Goal: Task Accomplishment & Management: Manage account settings

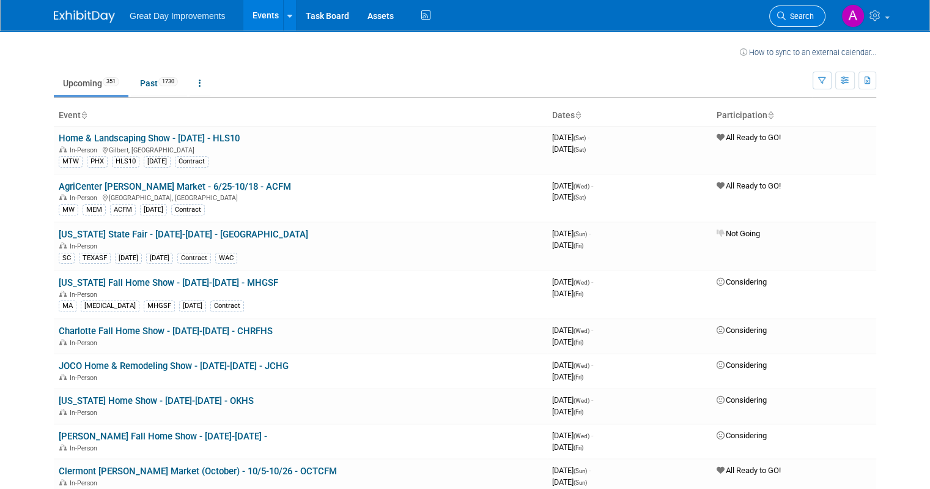
click at [804, 12] on span "Search" at bounding box center [800, 16] width 28 height 9
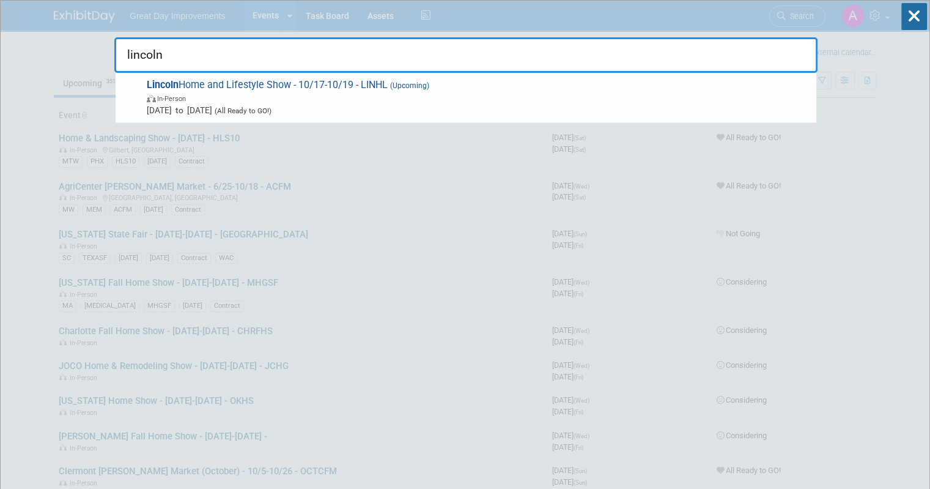
type input "lincoln"
click at [308, 92] on span "In-Person" at bounding box center [479, 98] width 664 height 12
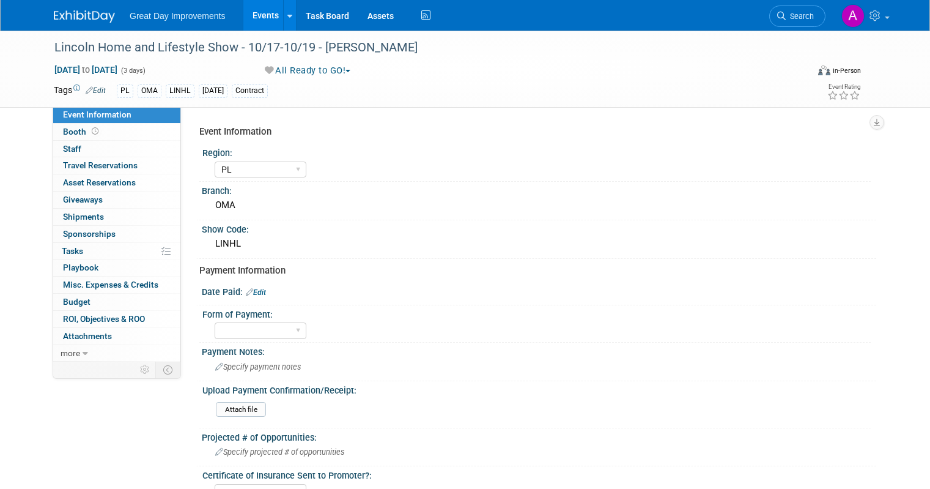
select select "PL"
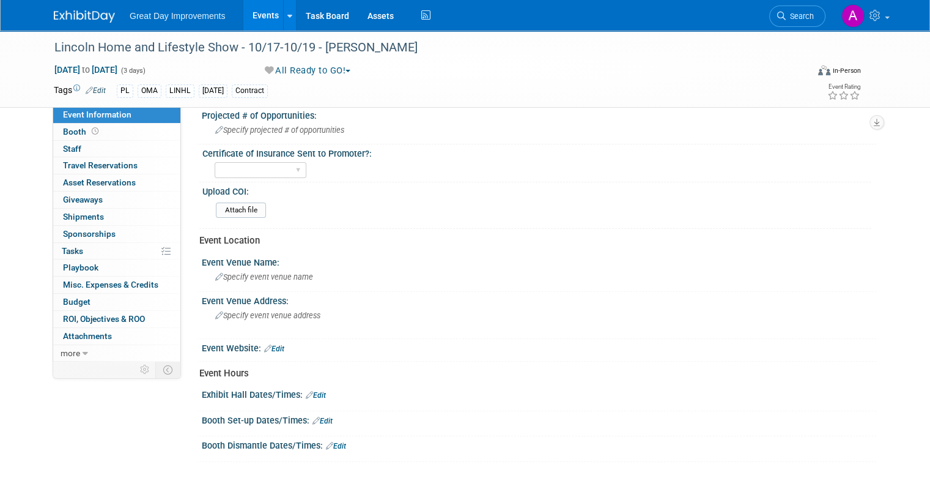
scroll to position [245, 0]
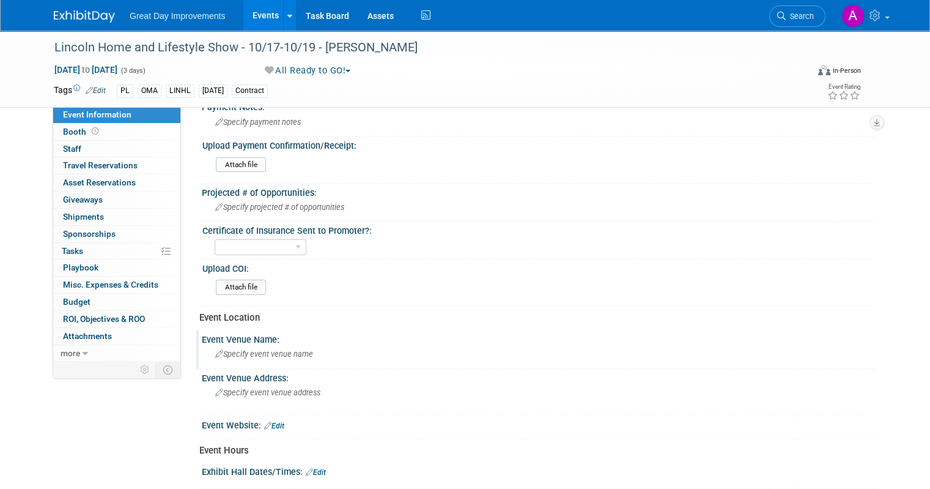
click at [270, 352] on span "Specify event venue name" at bounding box center [264, 353] width 98 height 9
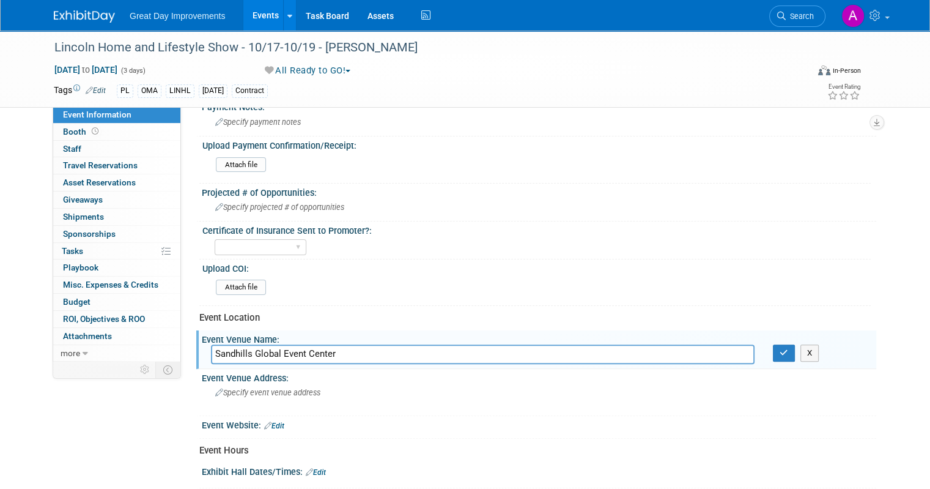
type input "Sandhills Global Event Center"
click at [806, 349] on div "X" at bounding box center [820, 352] width 94 height 17
click at [788, 351] on icon "button" at bounding box center [784, 353] width 9 height 8
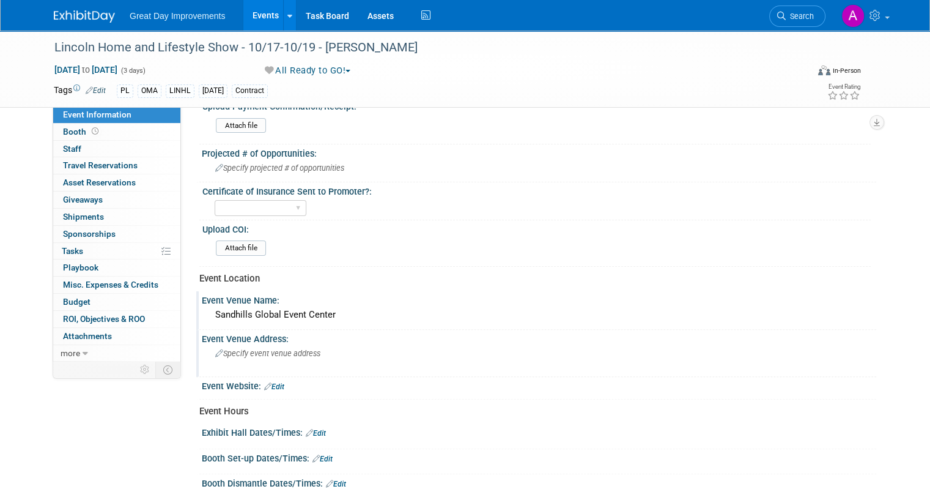
scroll to position [306, 0]
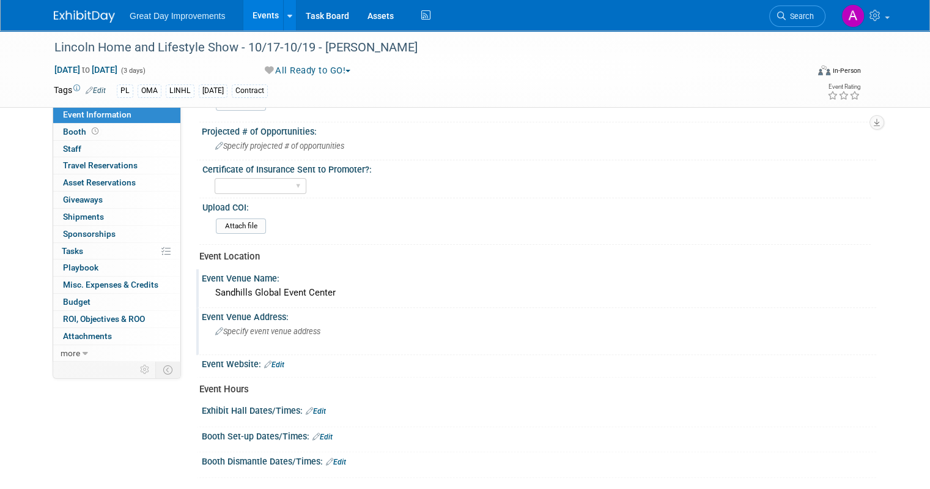
click at [278, 331] on div "Specify event venue address" at bounding box center [342, 336] width 263 height 28
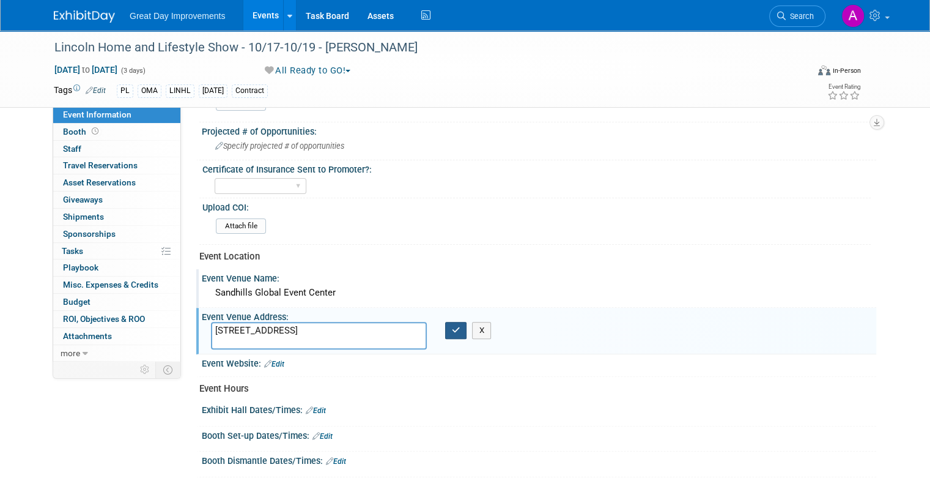
type textarea "4100 N 84th St Lincoln, NE 68507"
drag, startPoint x: 446, startPoint y: 327, endPoint x: 422, endPoint y: 338, distance: 26.5
click at [445, 327] on button "button" at bounding box center [456, 330] width 22 height 17
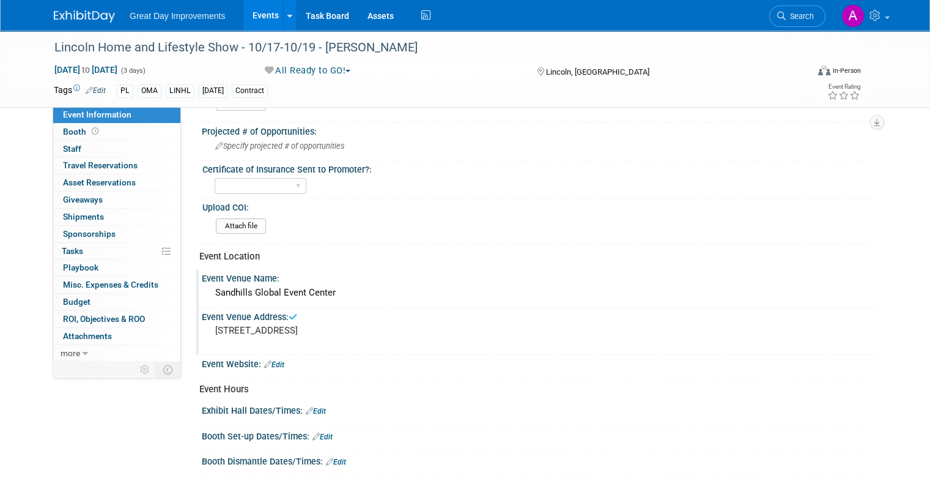
click at [279, 360] on div "Event Website: Edit" at bounding box center [539, 363] width 675 height 16
click at [270, 360] on link "Edit" at bounding box center [274, 364] width 20 height 9
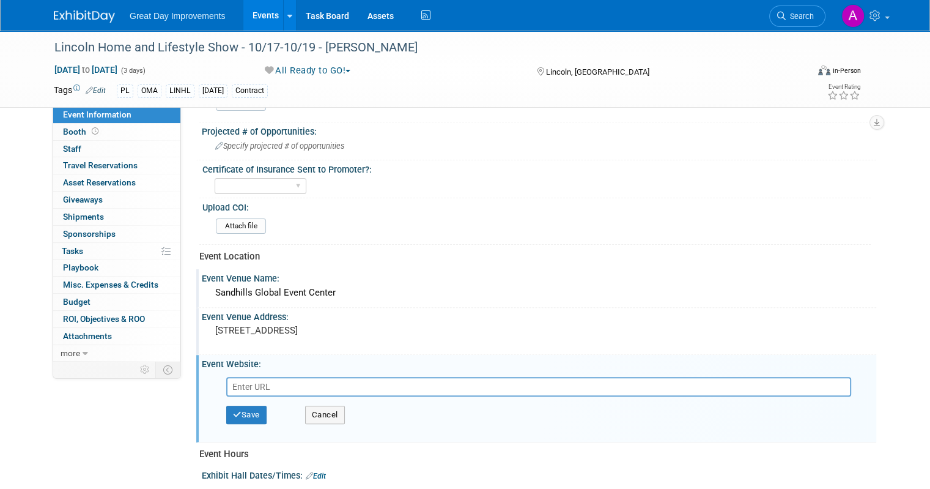
type input "l"
type input "www.lincolnhomeandlifestyleshow.com"
click at [242, 405] on button "Save" at bounding box center [246, 414] width 40 height 18
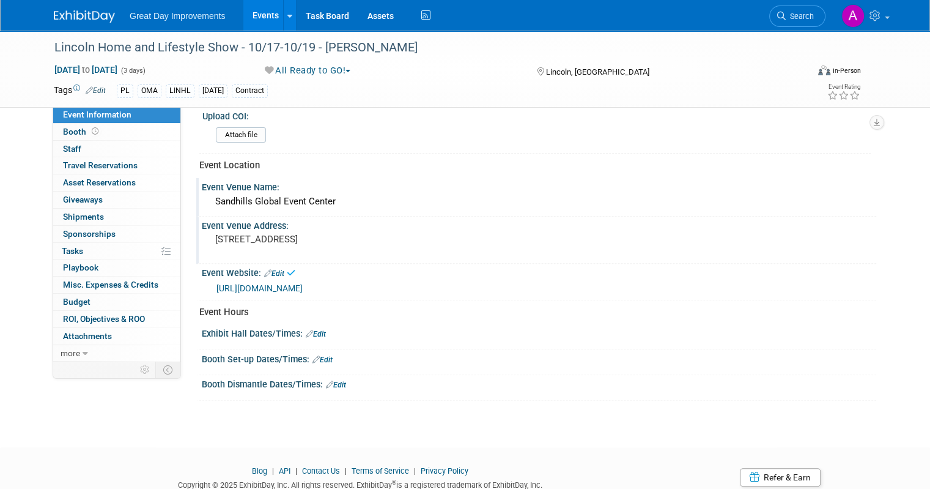
scroll to position [428, 0]
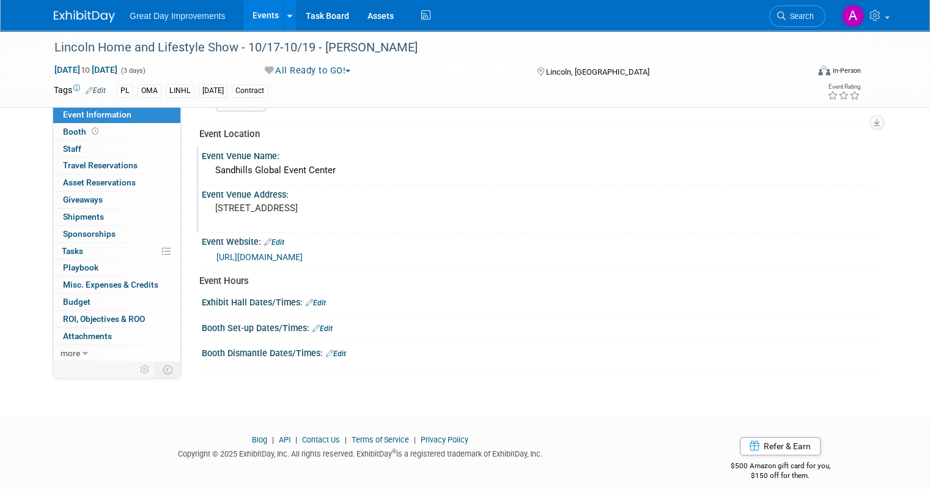
click at [309, 299] on link "Edit" at bounding box center [316, 302] width 20 height 9
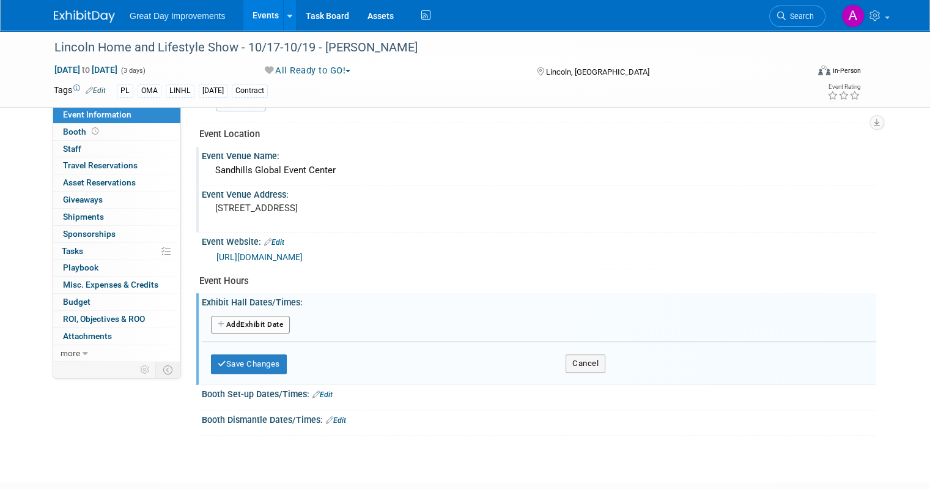
click at [253, 317] on button "Add Another Exhibit Date" at bounding box center [250, 325] width 79 height 18
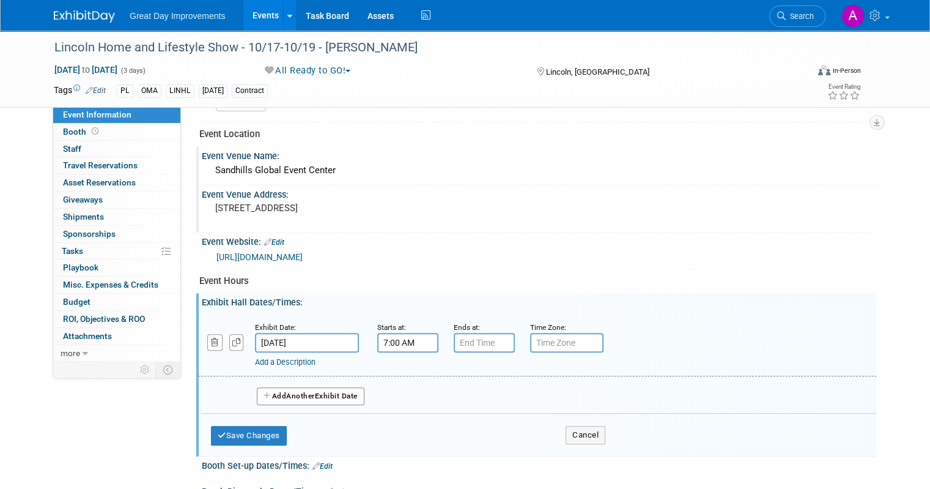
click at [406, 338] on input "7:00 AM" at bounding box center [407, 343] width 61 height 20
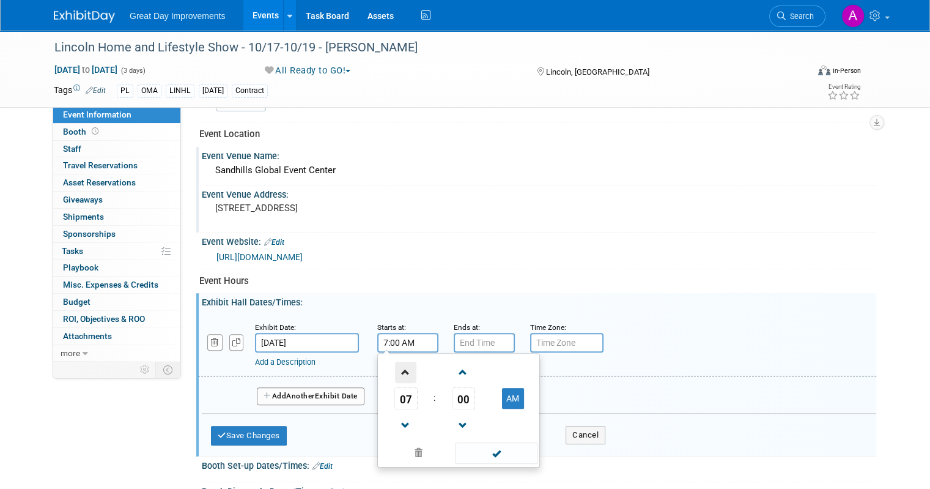
click at [395, 369] on span at bounding box center [405, 371] width 21 height 21
click at [395, 368] on span at bounding box center [405, 371] width 21 height 21
click at [395, 366] on span at bounding box center [405, 371] width 21 height 21
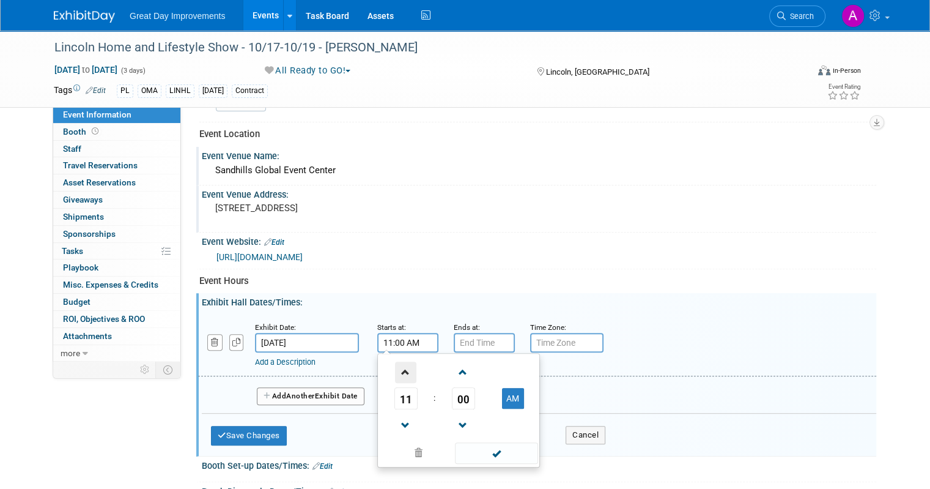
type input "12:00 PM"
click at [485, 442] on span at bounding box center [496, 452] width 83 height 21
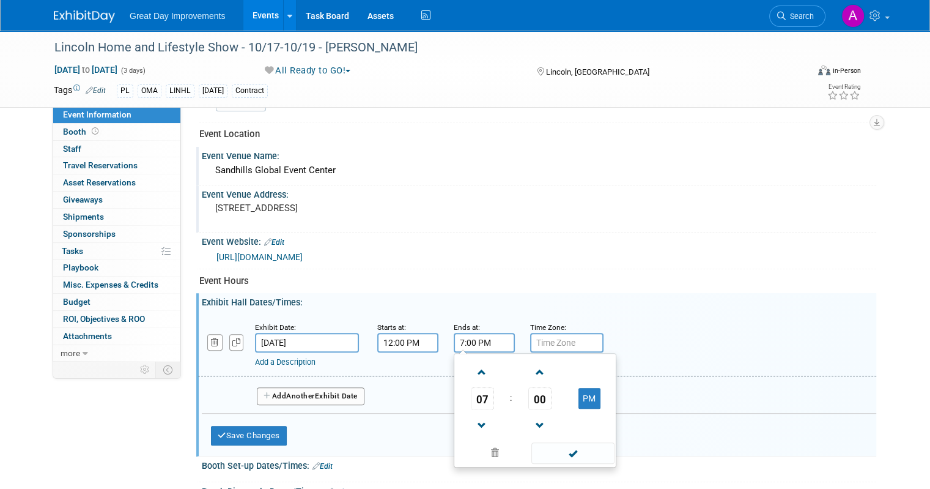
click at [475, 340] on input "7:00 PM" at bounding box center [484, 343] width 61 height 20
click at [472, 423] on span at bounding box center [482, 425] width 21 height 21
type input "6:00 PM"
drag, startPoint x: 559, startPoint y: 445, endPoint x: 558, endPoint y: 435, distance: 10.5
click at [559, 443] on span at bounding box center [572, 452] width 83 height 21
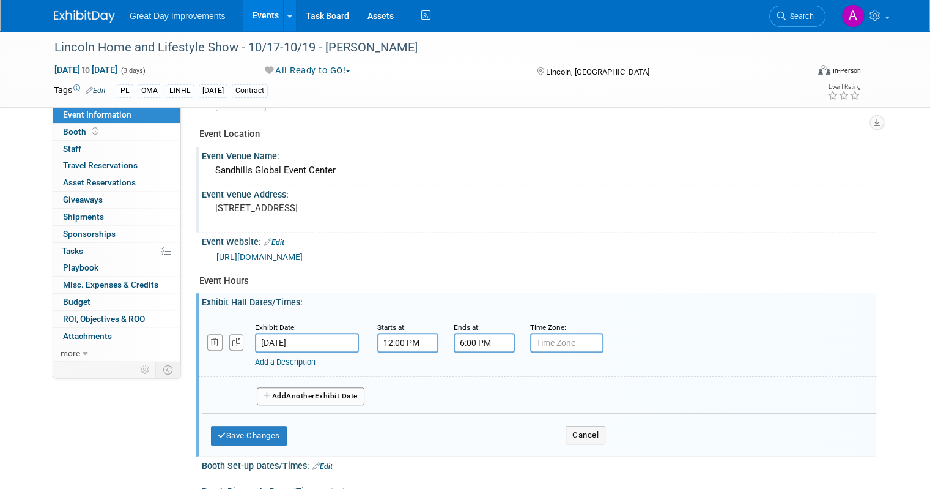
click at [551, 337] on input "text" at bounding box center [566, 343] width 73 height 20
type input "CST"
click at [324, 387] on button "Add Another Exhibit Date" at bounding box center [311, 396] width 108 height 18
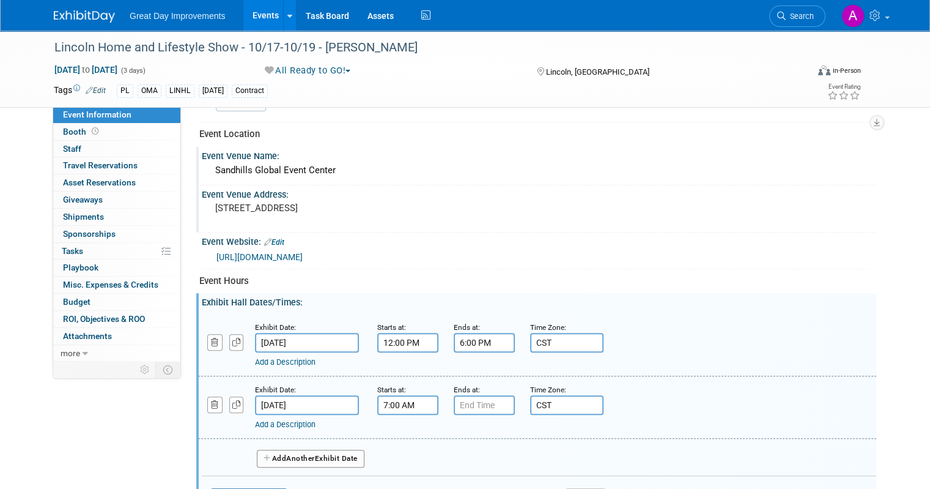
click at [401, 399] on input "7:00 AM" at bounding box center [407, 405] width 61 height 20
click at [398, 424] on span at bounding box center [405, 434] width 21 height 21
drag, startPoint x: 397, startPoint y: 427, endPoint x: 403, endPoint y: 424, distance: 6.6
click at [397, 427] on span at bounding box center [405, 434] width 21 height 21
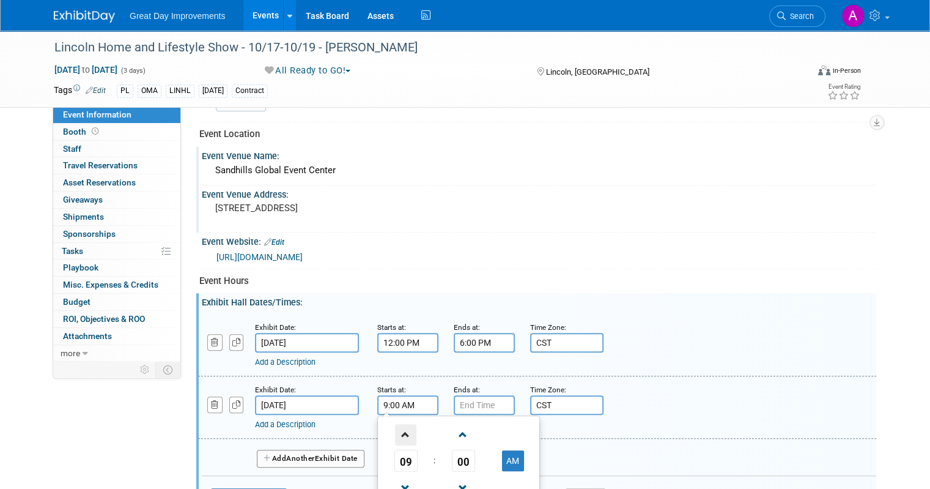
type input "10:00 AM"
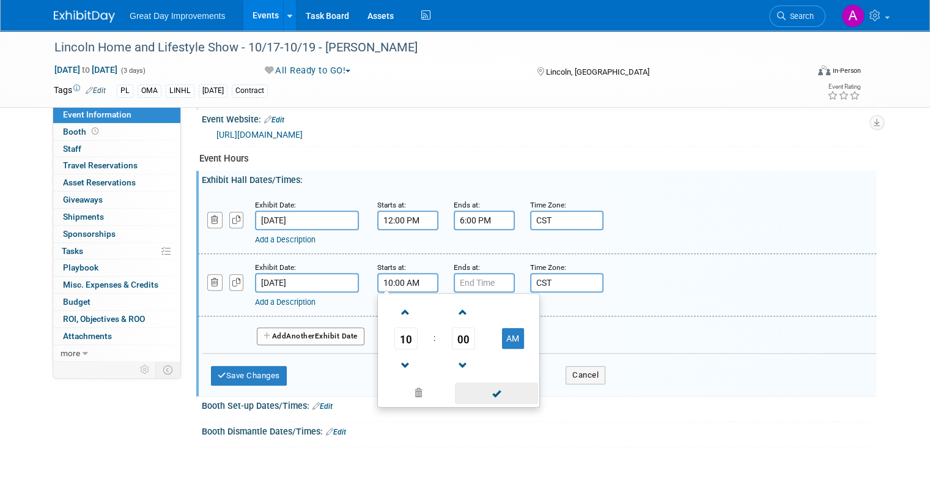
click at [504, 388] on span at bounding box center [496, 392] width 83 height 21
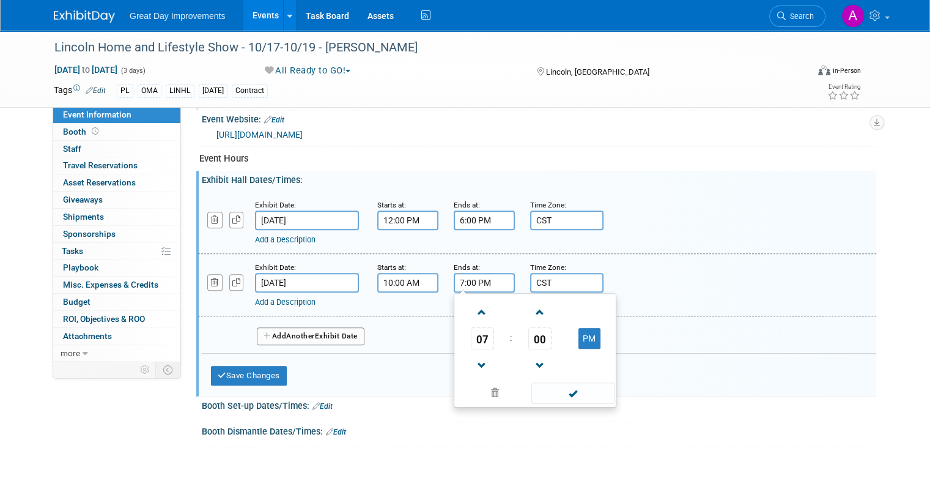
click at [487, 276] on input "7:00 PM" at bounding box center [484, 283] width 61 height 20
click at [472, 355] on span at bounding box center [482, 365] width 21 height 21
type input "5:00 PM"
click at [560, 383] on span at bounding box center [572, 392] width 83 height 21
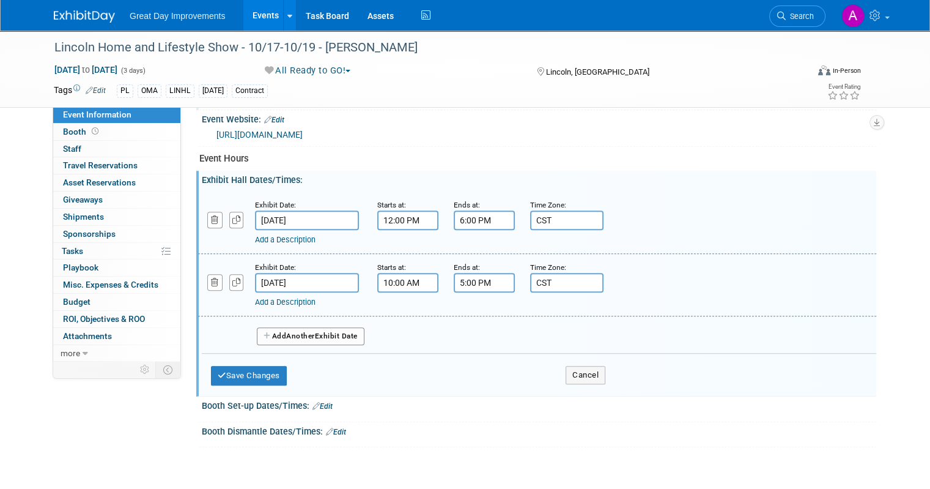
click at [308, 335] on button "Add Another Exhibit Date" at bounding box center [311, 336] width 108 height 18
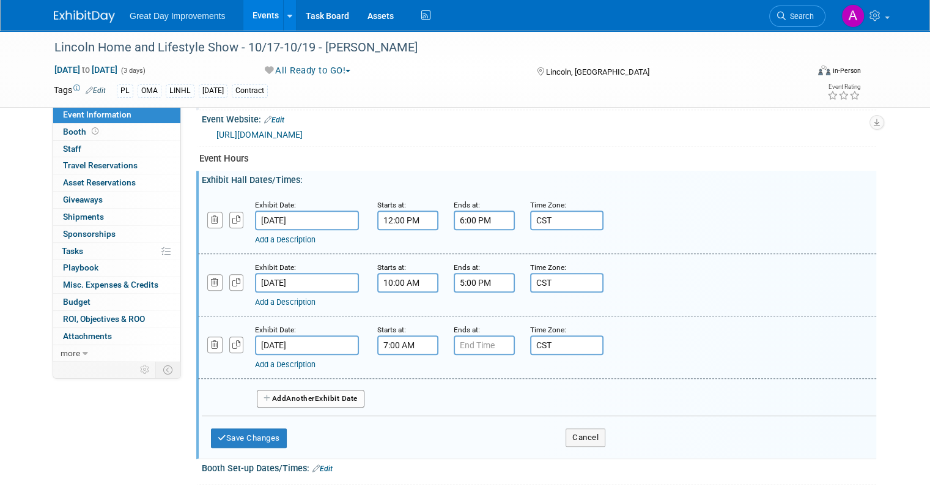
click at [399, 339] on input "7:00 AM" at bounding box center [407, 345] width 61 height 20
click at [395, 364] on span at bounding box center [405, 374] width 21 height 21
click at [395, 365] on span at bounding box center [405, 374] width 21 height 21
click at [396, 364] on span at bounding box center [405, 374] width 21 height 21
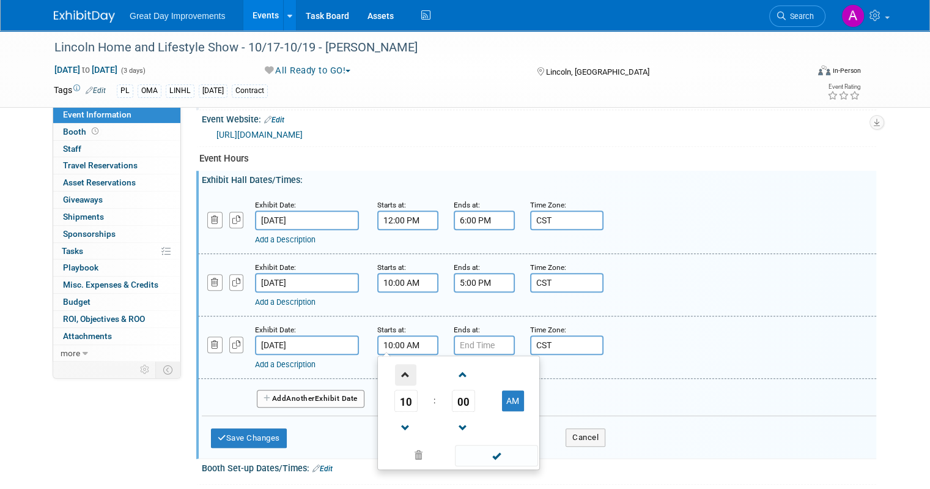
type input "11:00 AM"
click at [487, 449] on span at bounding box center [496, 455] width 83 height 21
click at [475, 339] on input "7:00 PM" at bounding box center [484, 345] width 61 height 20
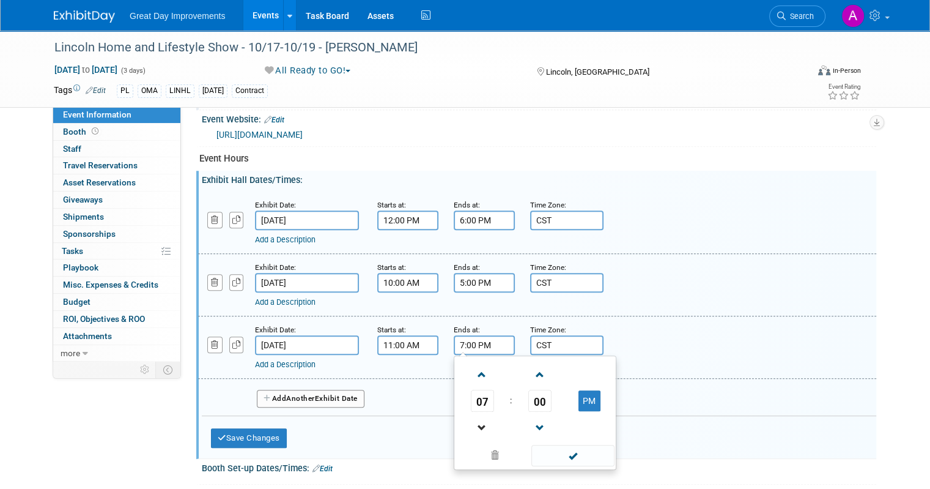
click at [471, 433] on link at bounding box center [482, 427] width 23 height 31
click at [472, 432] on span at bounding box center [482, 427] width 21 height 21
click at [472, 429] on span at bounding box center [482, 427] width 21 height 21
type input "4:00 PM"
click at [537, 446] on span at bounding box center [572, 455] width 83 height 21
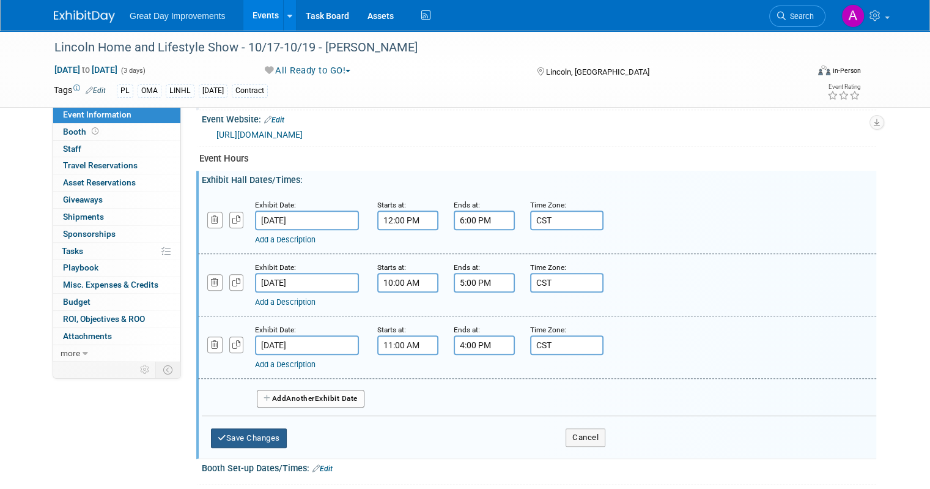
click at [237, 431] on button "Save Changes" at bounding box center [249, 438] width 76 height 20
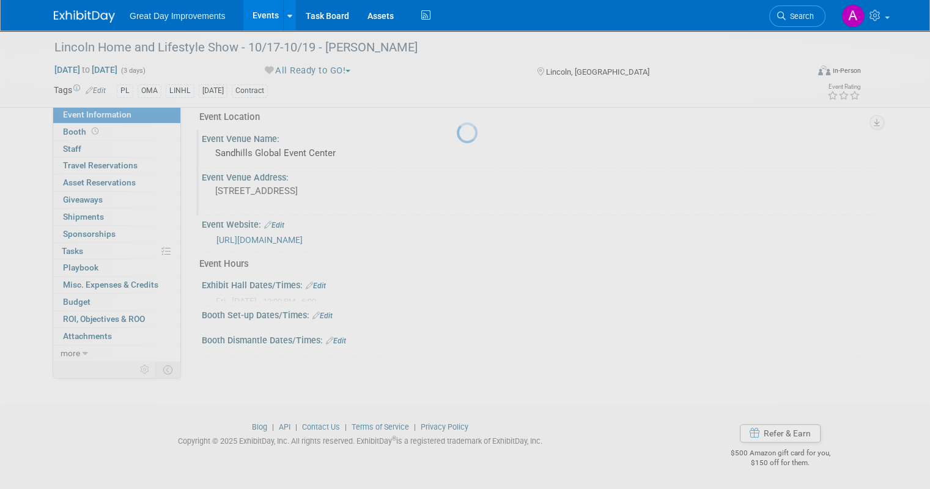
scroll to position [433, 0]
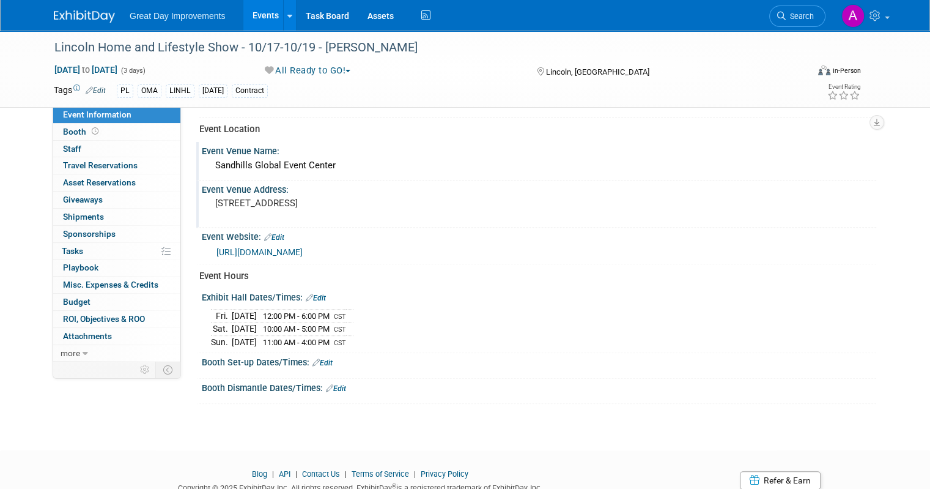
click at [322, 358] on link "Edit" at bounding box center [323, 362] width 20 height 9
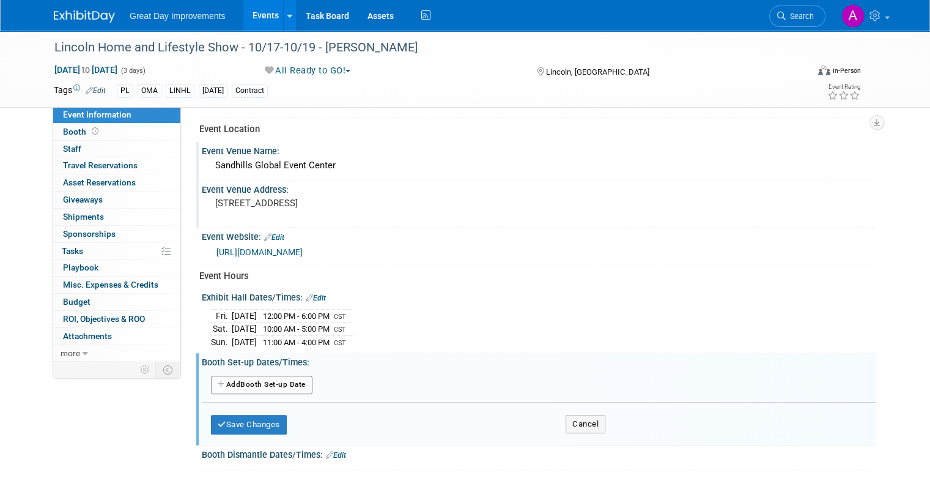
click at [244, 378] on button "Add Another Booth Set-up Date" at bounding box center [262, 385] width 102 height 18
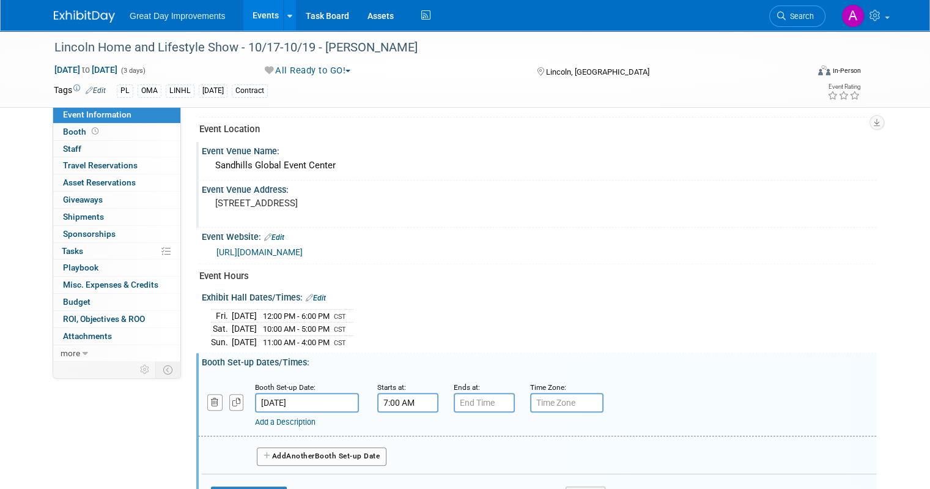
click at [389, 396] on input "7:00 AM" at bounding box center [407, 403] width 61 height 20
click at [401, 427] on span at bounding box center [405, 431] width 21 height 21
type input "8:00 AM"
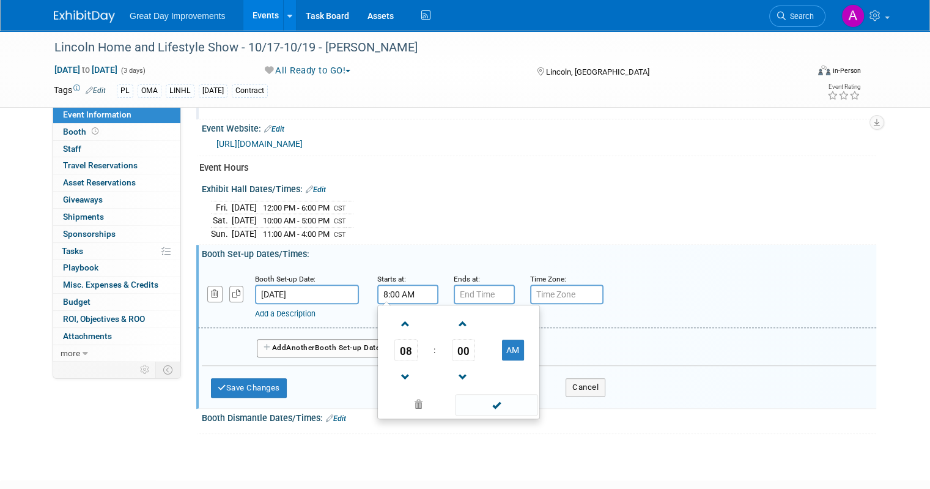
scroll to position [555, 0]
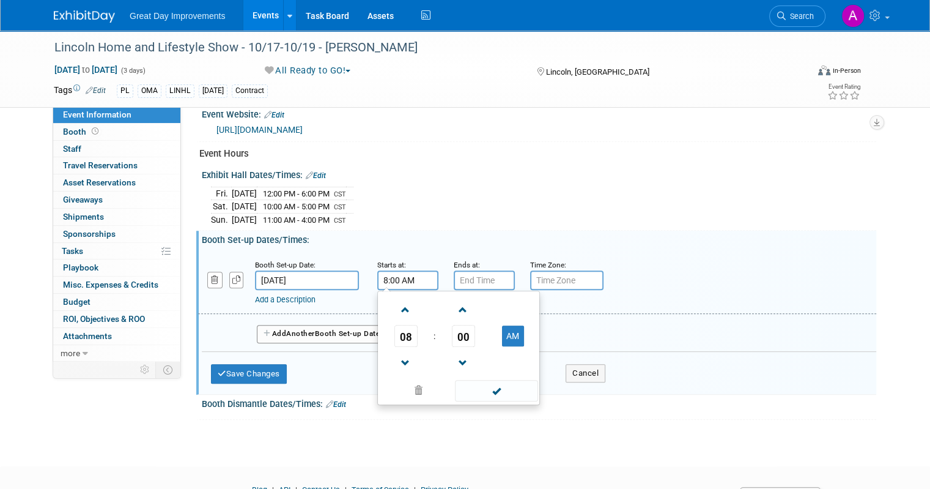
drag, startPoint x: 474, startPoint y: 386, endPoint x: 482, endPoint y: 363, distance: 24.0
click at [475, 386] on span at bounding box center [496, 390] width 83 height 21
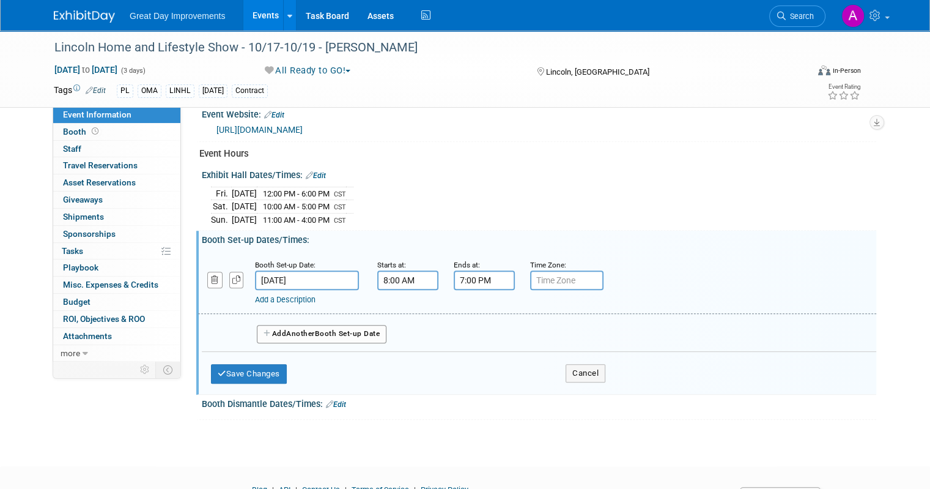
click at [461, 273] on input "7:00 PM" at bounding box center [484, 280] width 61 height 20
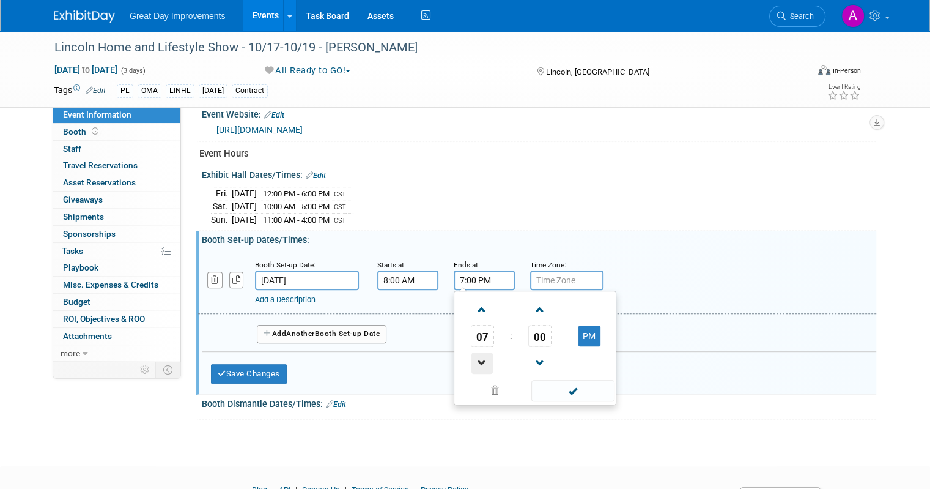
click at [474, 358] on span at bounding box center [482, 362] width 21 height 21
click at [474, 355] on span at bounding box center [482, 362] width 21 height 21
click at [475, 355] on span at bounding box center [482, 362] width 21 height 21
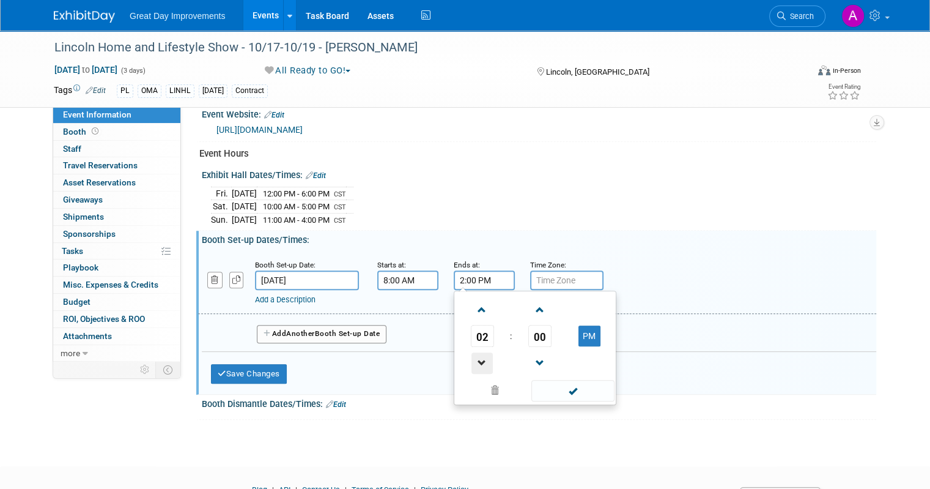
click at [475, 355] on span at bounding box center [482, 362] width 21 height 21
click at [475, 357] on span at bounding box center [482, 362] width 21 height 21
click at [473, 357] on span at bounding box center [482, 362] width 21 height 21
click at [476, 303] on span at bounding box center [482, 309] width 21 height 21
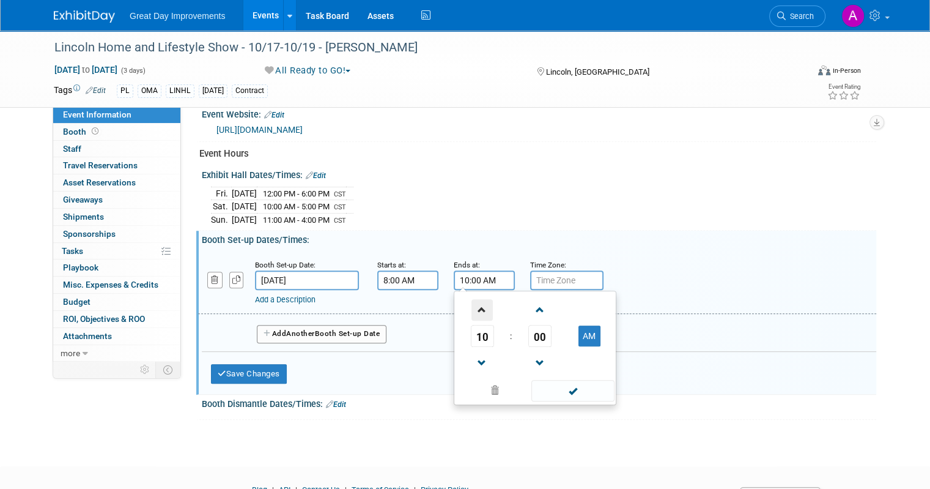
type input "11:00 AM"
click at [573, 393] on span at bounding box center [572, 390] width 83 height 21
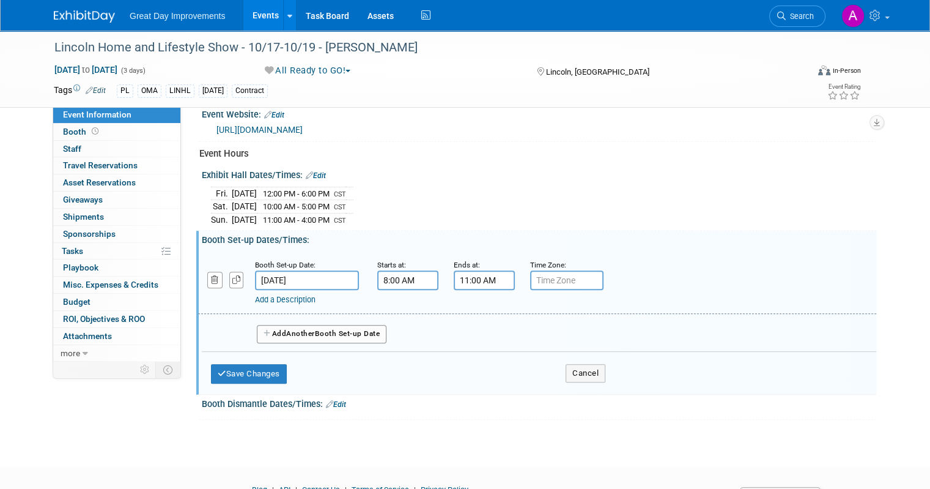
click at [550, 274] on input "text" at bounding box center [566, 280] width 73 height 20
type input "CST"
click at [235, 364] on button "Save Changes" at bounding box center [249, 374] width 76 height 20
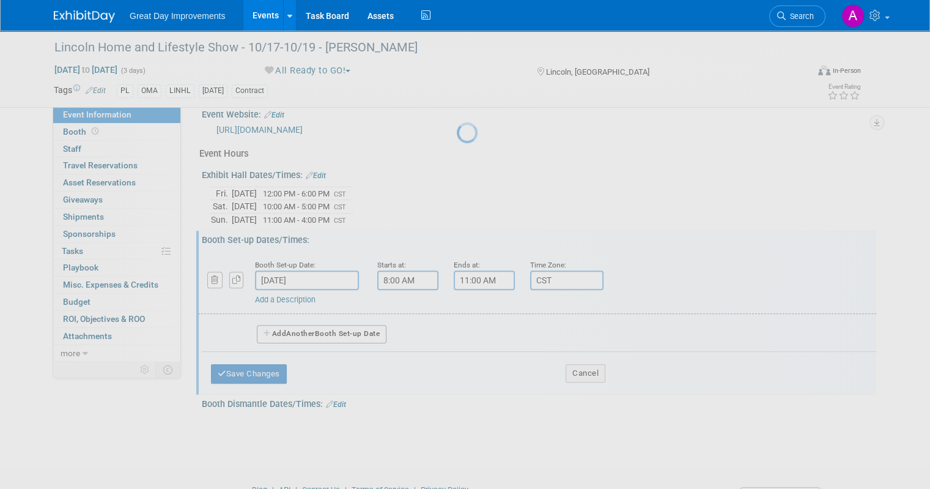
scroll to position [470, 0]
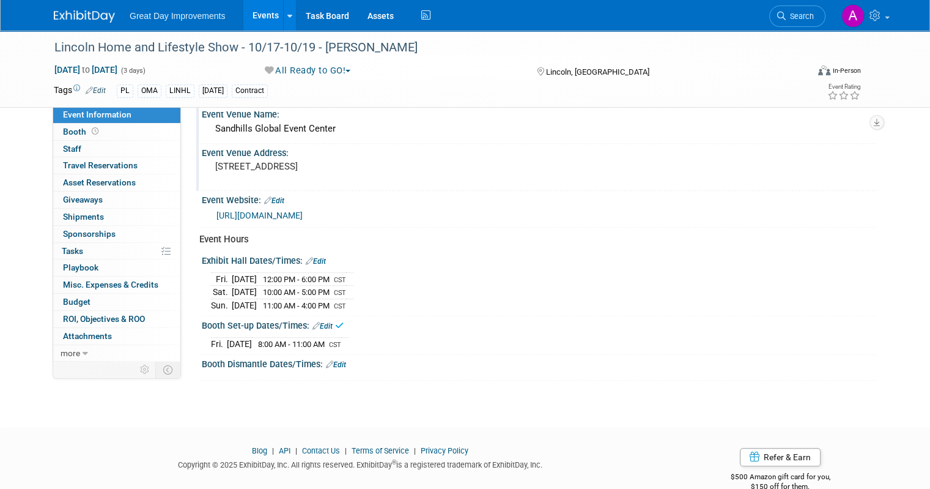
click at [330, 360] on link "Edit" at bounding box center [336, 364] width 20 height 9
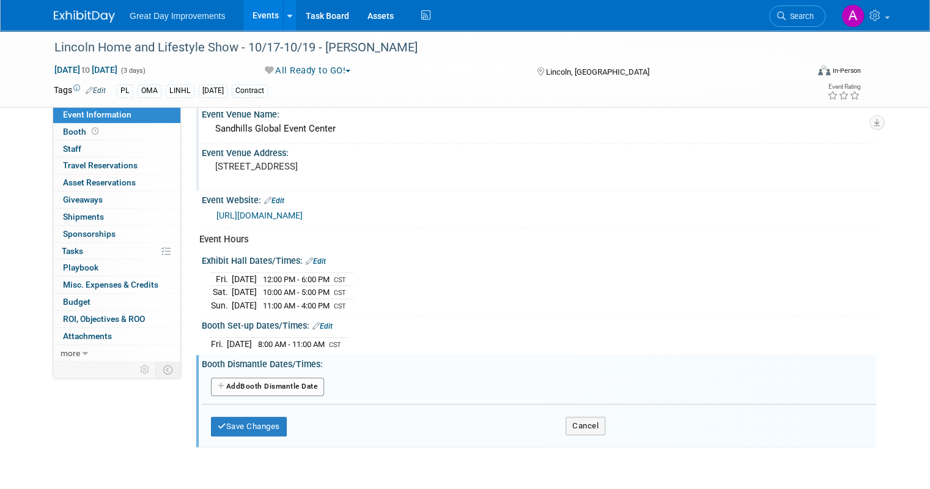
click at [283, 381] on button "Add Another Booth Dismantle Date" at bounding box center [267, 386] width 113 height 18
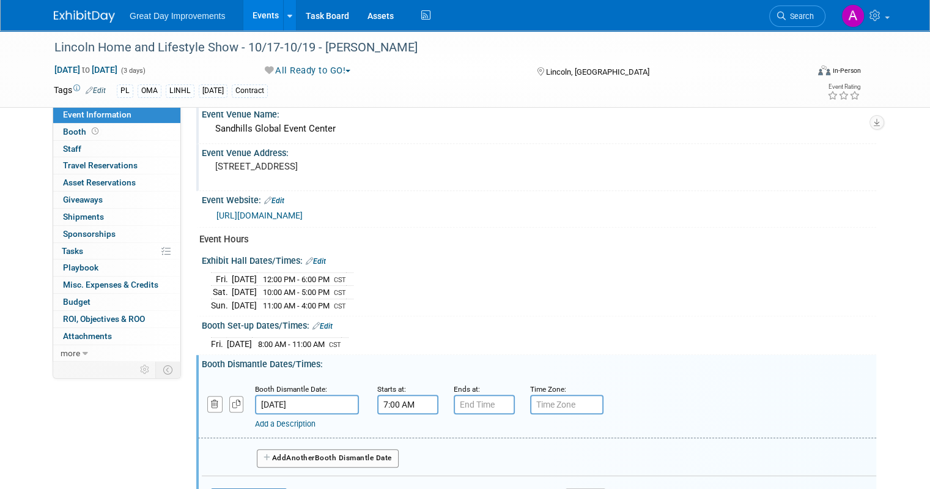
click at [391, 394] on input "7:00 AM" at bounding box center [407, 404] width 61 height 20
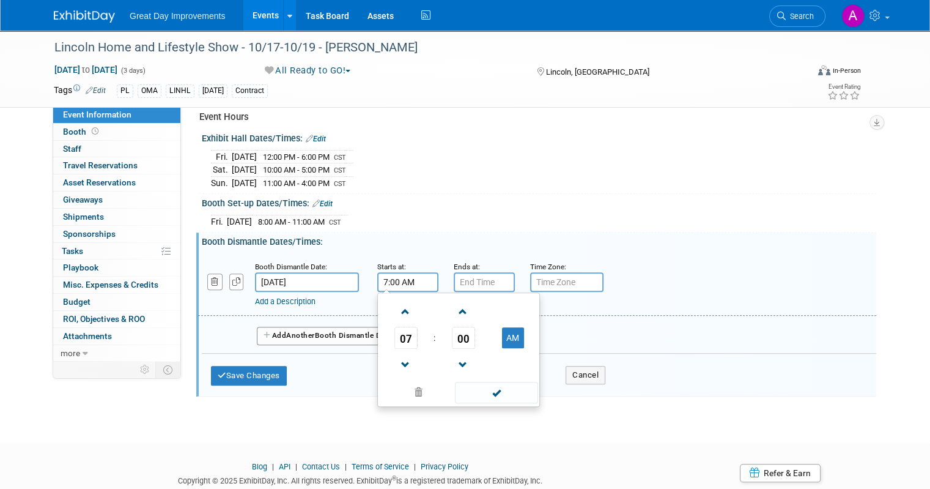
scroll to position [592, 0]
click at [399, 311] on span at bounding box center [405, 311] width 21 height 21
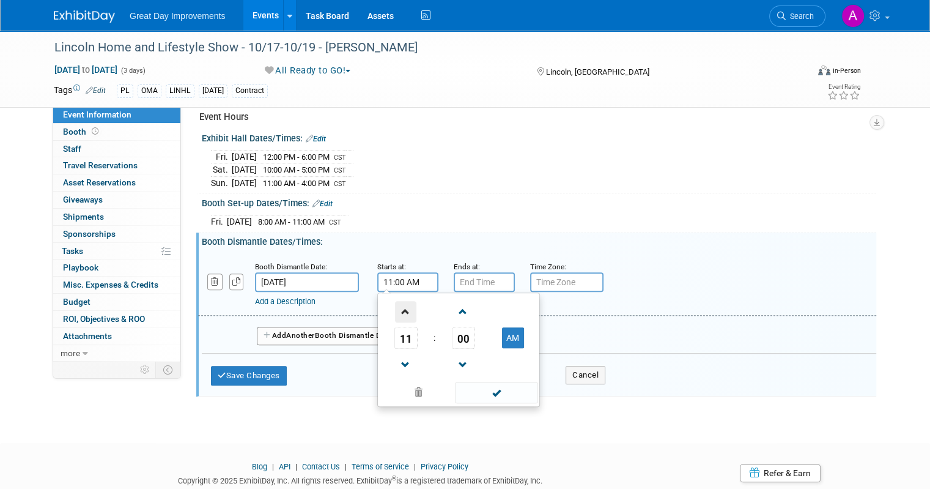
click at [399, 311] on span at bounding box center [405, 311] width 21 height 21
click at [399, 310] on span at bounding box center [405, 311] width 21 height 21
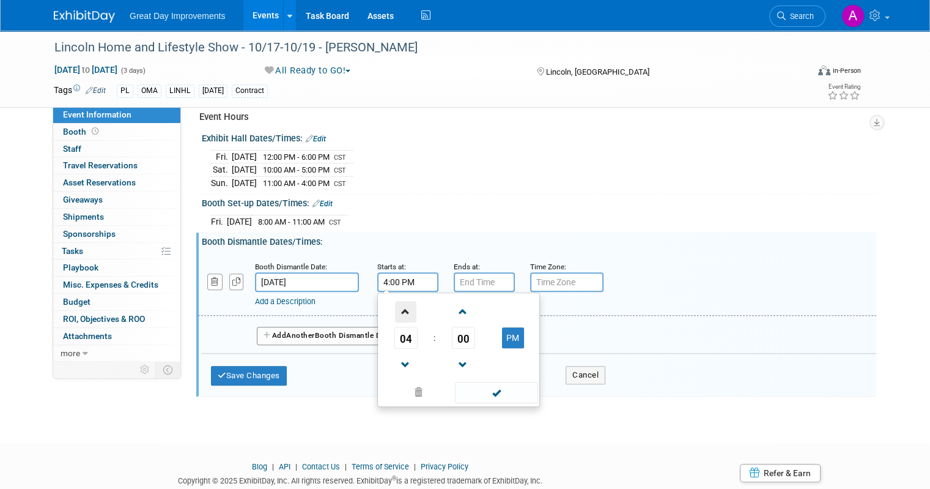
click at [399, 310] on span at bounding box center [405, 311] width 21 height 21
click at [399, 359] on span at bounding box center [405, 364] width 21 height 21
type input "4:00 PM"
drag, startPoint x: 479, startPoint y: 392, endPoint x: 455, endPoint y: 330, distance: 66.4
click at [479, 390] on span at bounding box center [496, 392] width 83 height 21
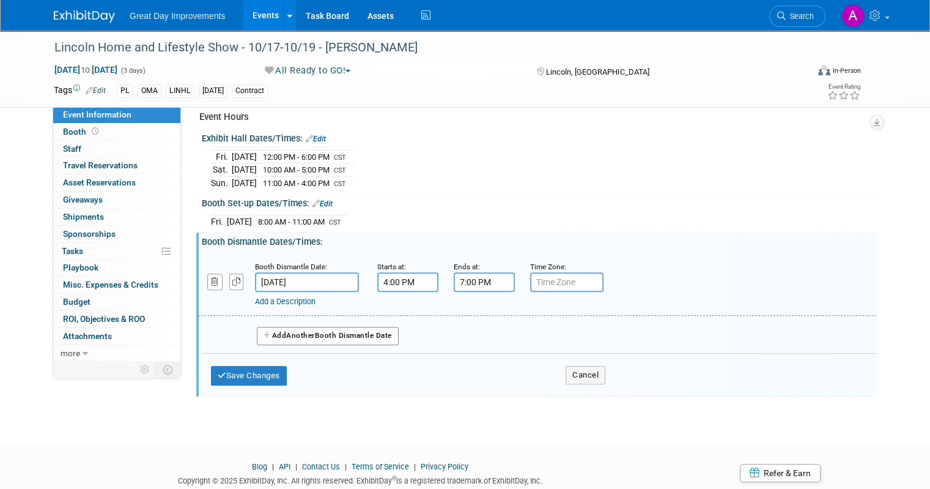
click at [469, 277] on input "7:00 PM" at bounding box center [484, 282] width 61 height 20
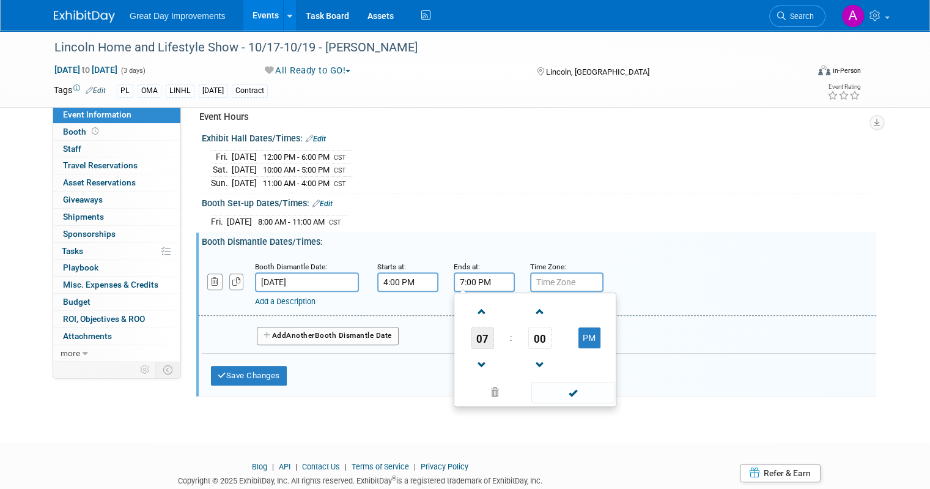
drag, startPoint x: 472, startPoint y: 308, endPoint x: 474, endPoint y: 335, distance: 27.0
click at [474, 329] on table "07 : 00 PM" at bounding box center [535, 337] width 157 height 84
click at [472, 354] on span at bounding box center [482, 364] width 21 height 21
type input "5:00 PM"
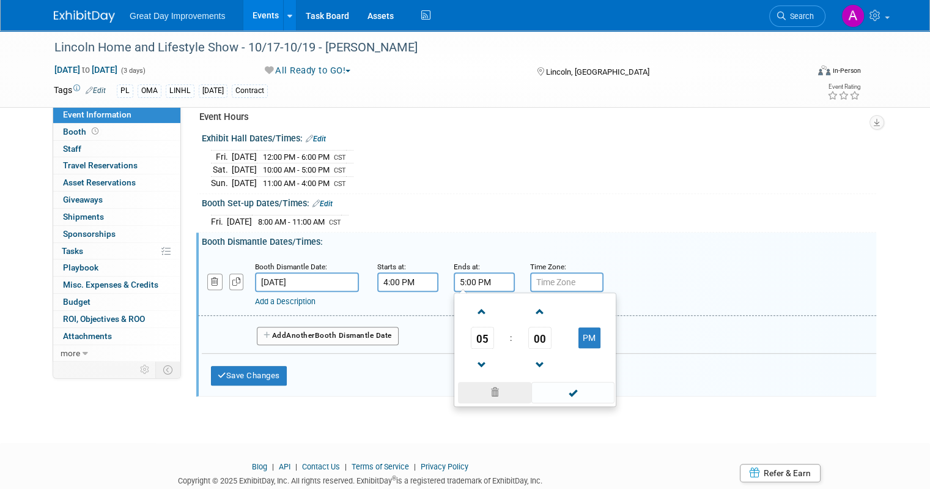
click at [531, 382] on span at bounding box center [572, 392] width 83 height 21
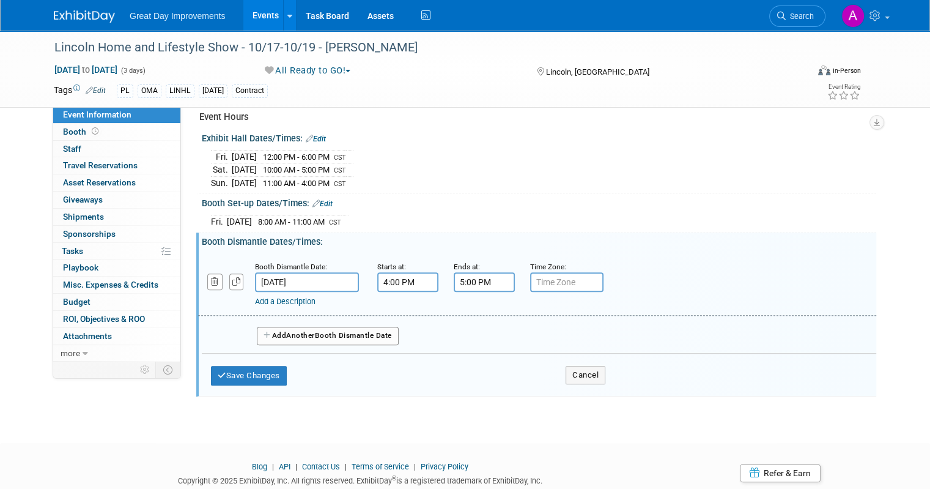
click at [582, 275] on input "text" at bounding box center [566, 282] width 73 height 20
type input "CST"
click at [218, 371] on icon "button" at bounding box center [222, 375] width 9 height 8
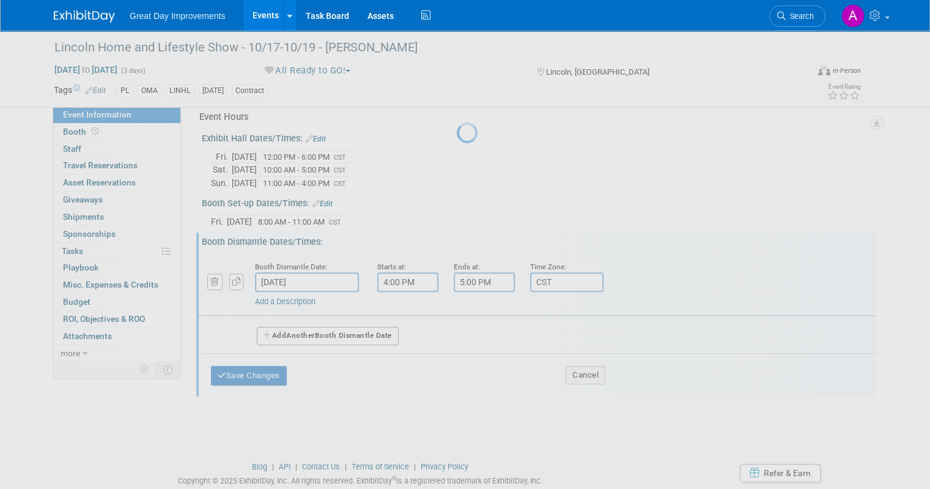
scroll to position [483, 0]
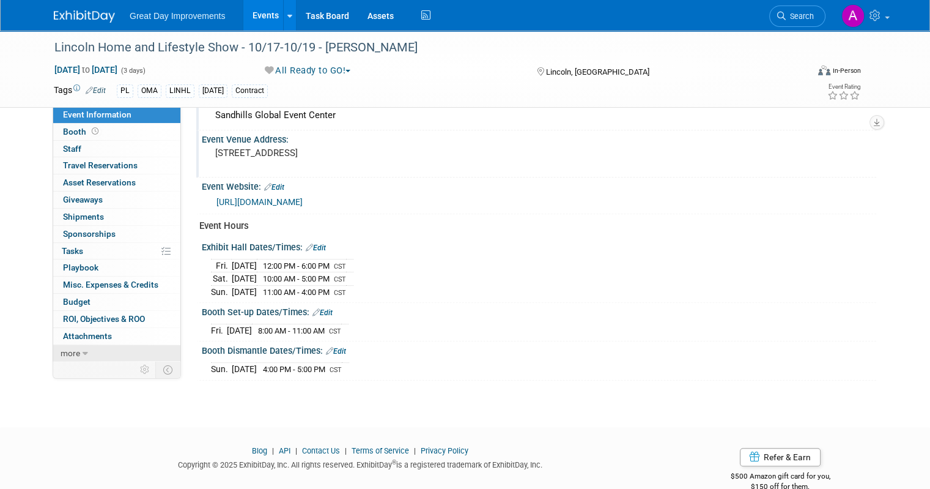
click at [78, 346] on link "more" at bounding box center [116, 353] width 127 height 17
click at [80, 366] on span "Event Binder (.pdf export)" at bounding box center [112, 369] width 98 height 10
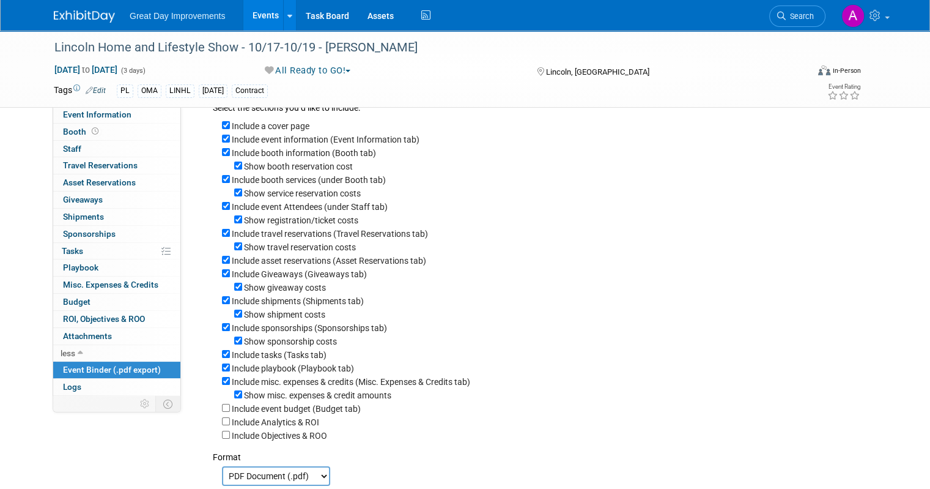
scroll to position [217, 0]
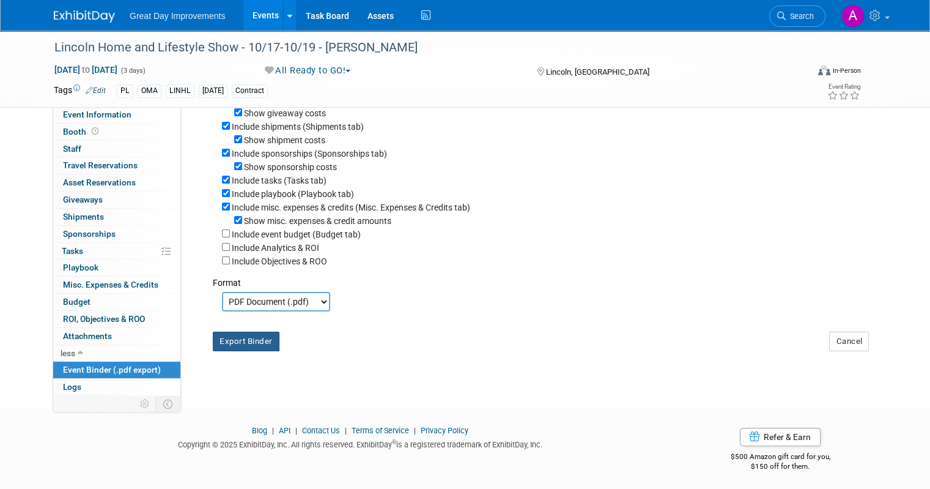
click at [244, 331] on button "Export Binder" at bounding box center [246, 341] width 67 height 20
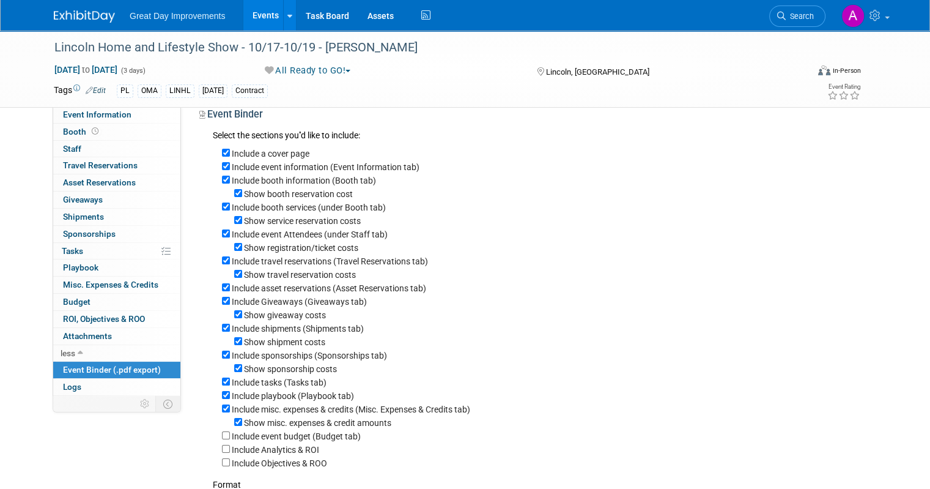
scroll to position [0, 0]
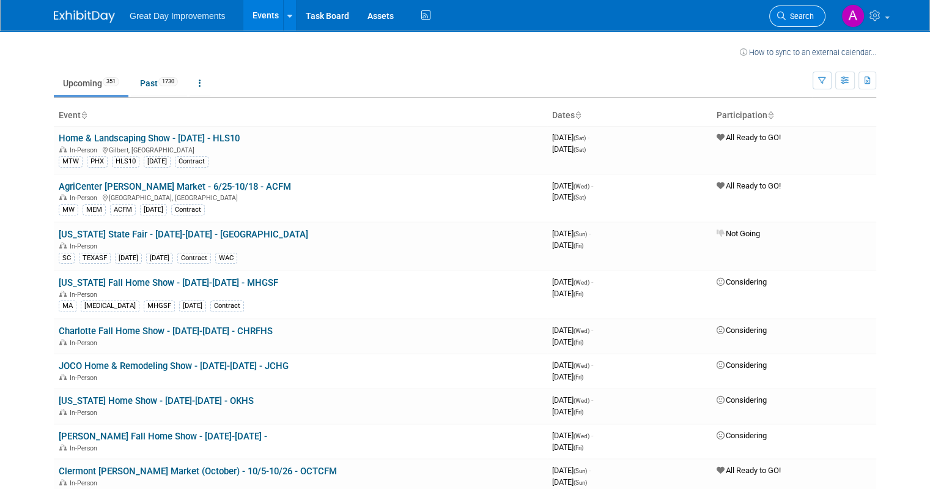
click at [810, 13] on span "Search" at bounding box center [800, 16] width 28 height 9
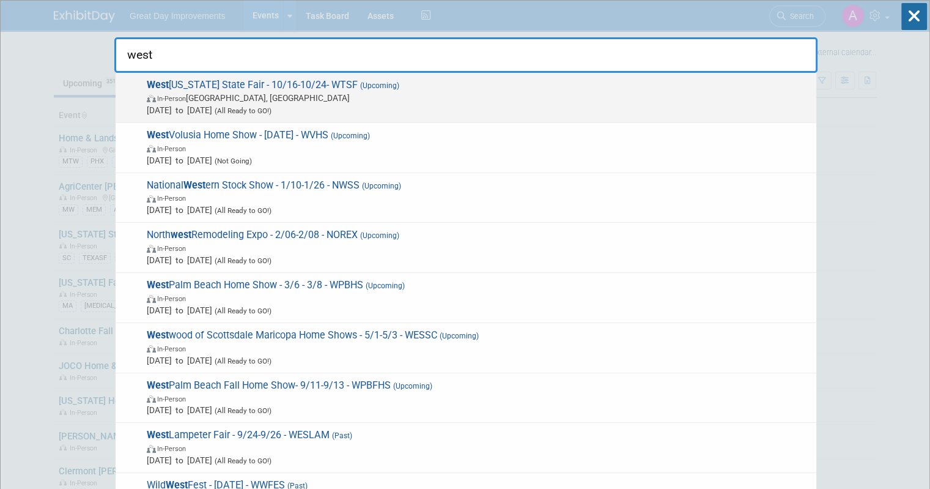
type input "west"
click at [281, 96] on span "In-Person Jackson, TN" at bounding box center [479, 98] width 664 height 12
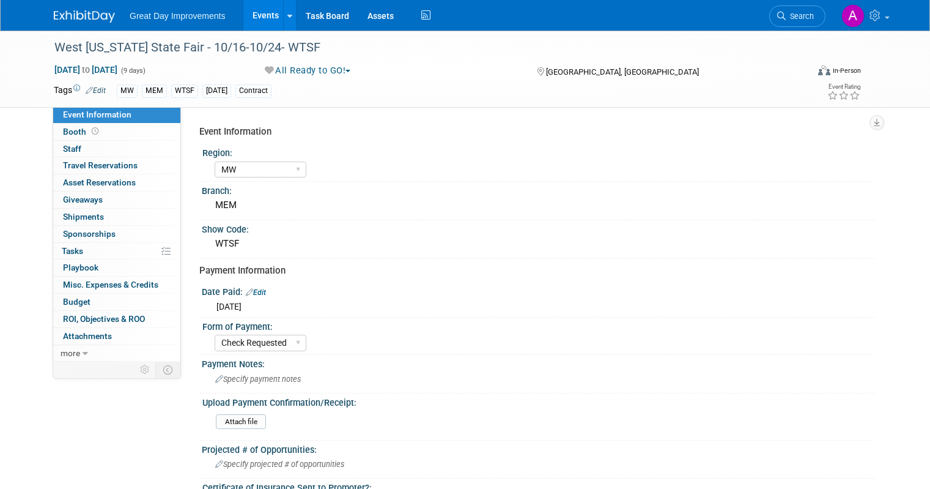
select select "MW"
select select "Check Requested"
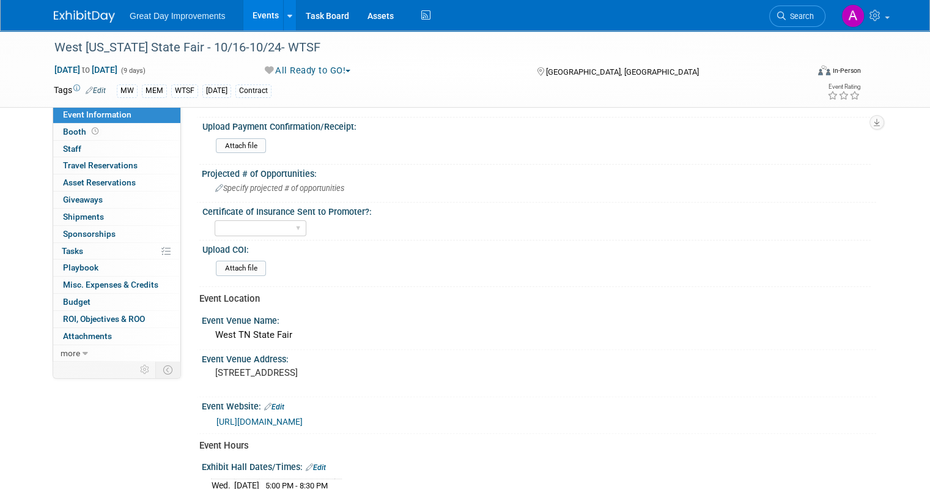
scroll to position [306, 0]
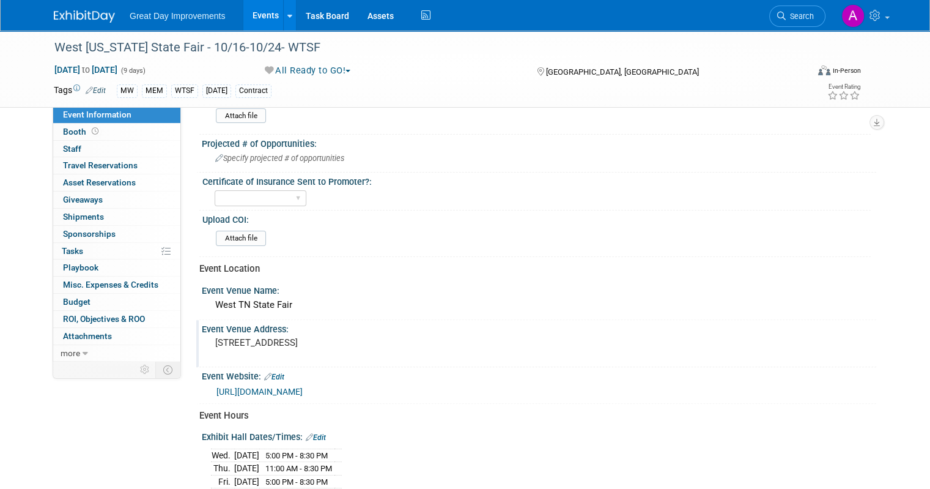
click at [284, 334] on div "800 S Highland Ave Jackson, TN, 38301" at bounding box center [342, 348] width 263 height 28
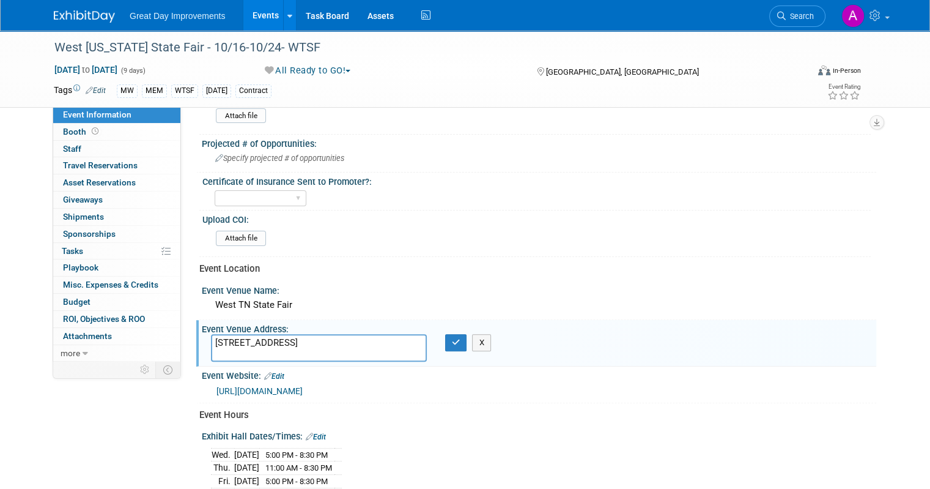
drag, startPoint x: 203, startPoint y: 336, endPoint x: 300, endPoint y: 343, distance: 96.9
click at [300, 343] on textarea "800 S Highland Ave Jackson, TN, 38301" at bounding box center [319, 348] width 216 height 28
type textarea "575 Fourth St Hendersonville, TN"
click at [453, 338] on icon "button" at bounding box center [456, 342] width 9 height 8
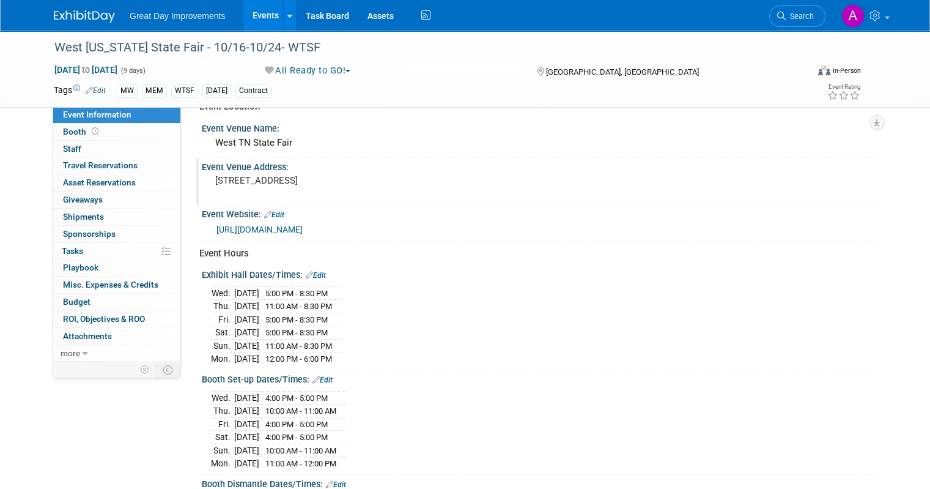
scroll to position [489, 0]
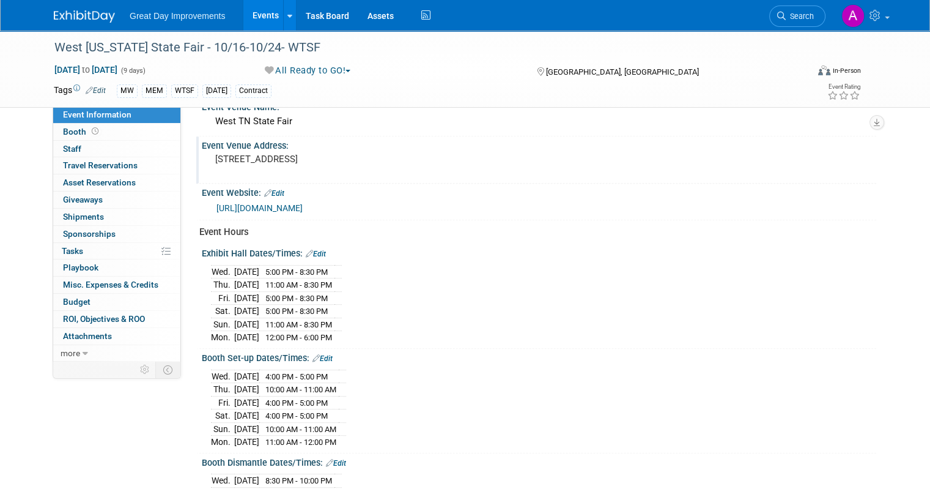
click at [309, 250] on link "Edit" at bounding box center [316, 254] width 20 height 9
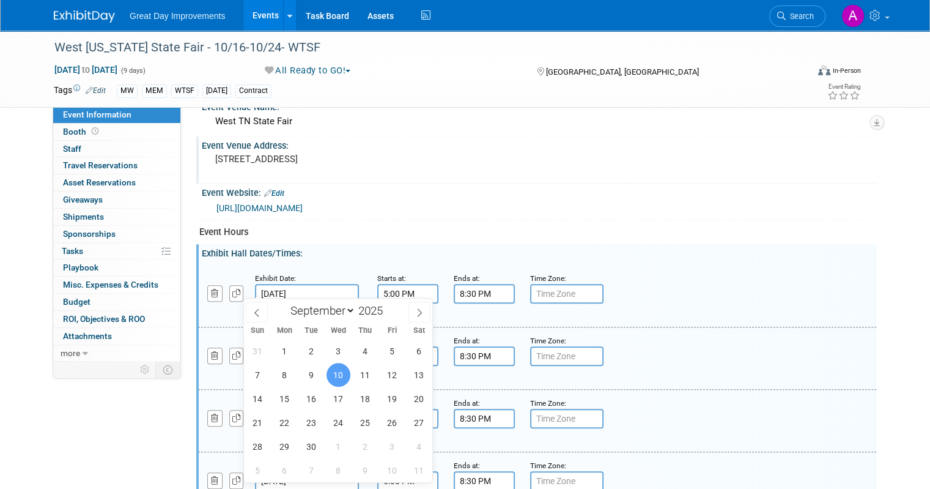
click at [320, 284] on input "Sep 10, 2025" at bounding box center [307, 294] width 104 height 20
click at [421, 309] on icon at bounding box center [419, 312] width 9 height 9
select select "9"
click at [360, 401] on span "16" at bounding box center [365, 399] width 24 height 24
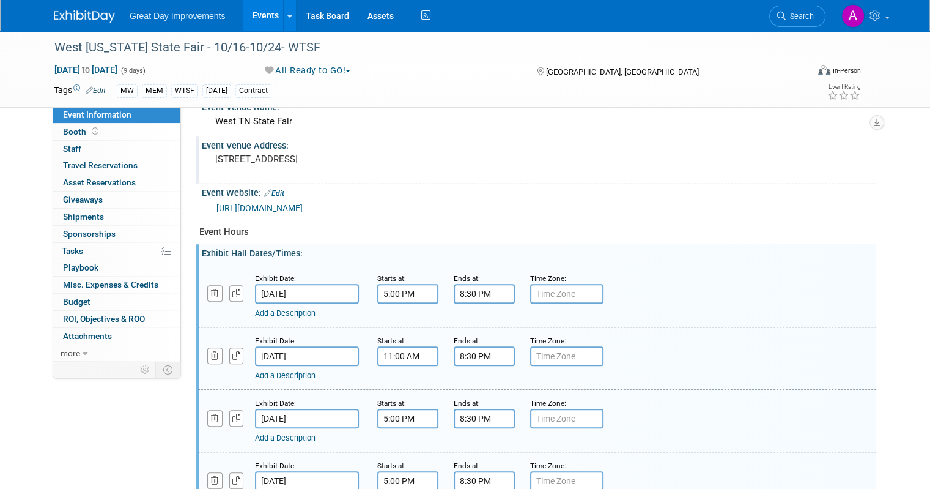
click at [322, 288] on input "Oct 16, 2025" at bounding box center [307, 294] width 104 height 20
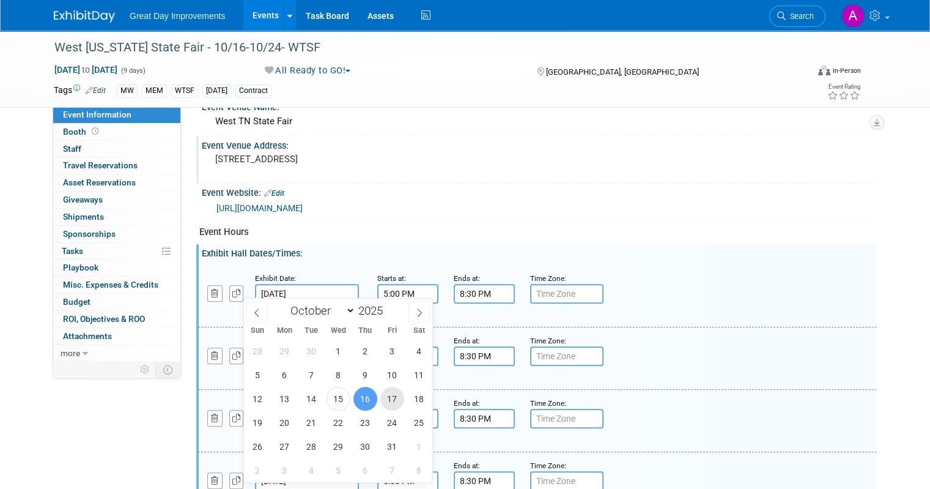
click at [396, 402] on span "17" at bounding box center [392, 399] width 24 height 24
type input "Oct 17, 2025"
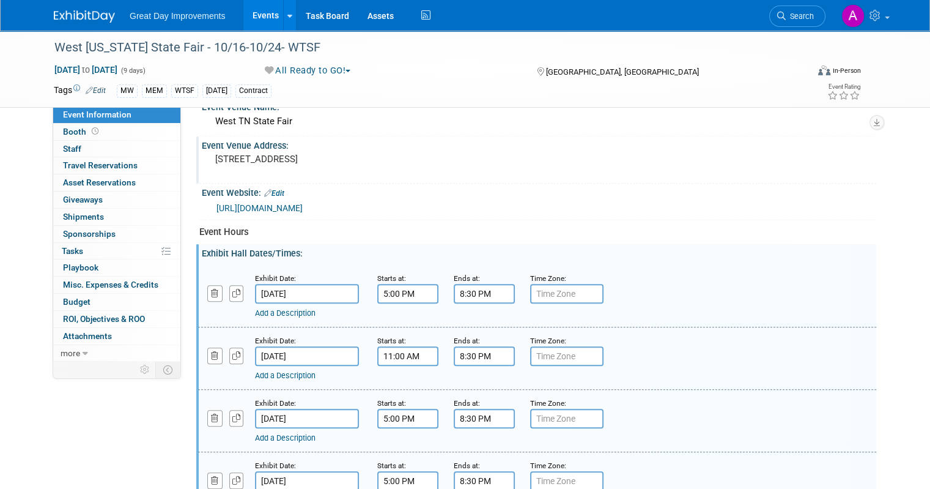
click at [411, 290] on input "5:00 PM" at bounding box center [407, 294] width 61 height 20
click at [695, 336] on div "Add a Description Description:" at bounding box center [537, 357] width 697 height 47
drag, startPoint x: 201, startPoint y: 287, endPoint x: 327, endPoint y: 322, distance: 130.7
click at [306, 330] on div "Exhibit Date: Oct 17, 2025 Starts at: 5:00 PM Ends at: 8:30 PM Time Zone: Apply…" at bounding box center [539, 452] width 656 height 374
click at [211, 352] on icon "button" at bounding box center [215, 356] width 8 height 8
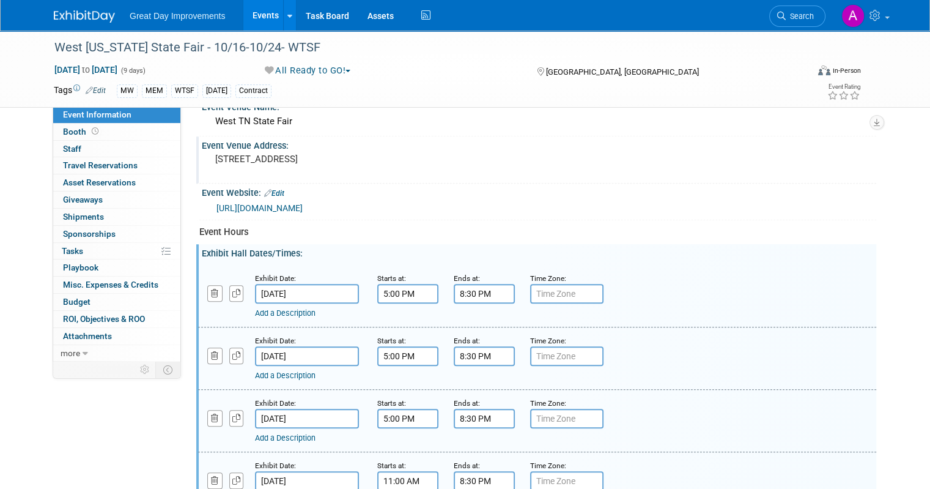
click at [495, 288] on input "8:30 PM" at bounding box center [484, 294] width 61 height 20
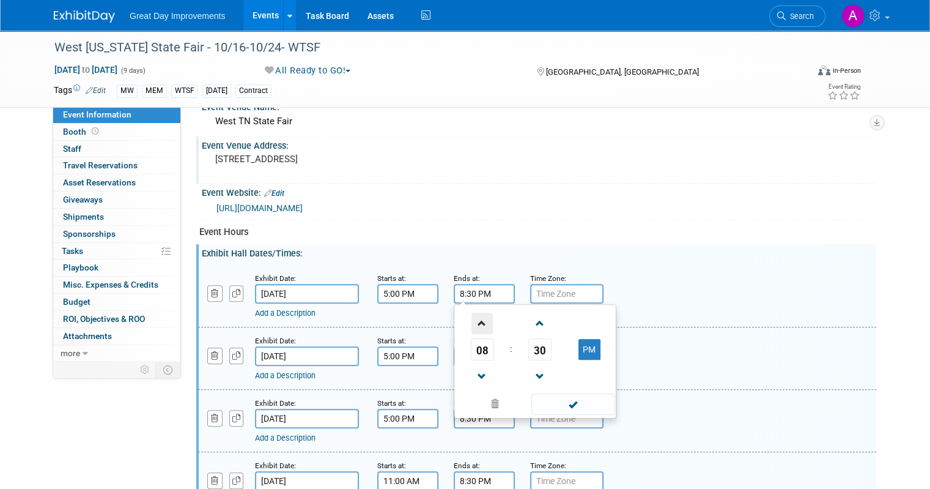
click at [472, 313] on span at bounding box center [482, 323] width 21 height 21
click at [474, 366] on span at bounding box center [482, 376] width 21 height 21
type input "9:30 PM"
click at [546, 393] on span at bounding box center [572, 403] width 83 height 21
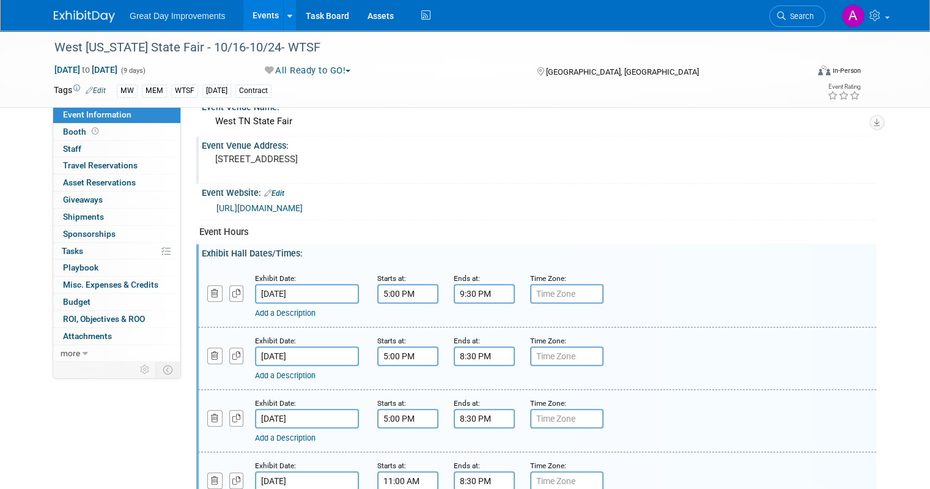
click at [561, 294] on input "text" at bounding box center [566, 294] width 73 height 20
type input "CST"
drag, startPoint x: 649, startPoint y: 297, endPoint x: 639, endPoint y: 297, distance: 9.8
click at [648, 297] on div "Add a Description Description:" at bounding box center [537, 295] width 697 height 47
click at [335, 347] on input "Sep 12, 2025" at bounding box center [307, 356] width 104 height 20
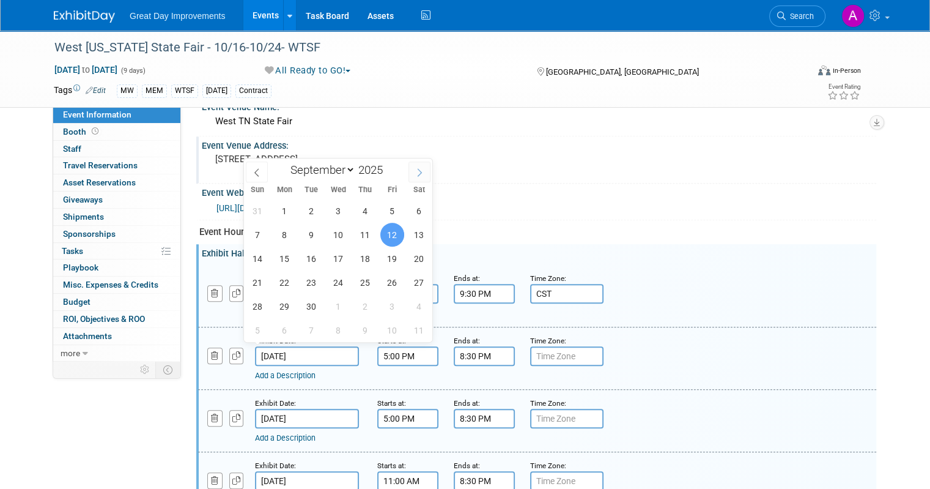
click at [414, 171] on span at bounding box center [420, 171] width 22 height 21
select select "9"
click at [412, 258] on span "18" at bounding box center [419, 258] width 24 height 24
type input "[DATE]"
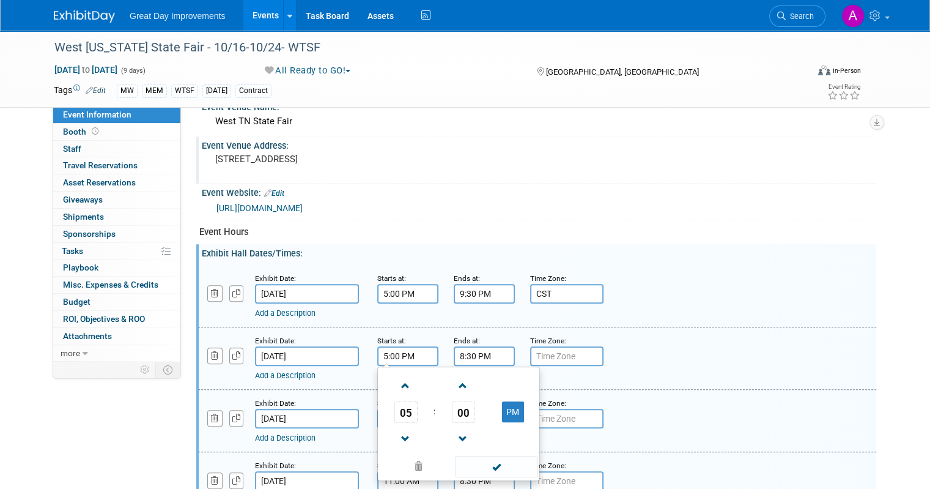
click at [405, 355] on input "5:00 PM" at bounding box center [407, 356] width 61 height 20
click at [401, 423] on link at bounding box center [405, 438] width 23 height 31
click at [395, 443] on span at bounding box center [405, 438] width 21 height 21
click at [395, 437] on span at bounding box center [405, 438] width 21 height 21
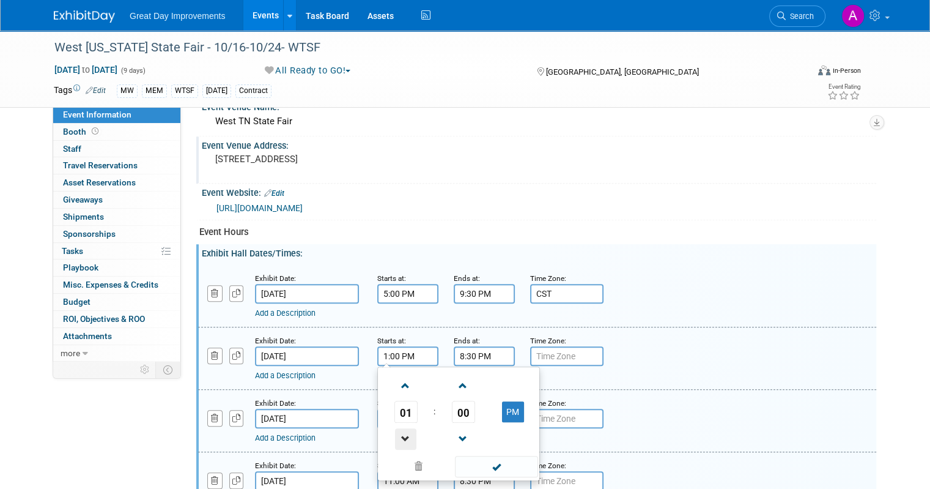
click at [395, 435] on span at bounding box center [405, 438] width 21 height 21
type input "10:00 AM"
click at [463, 460] on span at bounding box center [496, 466] width 83 height 21
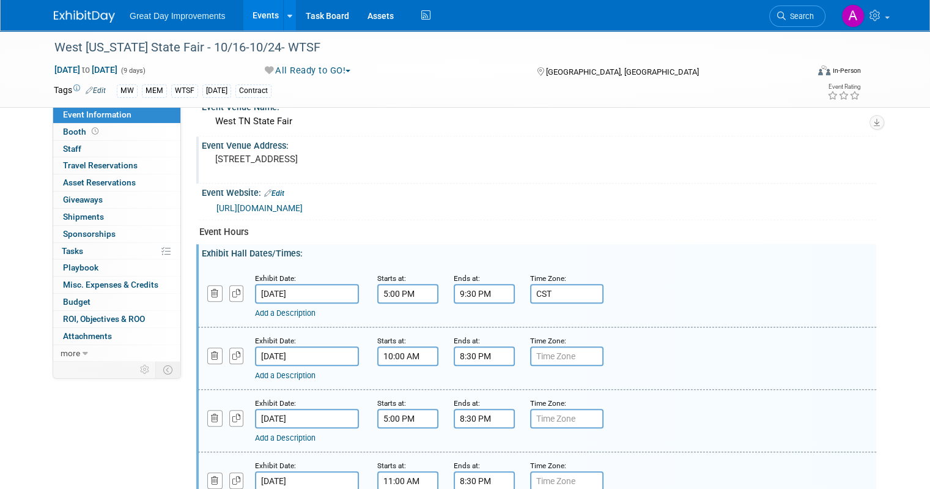
click at [460, 285] on input "9:30 PM" at bounding box center [484, 294] width 61 height 20
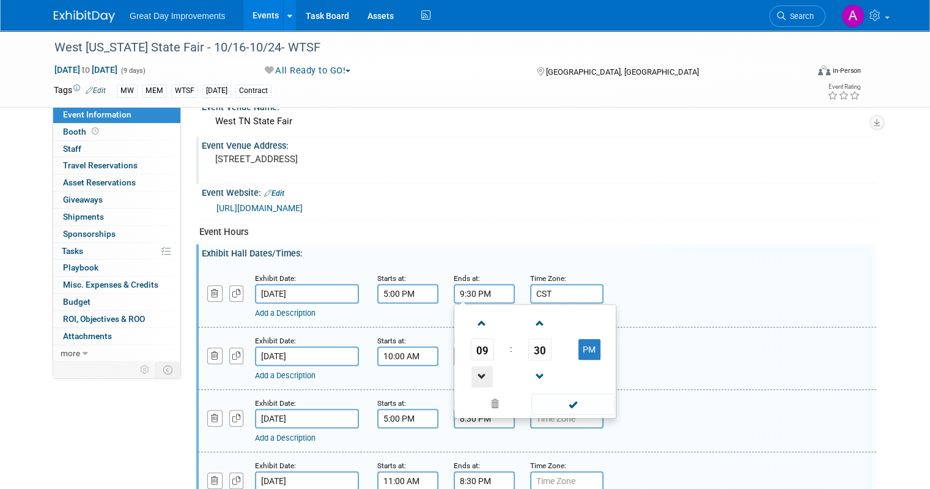
click at [475, 366] on span at bounding box center [482, 376] width 21 height 21
click at [462, 294] on input "7:30 PM" at bounding box center [484, 294] width 61 height 20
click at [472, 321] on span at bounding box center [482, 323] width 21 height 21
type input "8:30 PM"
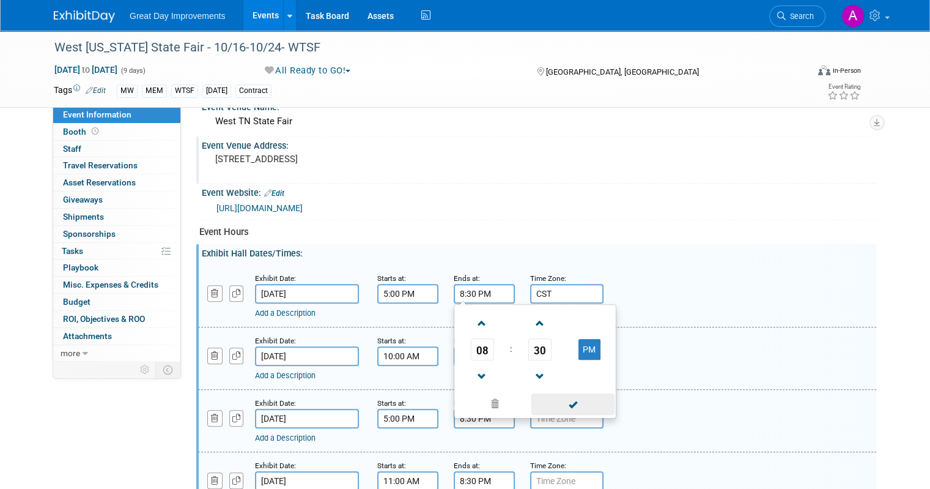
click at [561, 393] on span at bounding box center [572, 403] width 83 height 21
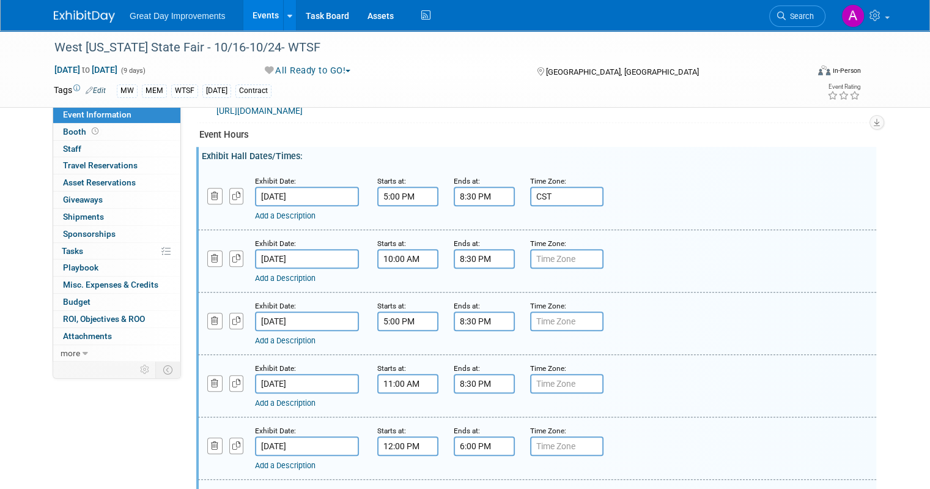
scroll to position [612, 0]
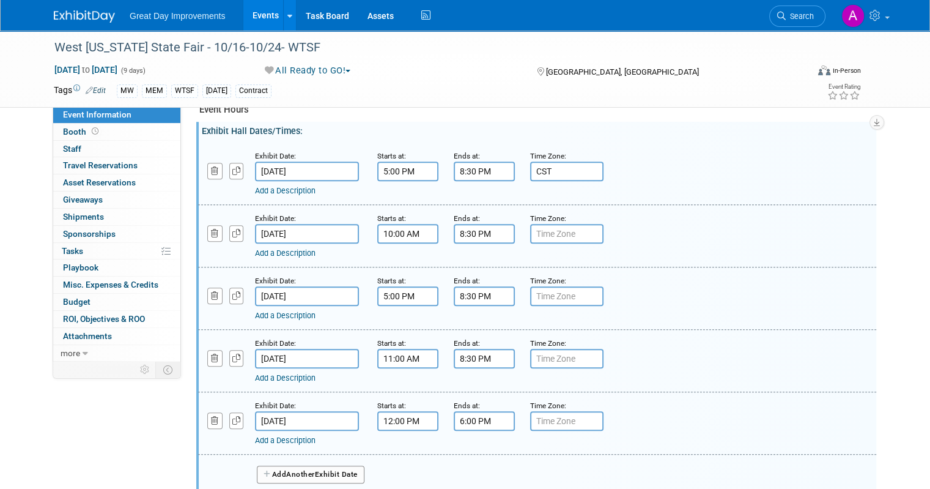
click at [568, 224] on input "text" at bounding box center [566, 234] width 73 height 20
type input "CST"
click at [689, 279] on div "Add a Description Description:" at bounding box center [537, 297] width 697 height 47
drag, startPoint x: 406, startPoint y: 292, endPoint x: 425, endPoint y: 286, distance: 19.7
click at [409, 291] on input "5:00 PM" at bounding box center [407, 296] width 61 height 20
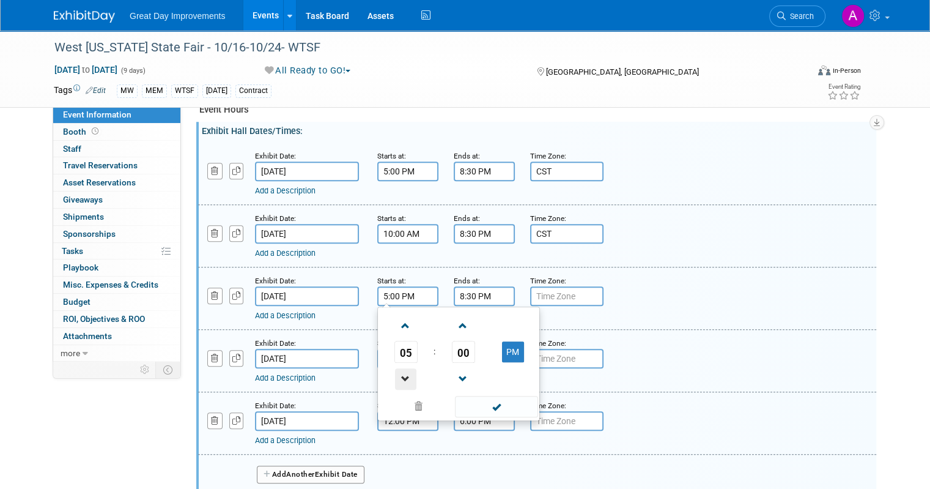
click at [395, 376] on span at bounding box center [405, 378] width 21 height 21
click at [395, 374] on span at bounding box center [405, 378] width 21 height 21
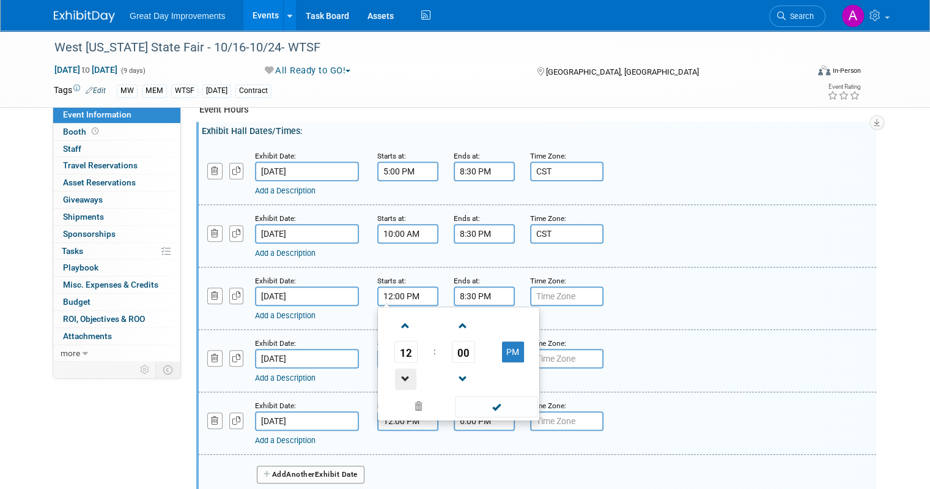
click at [395, 374] on span at bounding box center [405, 378] width 21 height 21
click at [395, 371] on span at bounding box center [405, 378] width 21 height 21
drag, startPoint x: 393, startPoint y: 325, endPoint x: 400, endPoint y: 327, distance: 7.0
click at [395, 325] on span at bounding box center [405, 325] width 21 height 21
type input "11:00 AM"
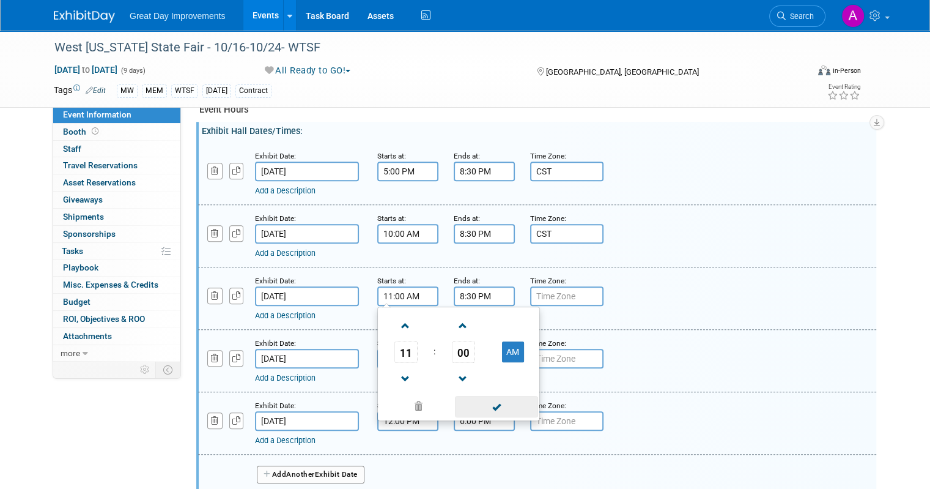
click at [482, 404] on span at bounding box center [496, 406] width 83 height 21
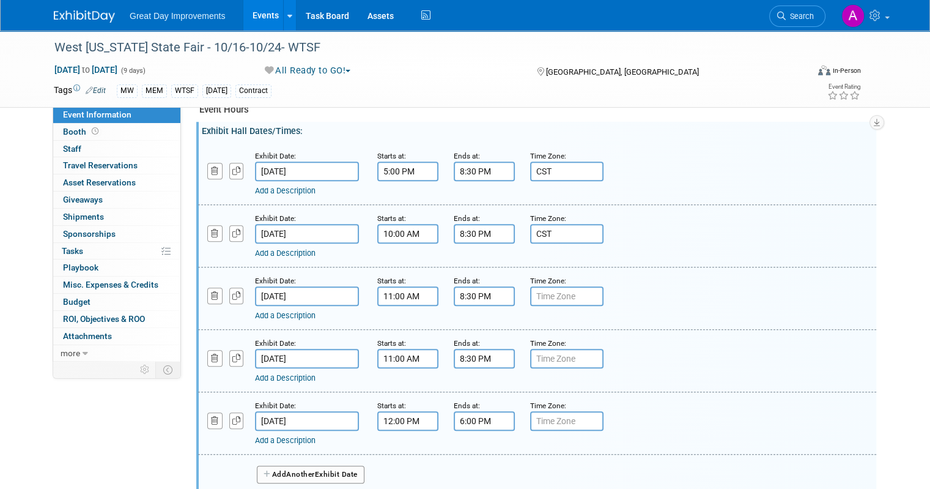
click at [568, 291] on input "text" at bounding box center [566, 296] width 73 height 20
type input "CST"
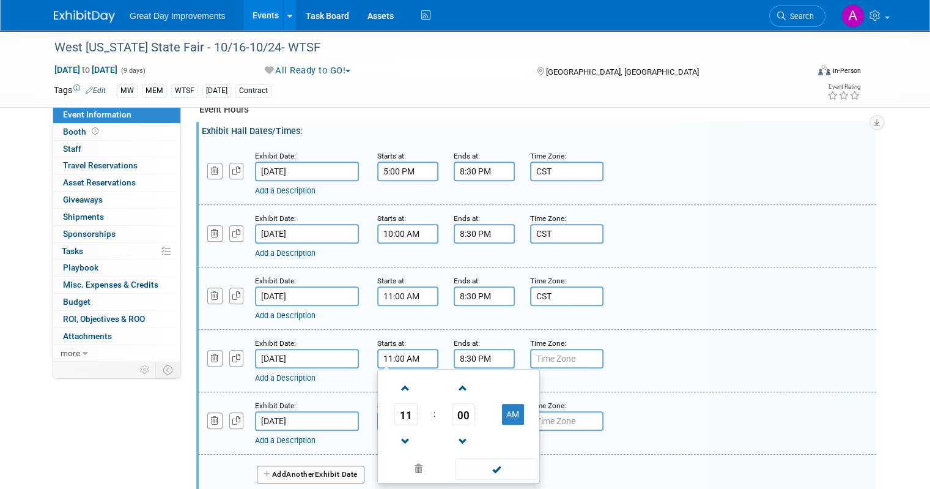
click at [423, 352] on input "11:00 AM" at bounding box center [407, 359] width 61 height 20
click at [418, 352] on input "11:00 AM" at bounding box center [407, 359] width 61 height 20
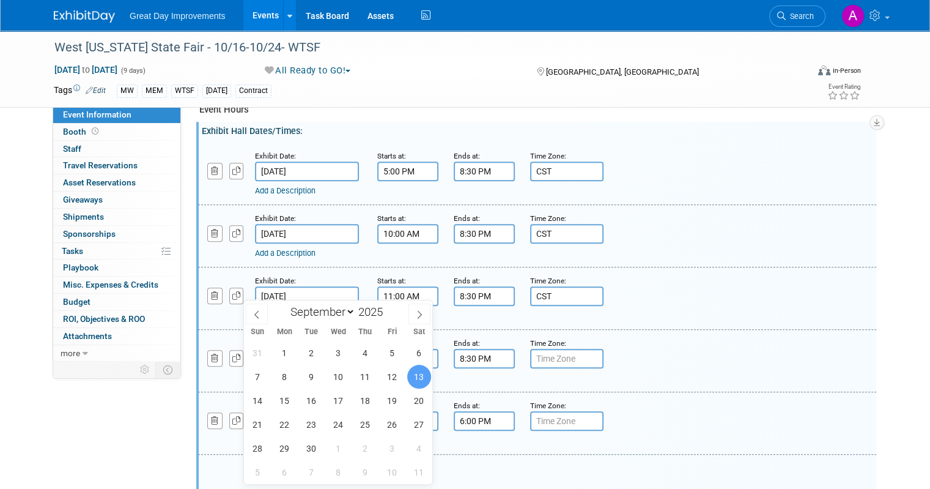
click at [341, 288] on input "Sep 13, 2025" at bounding box center [307, 296] width 104 height 20
click at [416, 309] on span at bounding box center [420, 313] width 22 height 21
select select "9"
click at [256, 426] on span "19" at bounding box center [258, 424] width 24 height 24
type input "[DATE]"
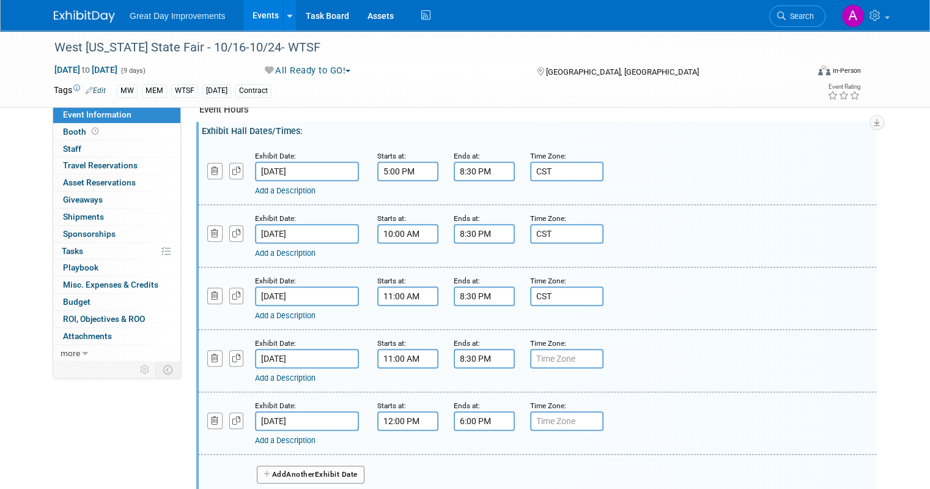
click at [317, 356] on input "Sep 14, 2025" at bounding box center [307, 359] width 104 height 20
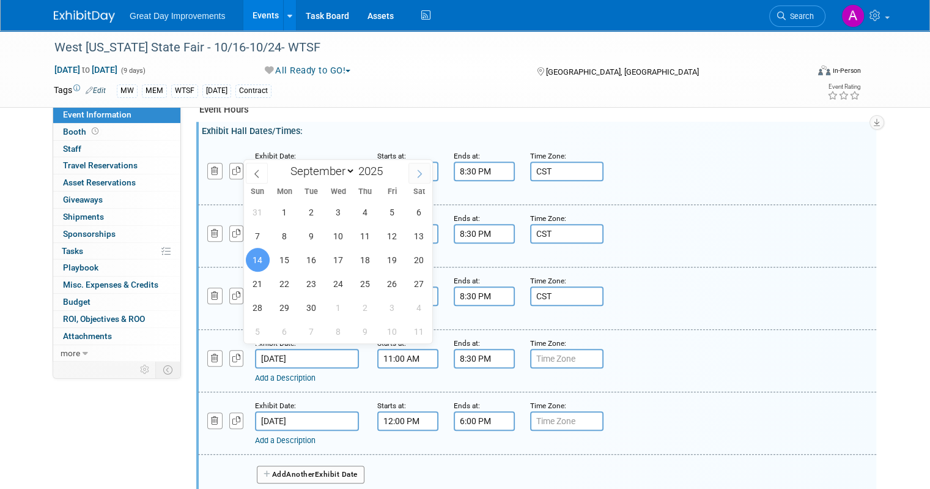
click at [423, 172] on icon at bounding box center [419, 173] width 9 height 9
select select "9"
click at [294, 281] on span "20" at bounding box center [285, 284] width 24 height 24
type input "Oct 20, 2025"
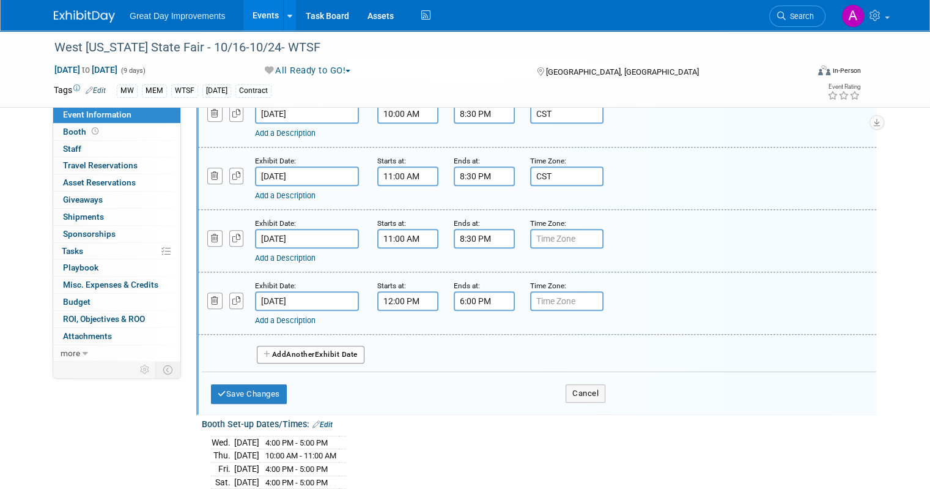
scroll to position [734, 0]
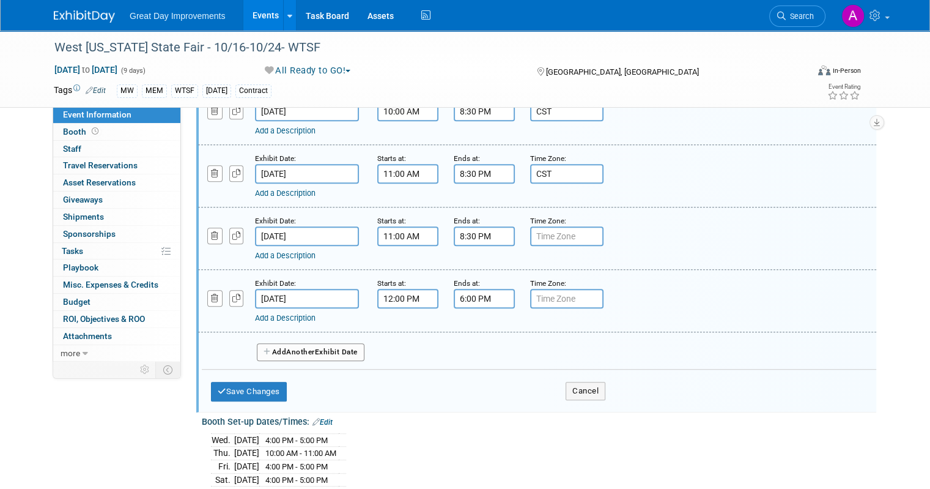
click at [329, 279] on div "Exhibit Date:" at bounding box center [307, 282] width 104 height 12
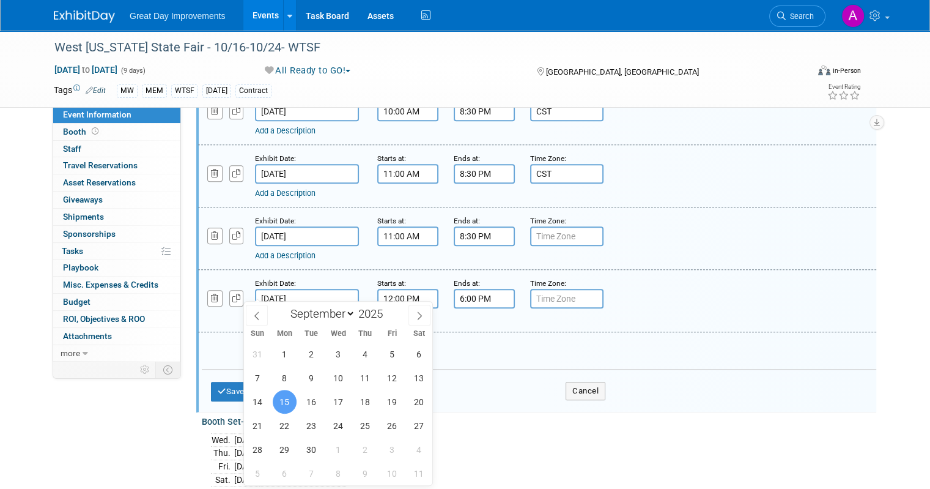
click at [327, 290] on input "Sep 15, 2025" at bounding box center [307, 299] width 104 height 20
click at [415, 316] on span at bounding box center [420, 315] width 22 height 21
select select "9"
click at [311, 423] on span "21" at bounding box center [312, 425] width 24 height 24
type input "Oct 21, 2025"
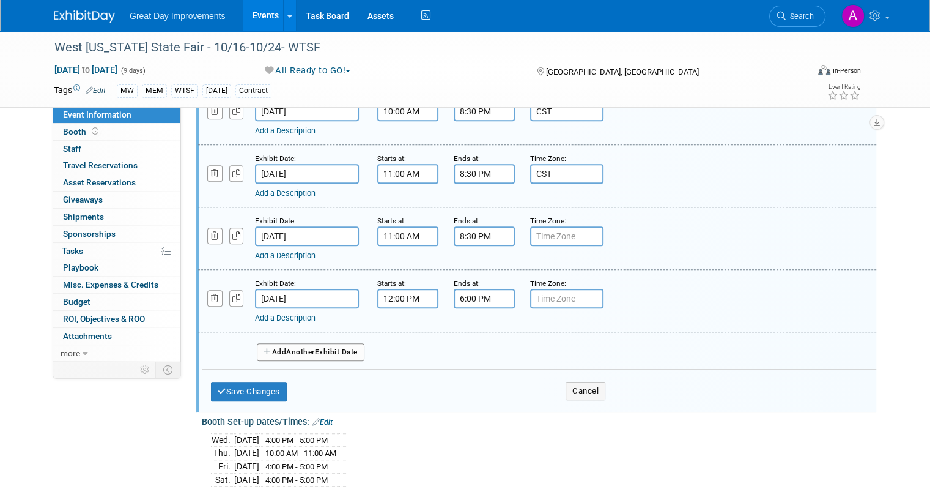
click at [288, 347] on span "Another" at bounding box center [300, 351] width 29 height 9
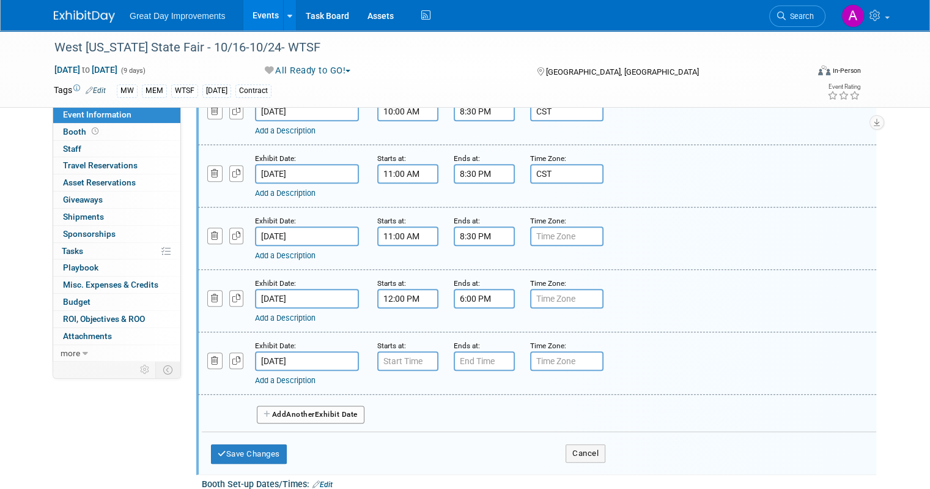
click at [313, 405] on button "Add Another Exhibit Date" at bounding box center [311, 414] width 108 height 18
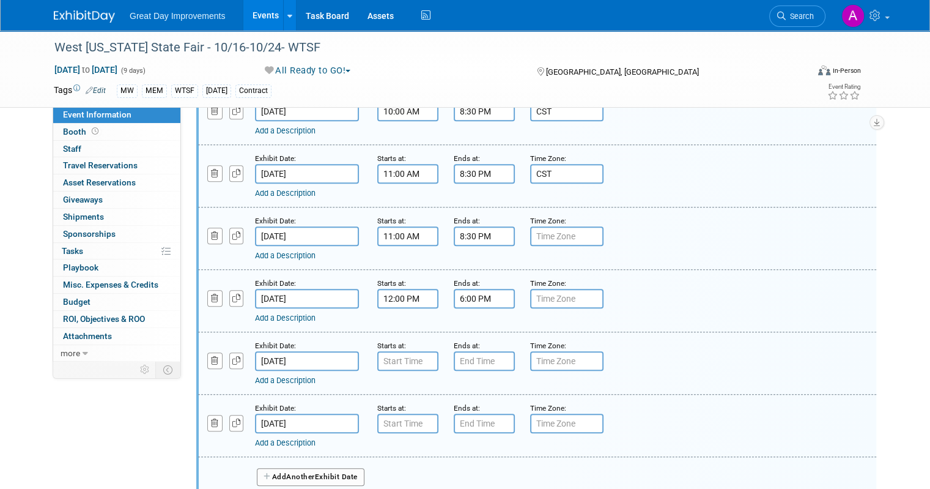
click at [308, 472] on span "Another" at bounding box center [300, 476] width 29 height 9
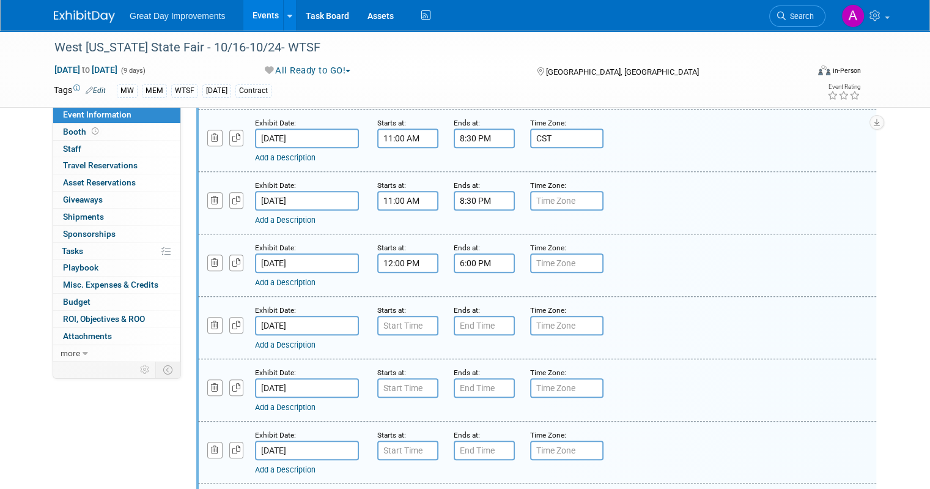
scroll to position [917, 0]
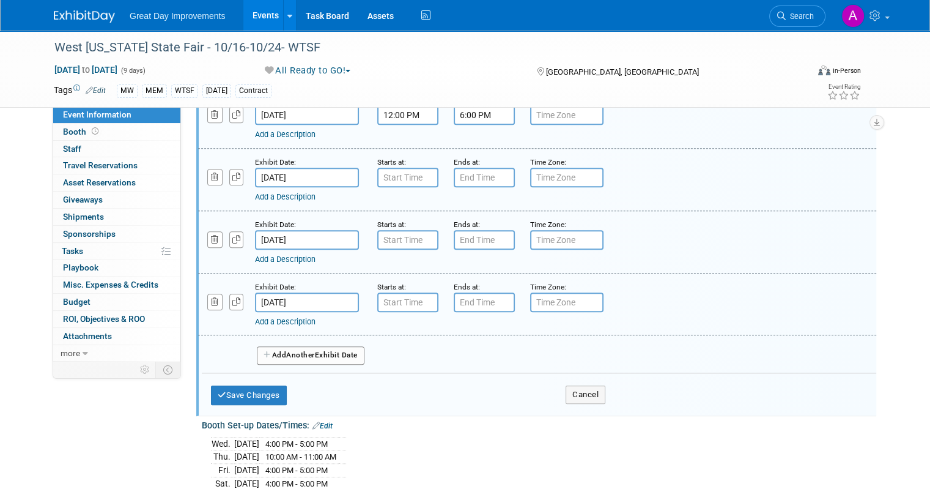
click at [327, 346] on button "Add Another Exhibit Date" at bounding box center [311, 355] width 108 height 18
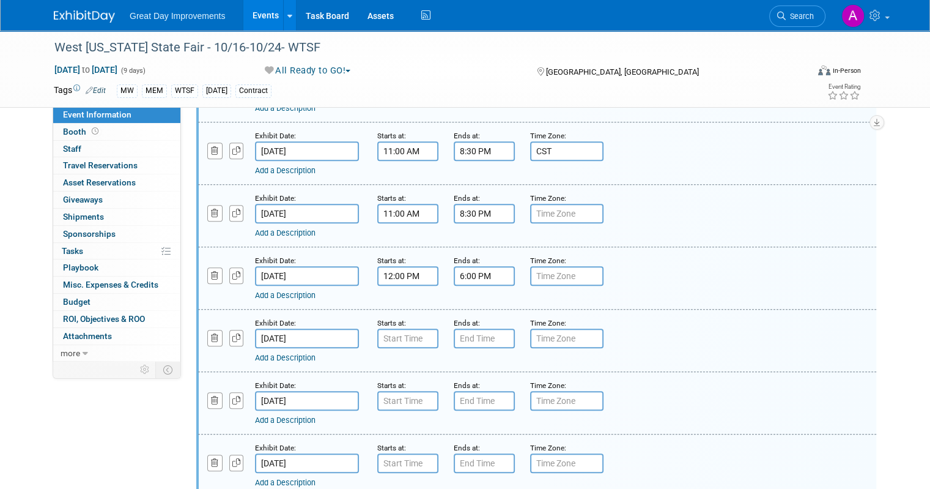
scroll to position [734, 0]
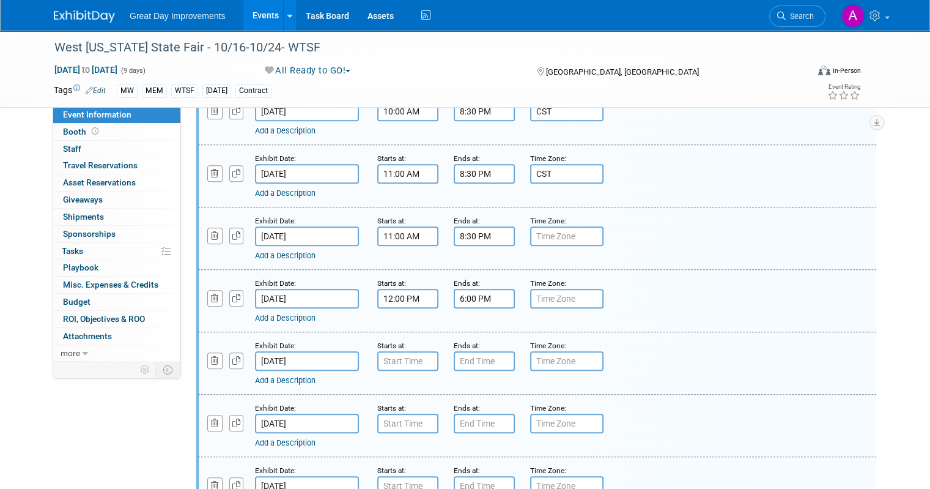
click at [543, 237] on input "text" at bounding box center [566, 236] width 73 height 20
type input "CST"
click at [568, 289] on input "text" at bounding box center [566, 299] width 73 height 20
type input "CST"
click at [421, 290] on input "12:00 PM" at bounding box center [407, 299] width 61 height 20
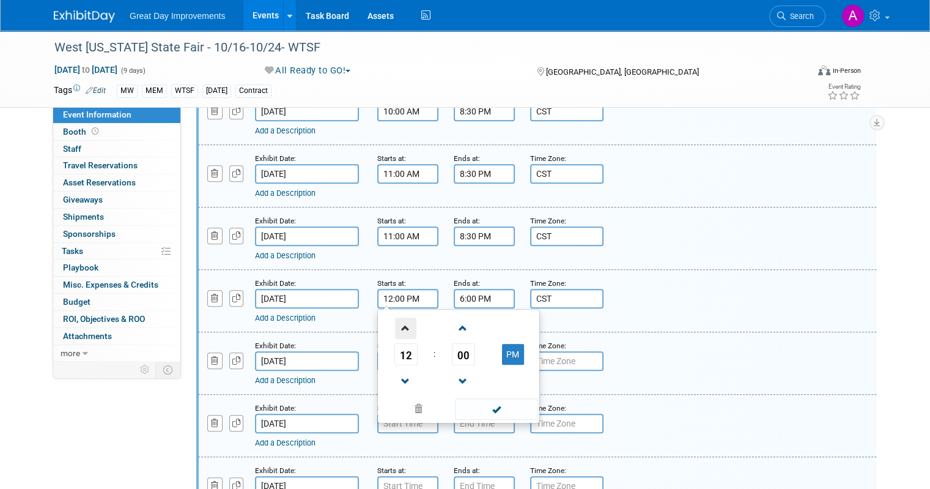
click at [396, 320] on span at bounding box center [405, 327] width 21 height 21
click at [396, 319] on span at bounding box center [405, 327] width 21 height 21
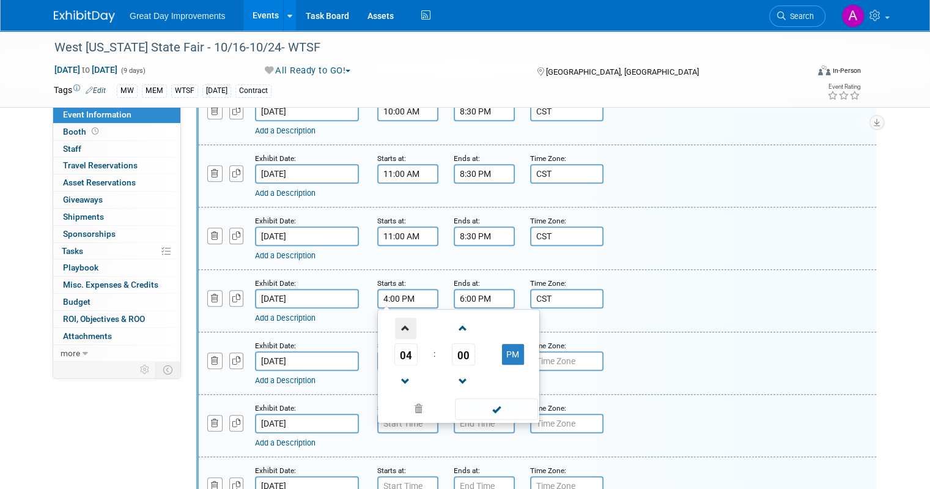
type input "5:00 PM"
click at [494, 404] on span at bounding box center [496, 408] width 83 height 21
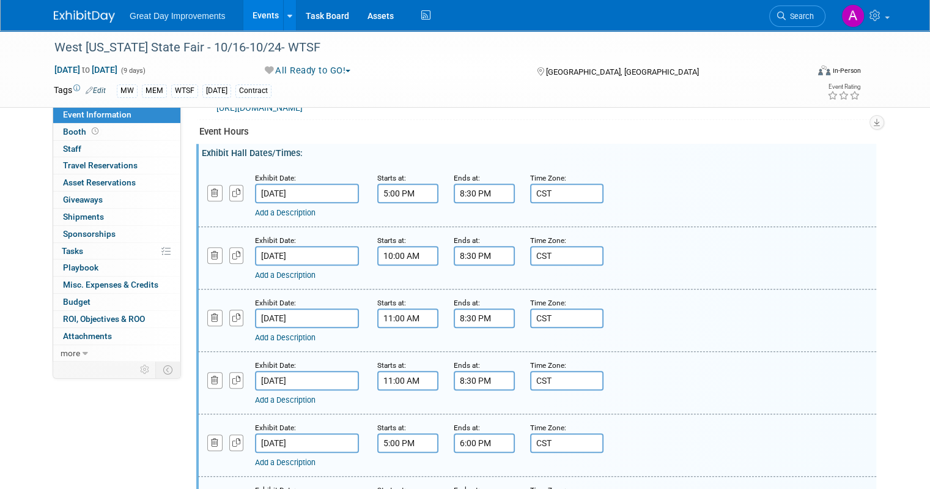
scroll to position [612, 0]
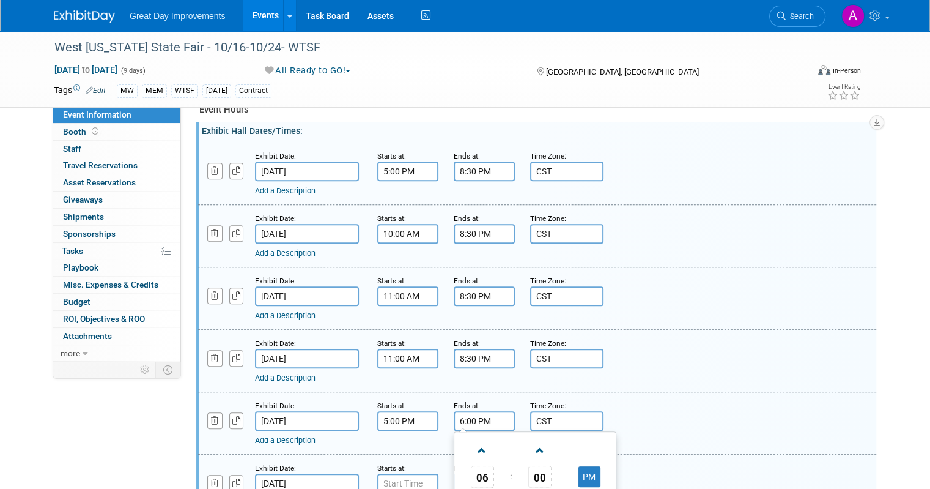
click at [476, 412] on input "6:00 PM" at bounding box center [484, 421] width 61 height 20
click at [476, 440] on span at bounding box center [482, 450] width 21 height 21
click at [476, 441] on span at bounding box center [482, 450] width 21 height 21
click at [475, 442] on span at bounding box center [482, 450] width 21 height 21
type input "9:00 PM"
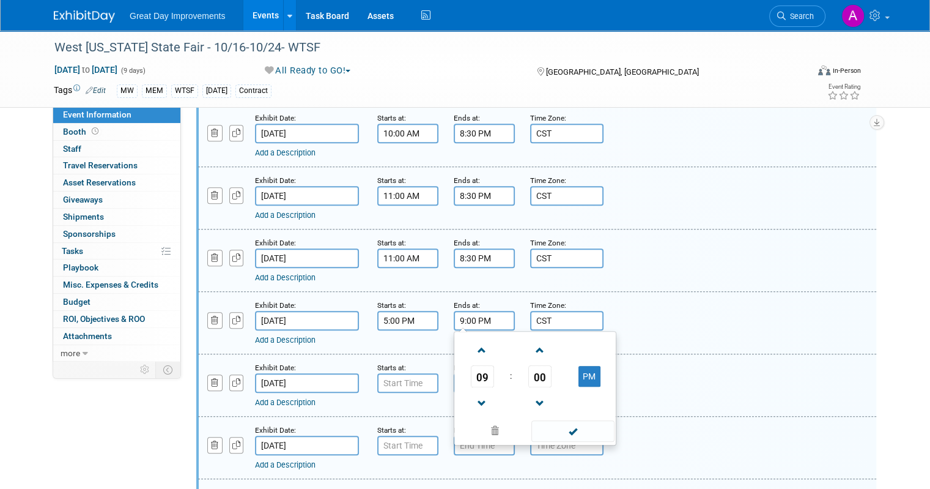
scroll to position [734, 0]
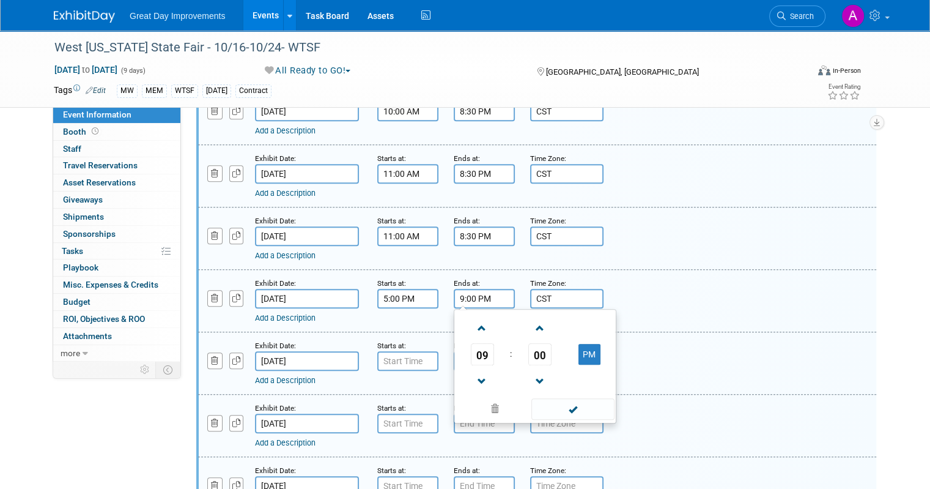
click at [577, 400] on span at bounding box center [572, 408] width 83 height 21
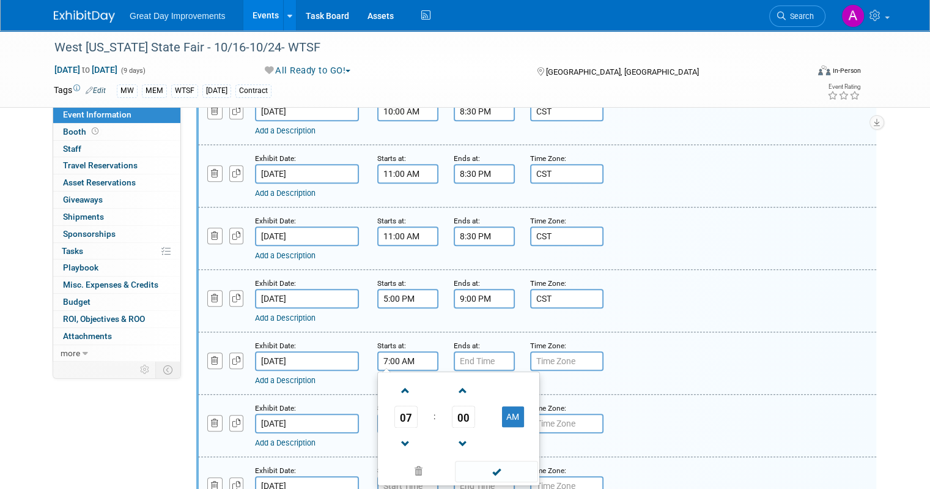
click at [398, 355] on input "7:00 AM" at bounding box center [407, 361] width 61 height 20
click at [395, 380] on span at bounding box center [405, 390] width 21 height 21
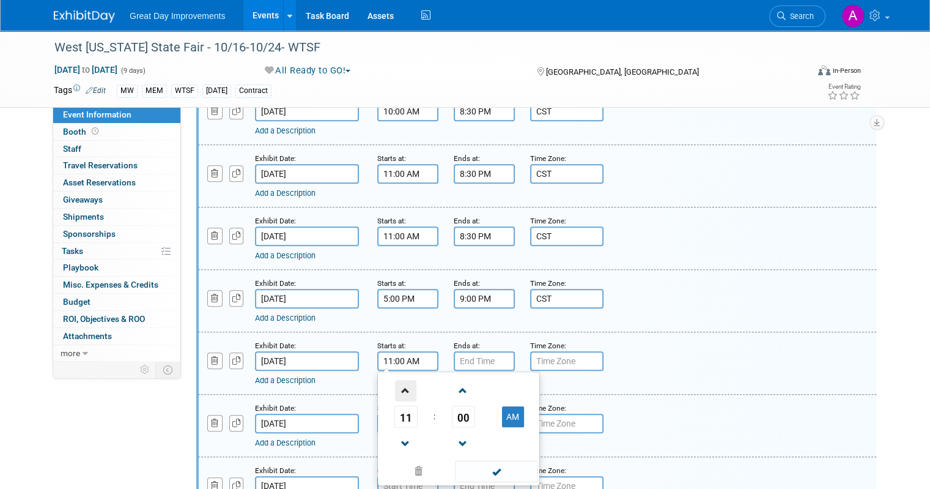
click at [395, 380] on span at bounding box center [405, 390] width 21 height 21
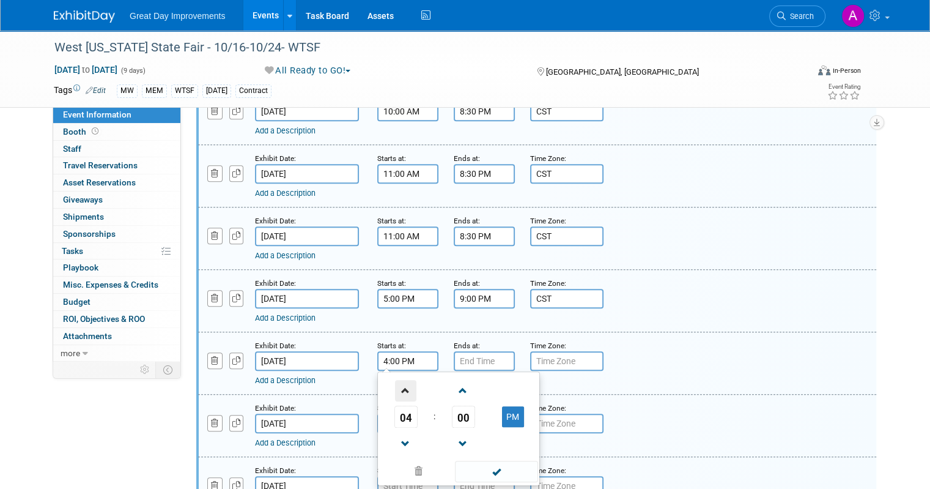
click at [395, 380] on span at bounding box center [405, 390] width 21 height 21
type input "5:00 PM"
click at [489, 461] on span at bounding box center [496, 471] width 83 height 21
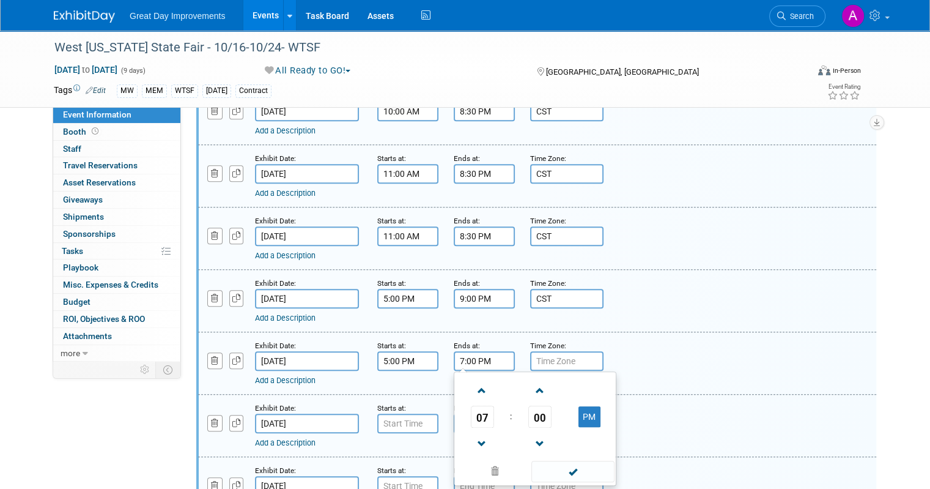
click at [490, 359] on input "7:00 PM" at bounding box center [484, 361] width 61 height 20
click at [472, 380] on span at bounding box center [482, 390] width 21 height 21
type input "9:00 PM"
click at [557, 470] on span at bounding box center [572, 471] width 83 height 21
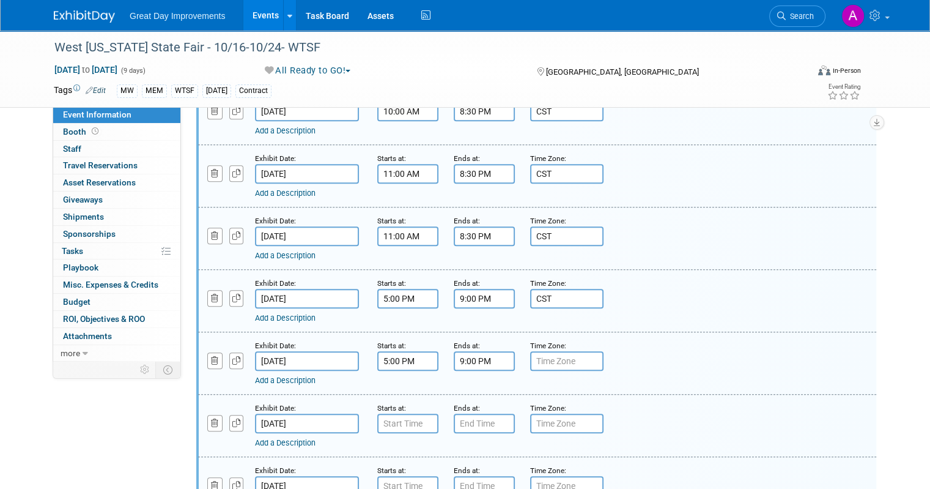
drag, startPoint x: 559, startPoint y: 346, endPoint x: 560, endPoint y: 352, distance: 6.2
click at [559, 351] on input "text" at bounding box center [566, 361] width 73 height 20
type input "CST"
click at [403, 413] on input "7:00 AM" at bounding box center [407, 423] width 61 height 20
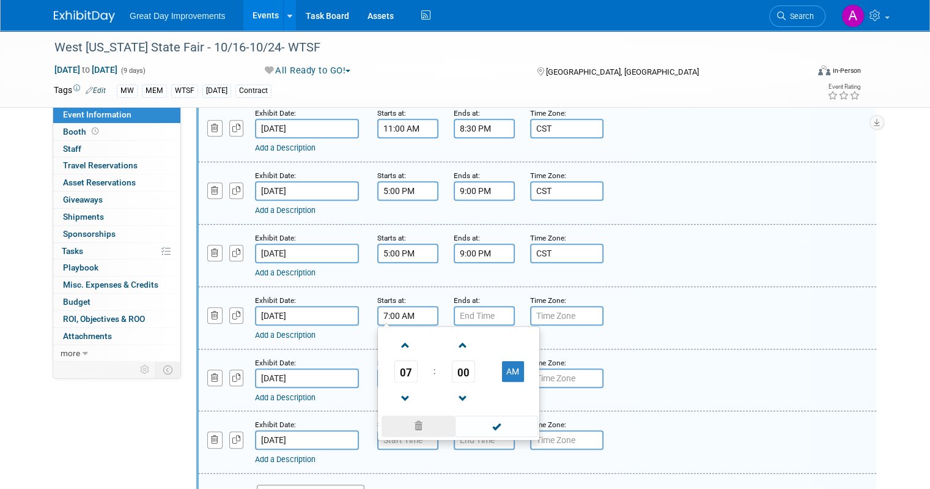
scroll to position [856, 0]
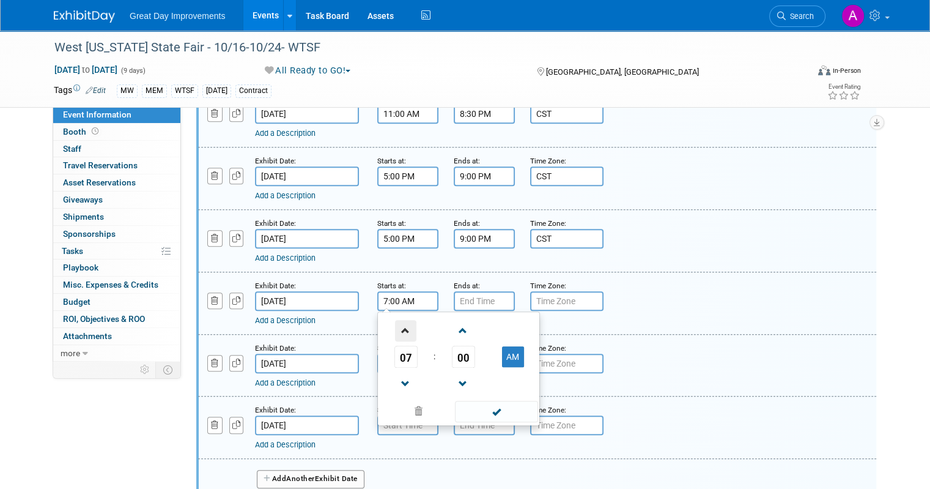
click at [395, 320] on span at bounding box center [405, 330] width 21 height 21
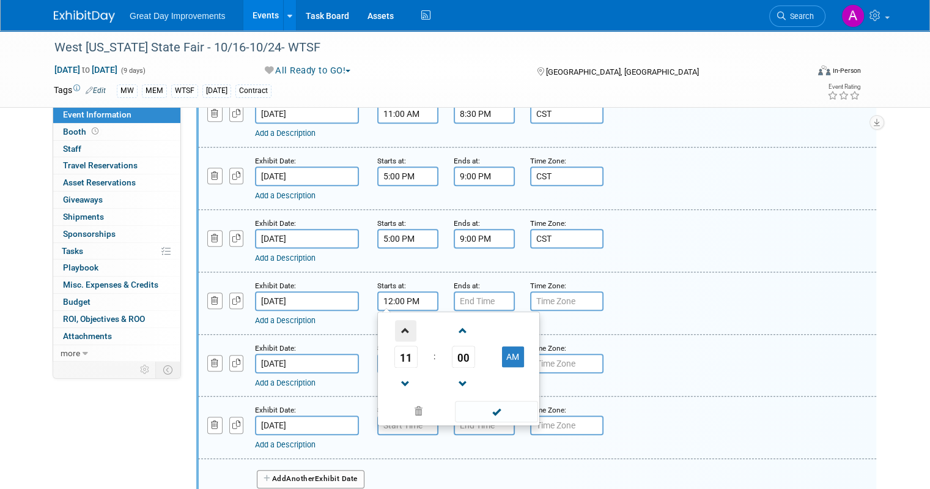
click at [395, 320] on span at bounding box center [405, 330] width 21 height 21
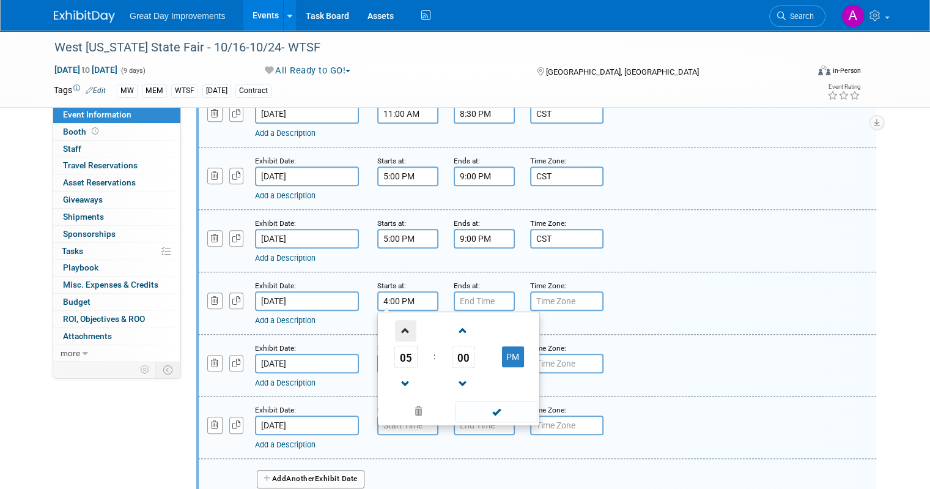
type input "5:00 PM"
click at [497, 407] on span at bounding box center [496, 411] width 83 height 21
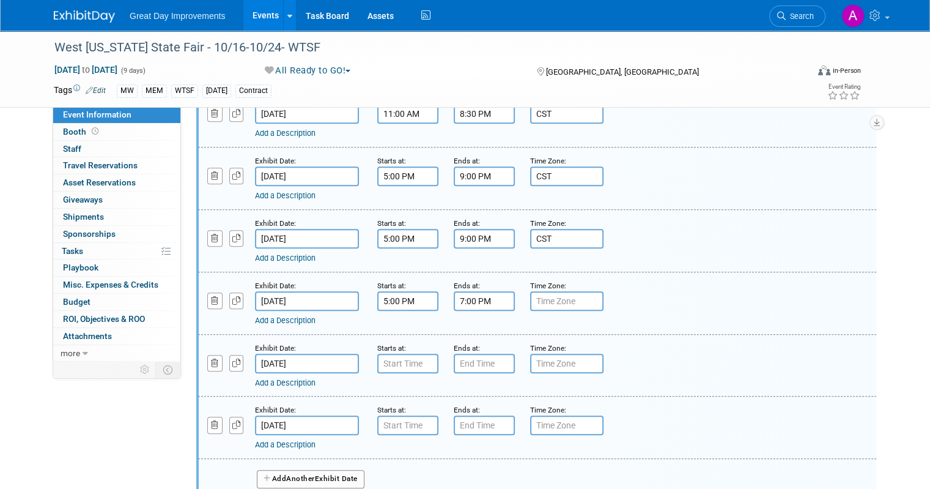
click at [492, 299] on input "7:00 PM" at bounding box center [484, 301] width 61 height 20
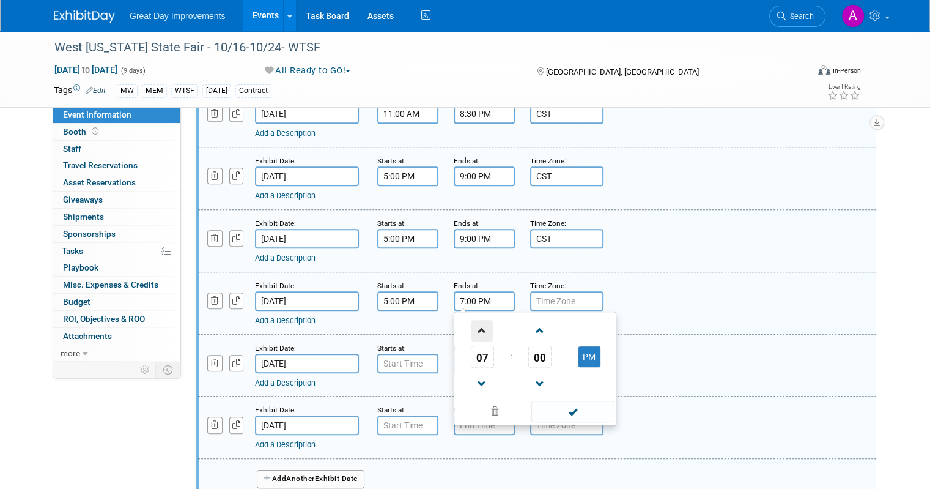
click at [472, 322] on span at bounding box center [482, 330] width 21 height 21
type input "9:00 PM"
click at [582, 410] on span at bounding box center [572, 411] width 83 height 21
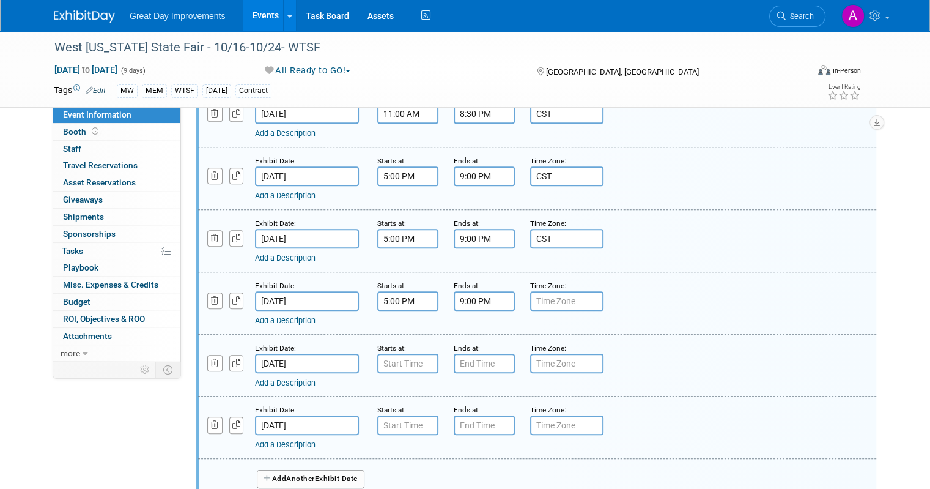
click at [567, 291] on input "text" at bounding box center [566, 301] width 73 height 20
type input "CST"
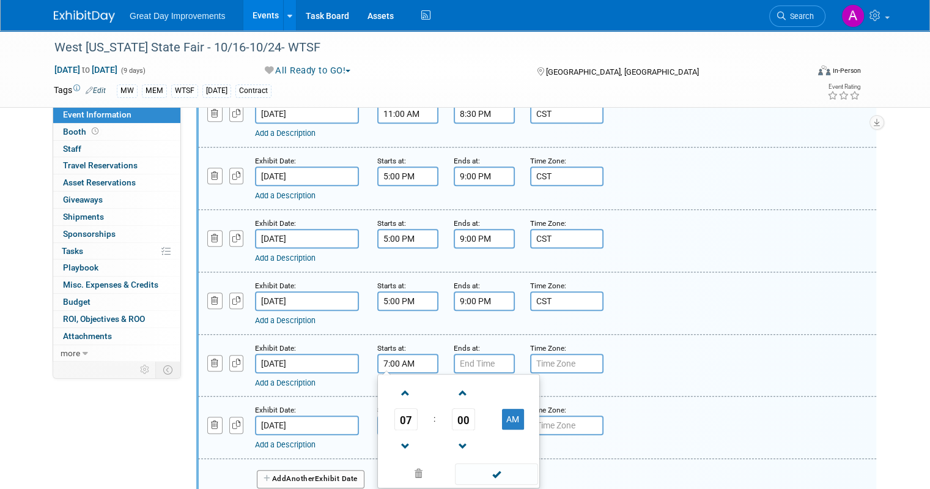
click at [412, 353] on input "7:00 AM" at bounding box center [407, 363] width 61 height 20
click at [403, 383] on span at bounding box center [405, 392] width 21 height 21
click at [401, 383] on span at bounding box center [405, 392] width 21 height 21
click at [401, 382] on span at bounding box center [405, 392] width 21 height 21
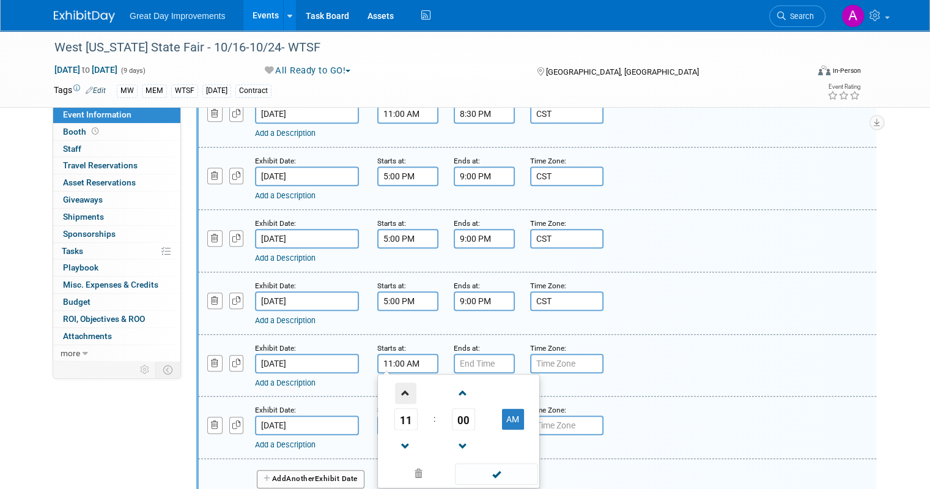
click at [401, 382] on span at bounding box center [405, 392] width 21 height 21
click at [402, 382] on span at bounding box center [405, 392] width 21 height 21
click at [404, 382] on span at bounding box center [405, 392] width 21 height 21
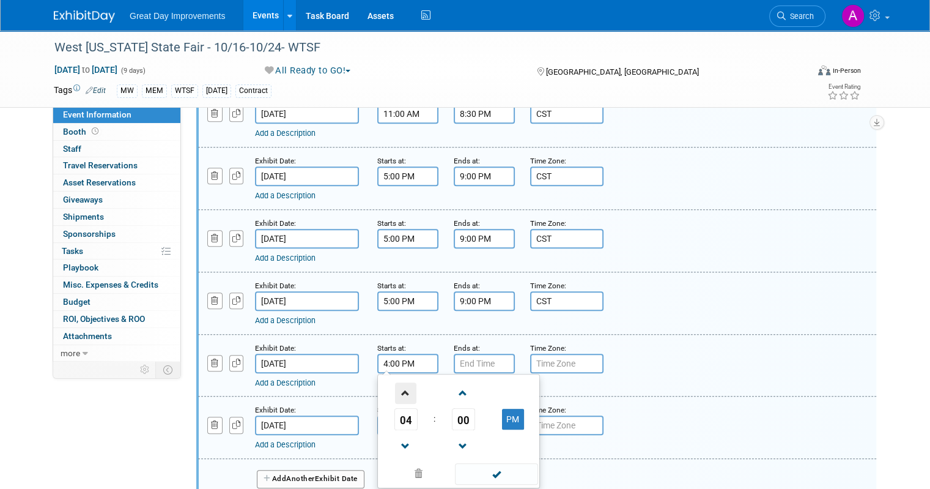
click at [400, 384] on span at bounding box center [405, 392] width 21 height 21
type input "5:00 PM"
click at [475, 470] on span at bounding box center [496, 473] width 83 height 21
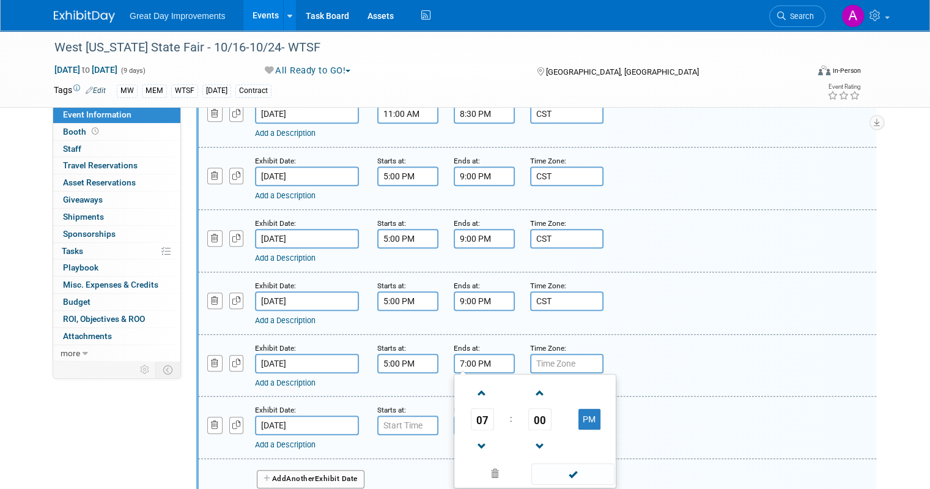
click at [477, 361] on input "7:00 PM" at bounding box center [484, 363] width 61 height 20
click at [478, 382] on span at bounding box center [482, 392] width 21 height 21
click at [479, 382] on span at bounding box center [482, 392] width 21 height 21
type input "9:00 PM"
click at [575, 464] on span at bounding box center [572, 473] width 83 height 21
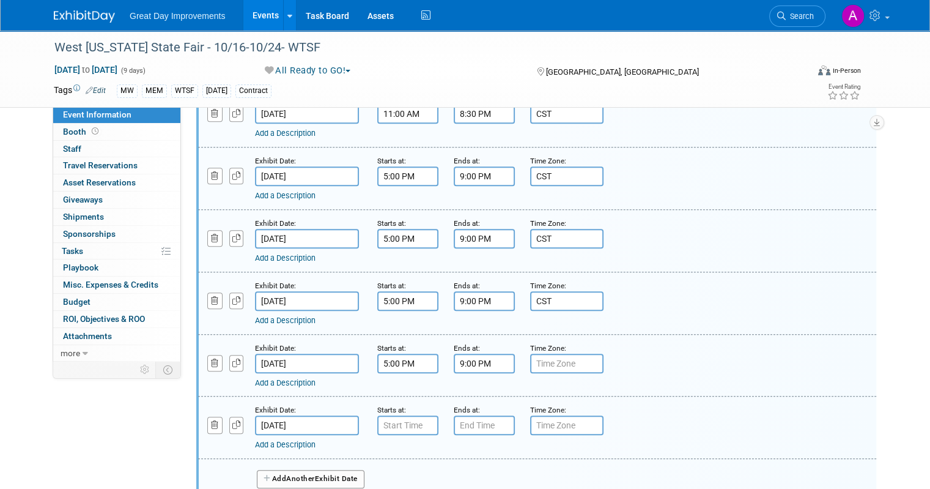
click at [542, 361] on input "text" at bounding box center [566, 363] width 73 height 20
type input "CST"
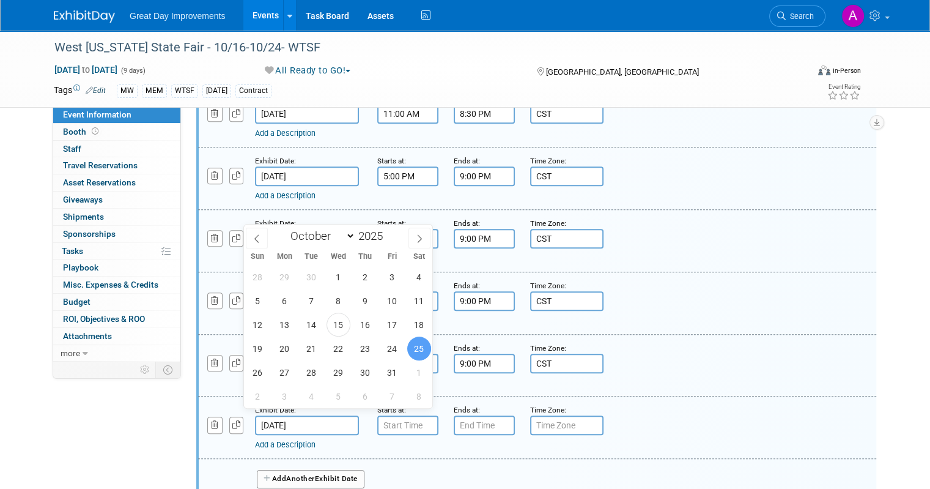
click at [307, 419] on input "Oct 25, 2025" at bounding box center [307, 425] width 104 height 20
click at [377, 420] on input "7:00 AM" at bounding box center [407, 425] width 61 height 20
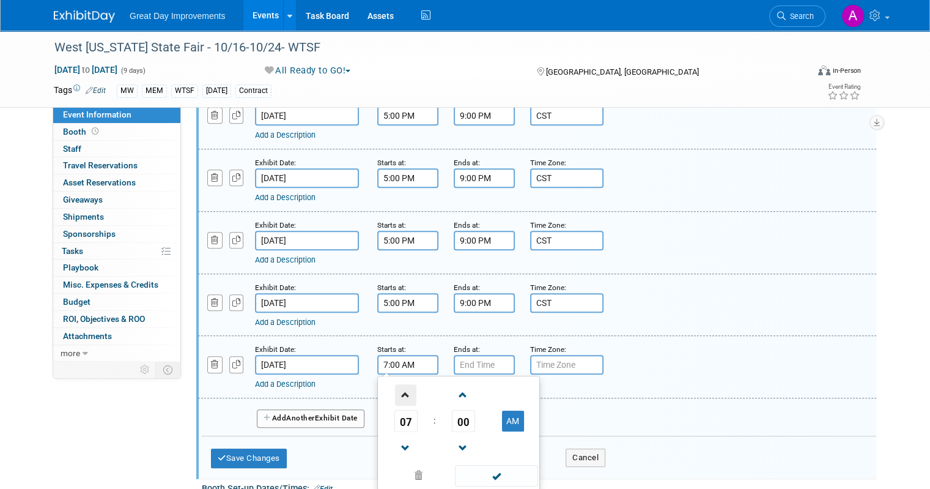
scroll to position [917, 0]
click at [395, 383] on span at bounding box center [405, 393] width 21 height 21
type input "10:00 AM"
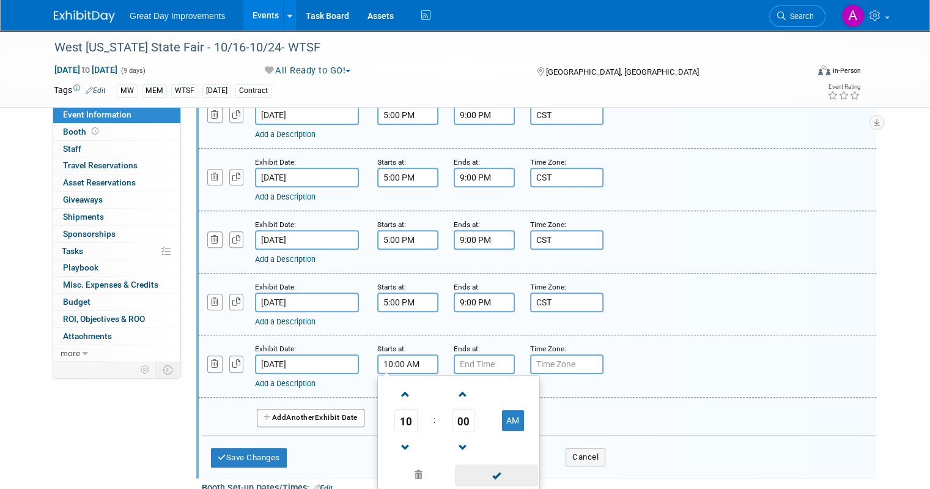
click at [472, 469] on span at bounding box center [496, 474] width 83 height 21
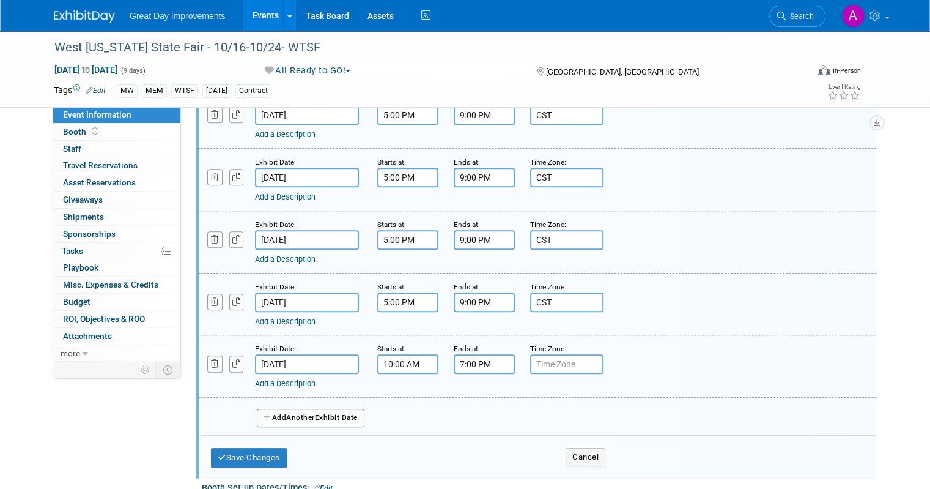
click at [470, 354] on input "7:00 PM" at bounding box center [484, 364] width 61 height 20
click at [472, 392] on span at bounding box center [482, 393] width 21 height 21
click at [472, 383] on span at bounding box center [482, 393] width 21 height 21
type input "9:00 PM"
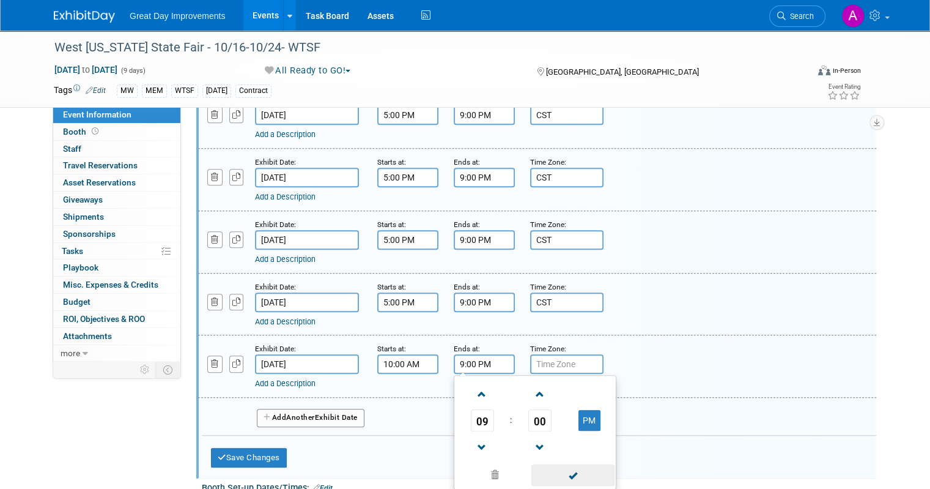
drag, startPoint x: 552, startPoint y: 459, endPoint x: 569, endPoint y: 450, distance: 19.7
click at [552, 464] on span at bounding box center [572, 474] width 83 height 21
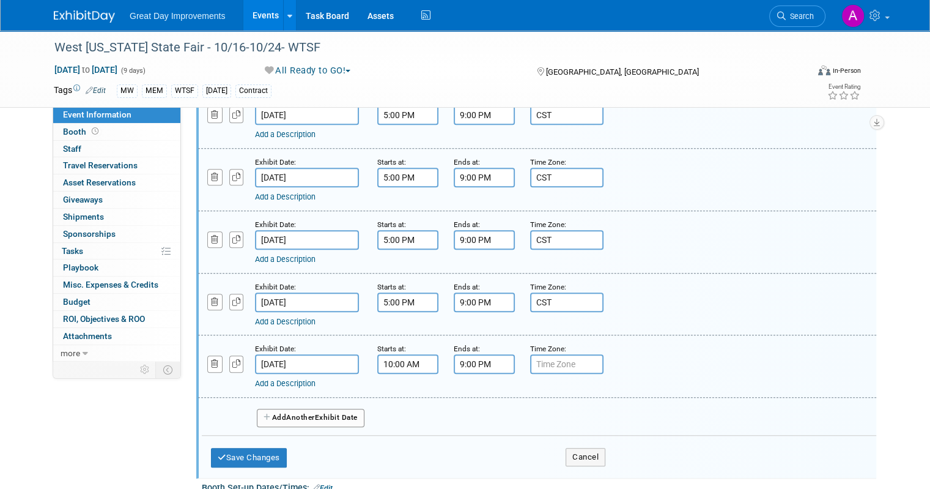
click at [570, 354] on input "text" at bounding box center [566, 364] width 73 height 20
type input "CST"
click at [679, 335] on div "Exhibit Date: Oct 25, 2025 Starts at: 10:00 AM Ends at: 9:00 PM Time Zone: Appl…" at bounding box center [537, 366] width 678 height 62
click at [211, 448] on button "Save Changes" at bounding box center [249, 458] width 76 height 20
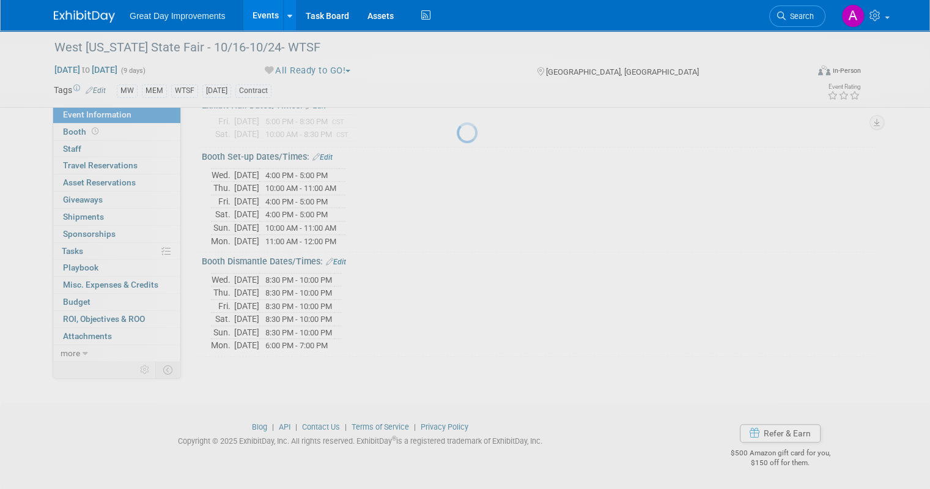
scroll to position [601, 0]
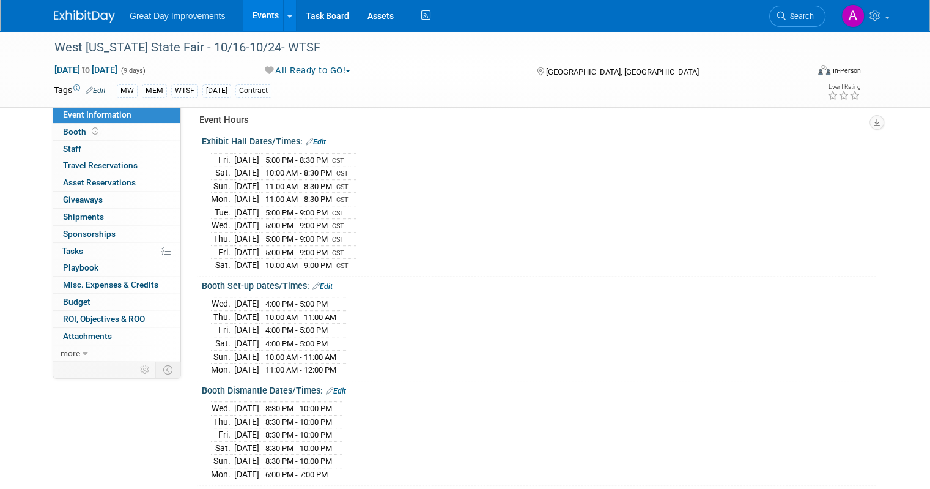
click at [320, 282] on link "Edit" at bounding box center [323, 286] width 20 height 9
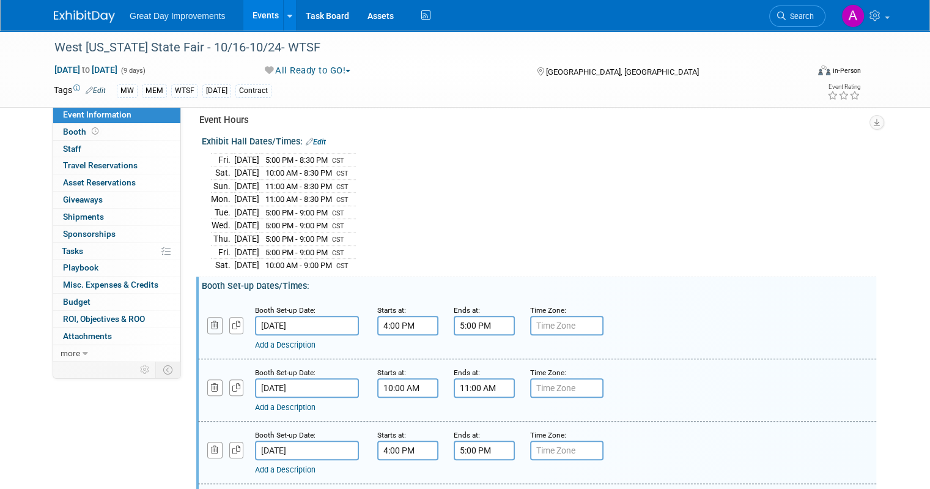
click at [211, 321] on icon "button" at bounding box center [215, 325] width 8 height 8
click at [207, 317] on button "button" at bounding box center [214, 325] width 15 height 17
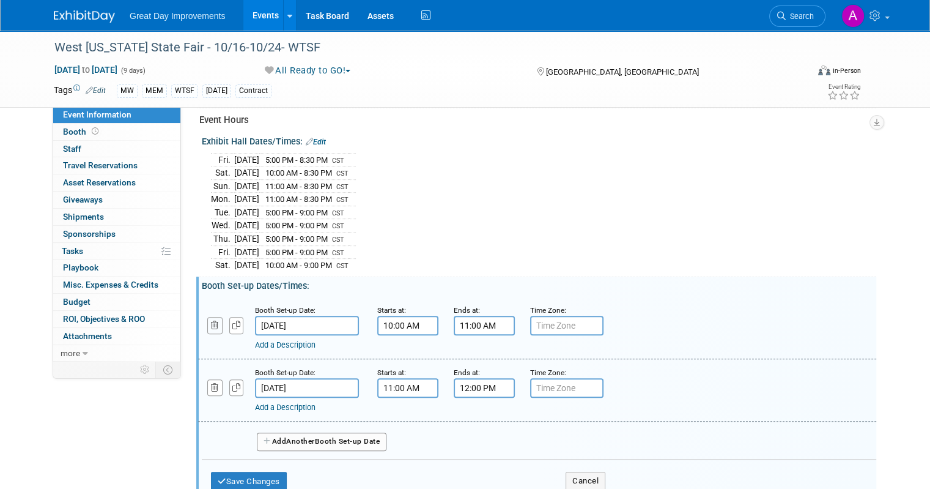
click at [207, 324] on button "button" at bounding box center [214, 325] width 15 height 17
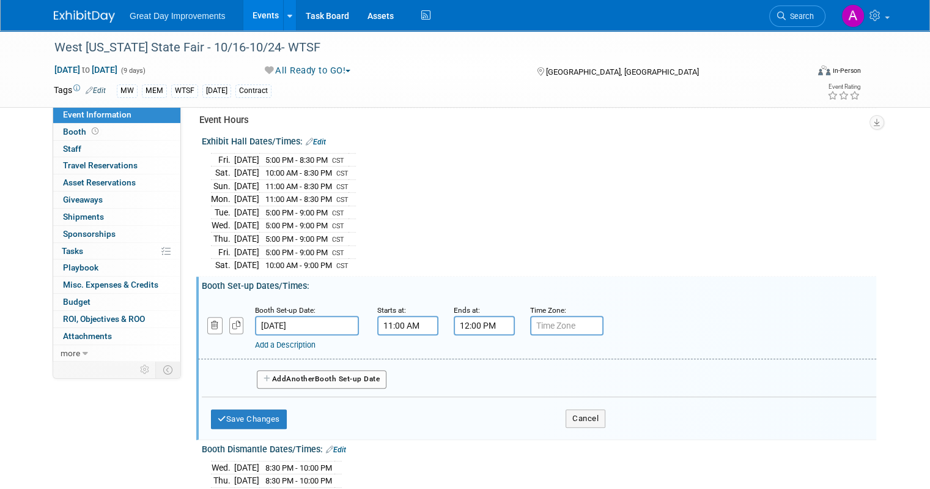
click at [335, 320] on input "Sep 15, 2025" at bounding box center [307, 326] width 104 height 20
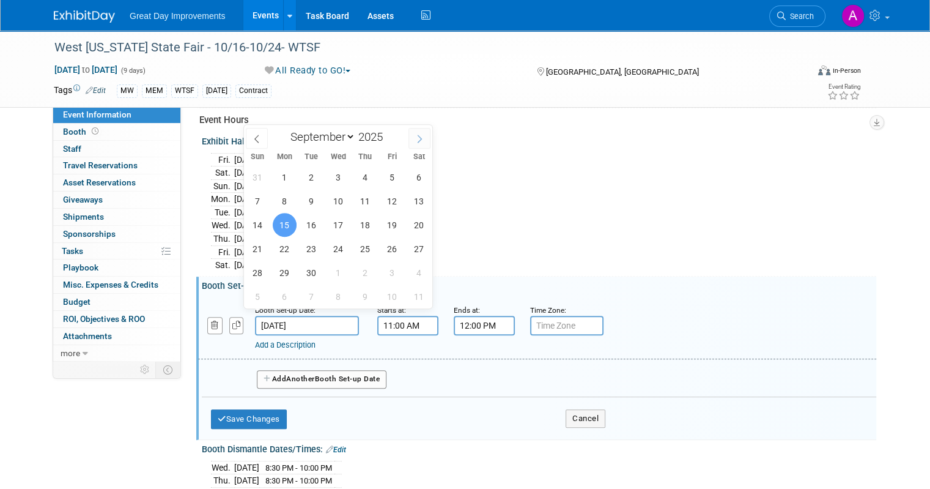
click at [421, 137] on icon at bounding box center [419, 139] width 9 height 9
select select "9"
click at [394, 223] on span "17" at bounding box center [392, 225] width 24 height 24
type input "[DATE]"
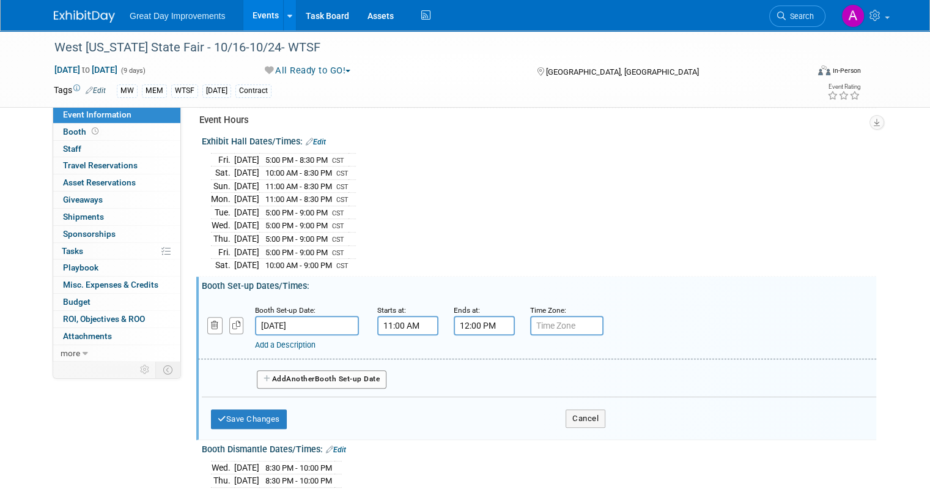
click at [406, 316] on input "11:00 AM" at bounding box center [407, 326] width 61 height 20
click at [395, 401] on span at bounding box center [405, 408] width 21 height 21
type input "8:00 AM"
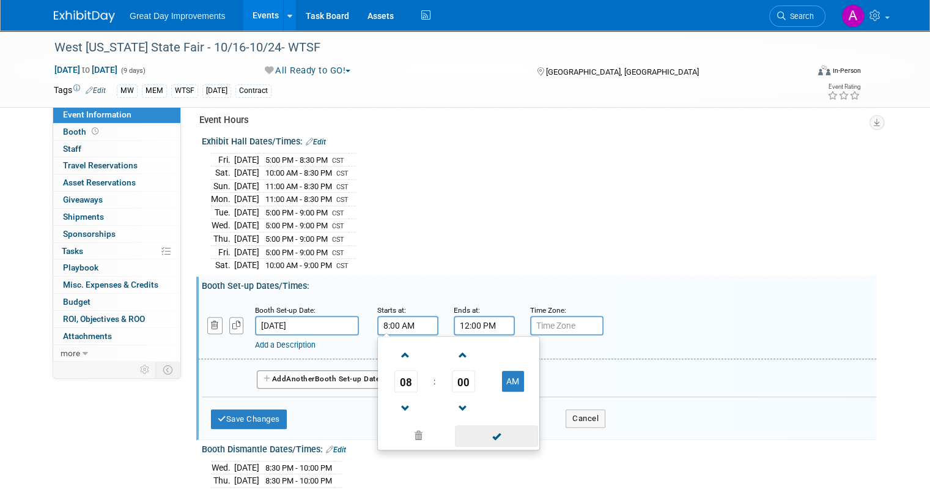
click at [493, 429] on span at bounding box center [496, 435] width 83 height 21
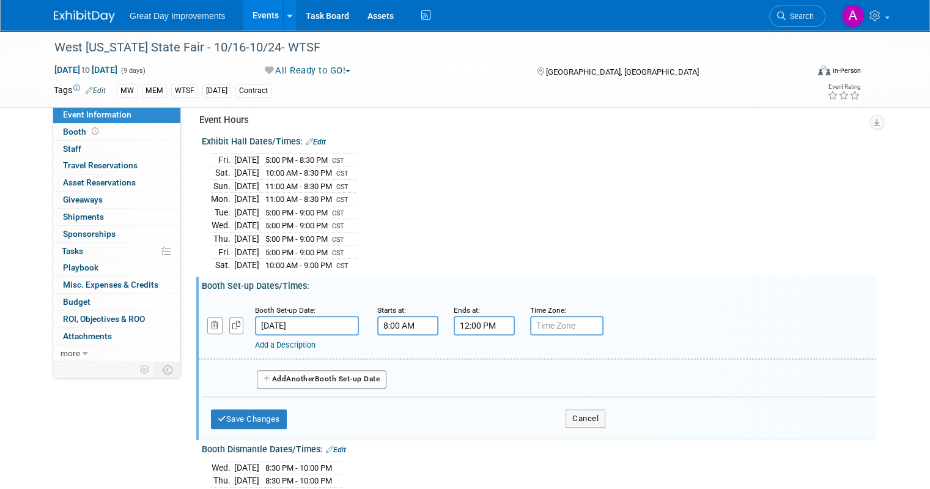
click at [481, 325] on input "12:00 PM" at bounding box center [484, 326] width 61 height 20
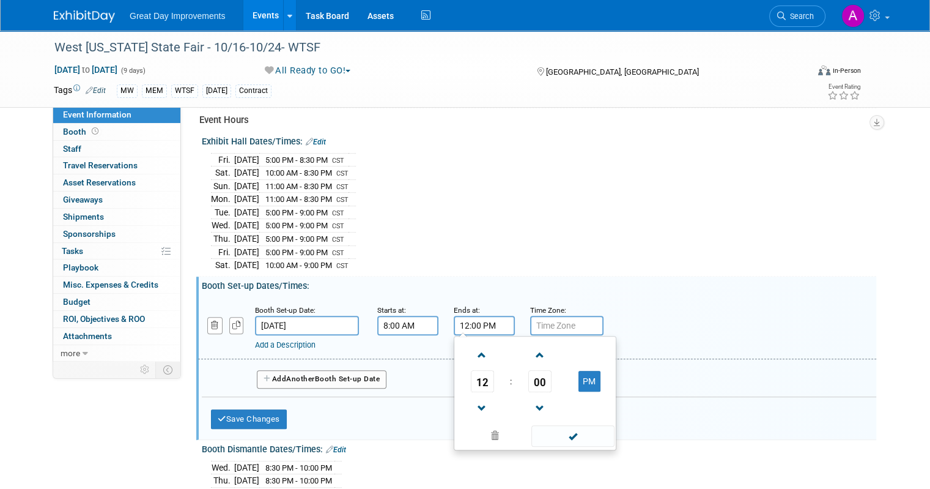
click at [560, 427] on span at bounding box center [572, 435] width 83 height 21
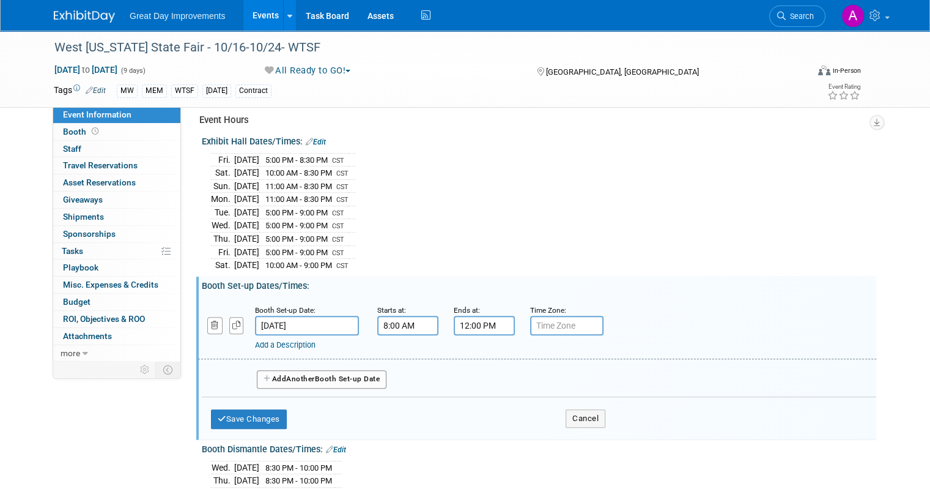
click at [555, 320] on input "text" at bounding box center [566, 326] width 73 height 20
type input "CST"
click at [486, 316] on input "12:00 PM" at bounding box center [484, 326] width 61 height 20
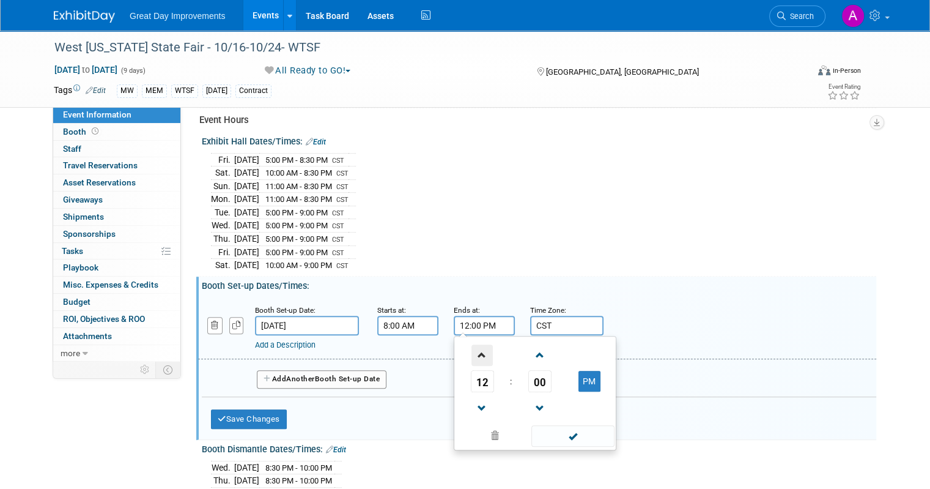
click at [472, 344] on span at bounding box center [482, 354] width 21 height 21
type input "1:00 PM"
click at [566, 429] on span at bounding box center [572, 435] width 83 height 21
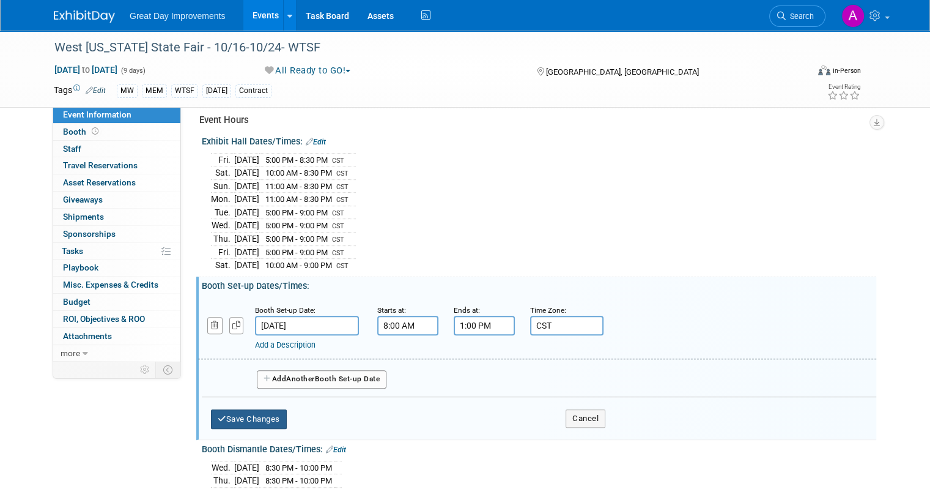
click at [249, 412] on button "Save Changes" at bounding box center [249, 419] width 76 height 20
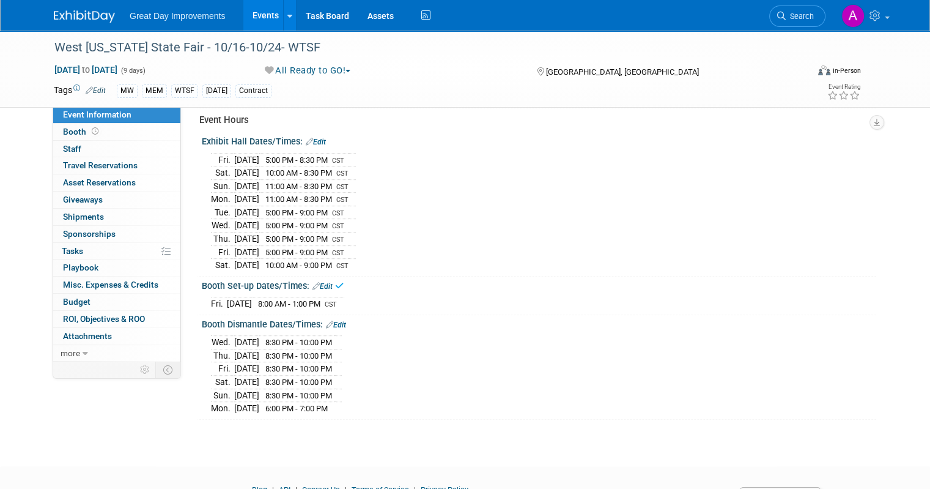
click at [333, 320] on link "Edit" at bounding box center [336, 324] width 20 height 9
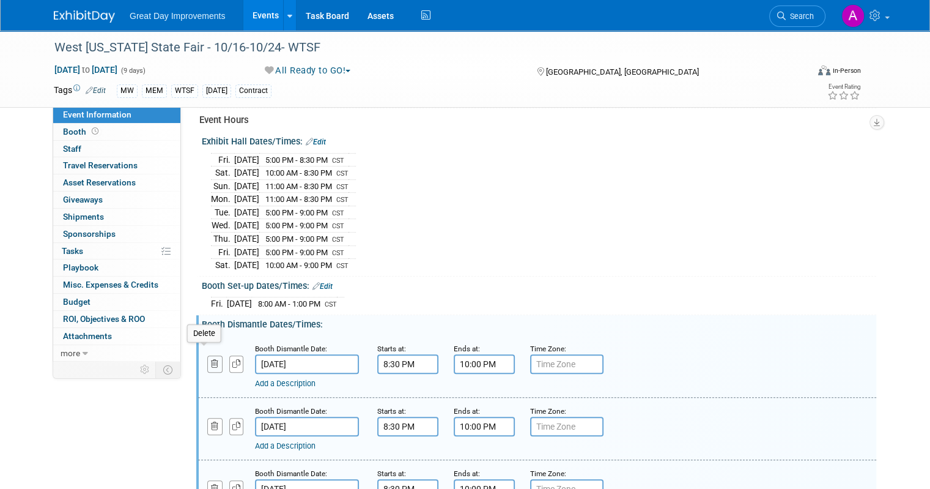
click at [211, 360] on icon "button" at bounding box center [215, 364] width 8 height 8
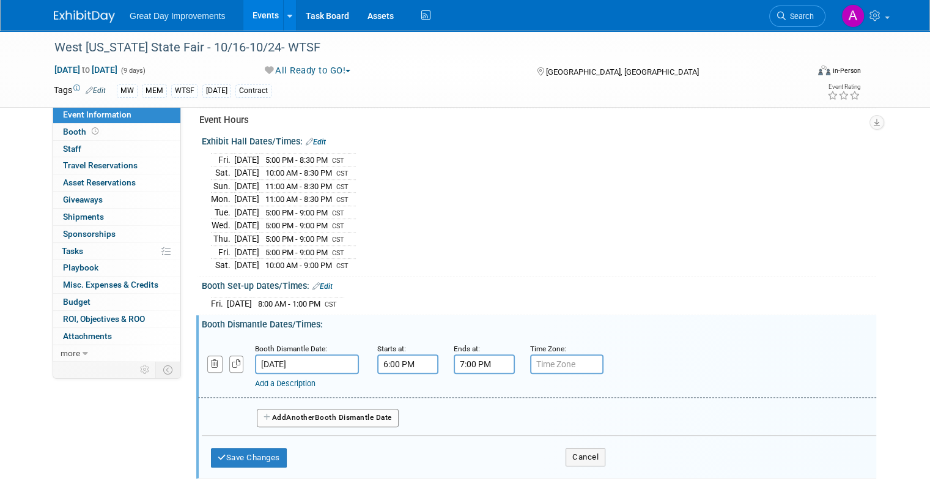
click at [341, 358] on input "Sep 15, 2025" at bounding box center [307, 364] width 104 height 20
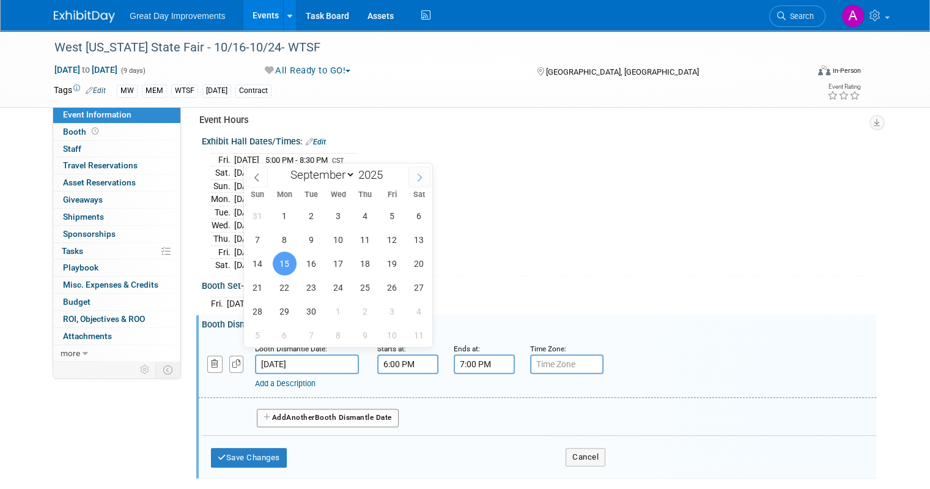
click at [421, 171] on span at bounding box center [420, 176] width 22 height 21
select select "9"
click at [418, 281] on span "25" at bounding box center [419, 287] width 24 height 24
type input "Oct 25, 2025"
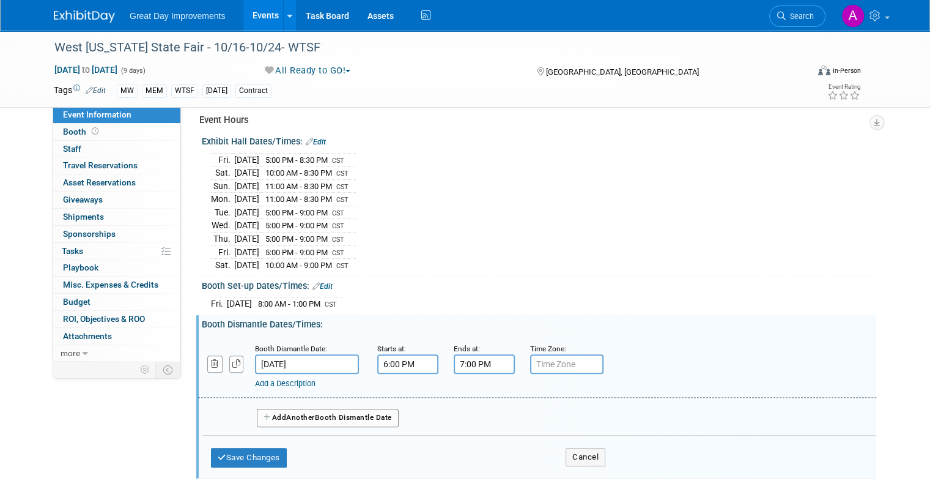
click at [405, 354] on input "6:00 PM" at bounding box center [407, 364] width 61 height 20
click at [395, 383] on span at bounding box center [405, 393] width 21 height 21
type input "9:00 PM"
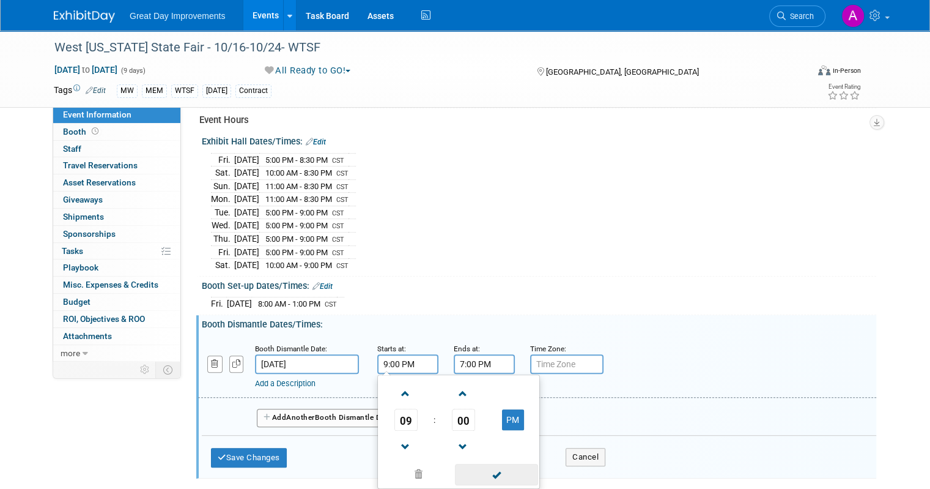
click at [497, 468] on span at bounding box center [496, 474] width 83 height 21
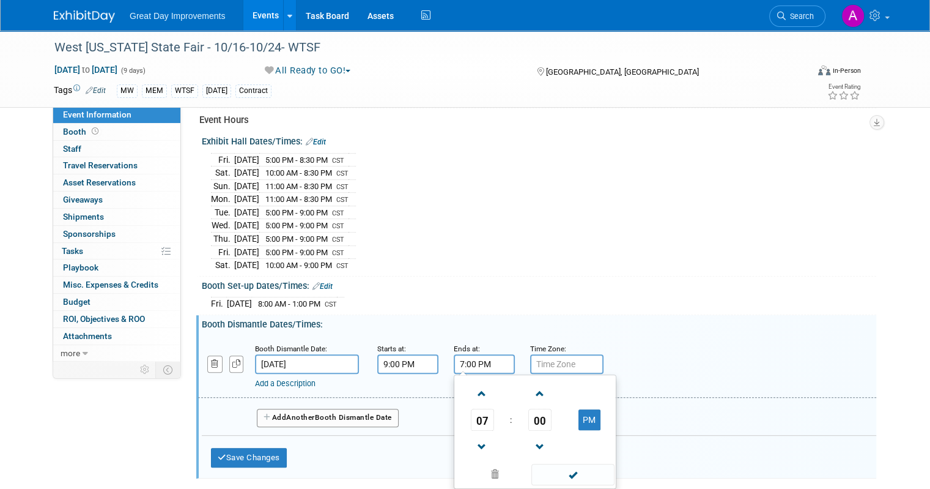
click at [478, 357] on input "7:00 PM" at bounding box center [484, 364] width 61 height 20
click at [472, 383] on span at bounding box center [482, 393] width 21 height 21
click at [475, 377] on link at bounding box center [482, 392] width 23 height 31
click at [472, 383] on span at bounding box center [482, 393] width 21 height 21
type input "10:00 PM"
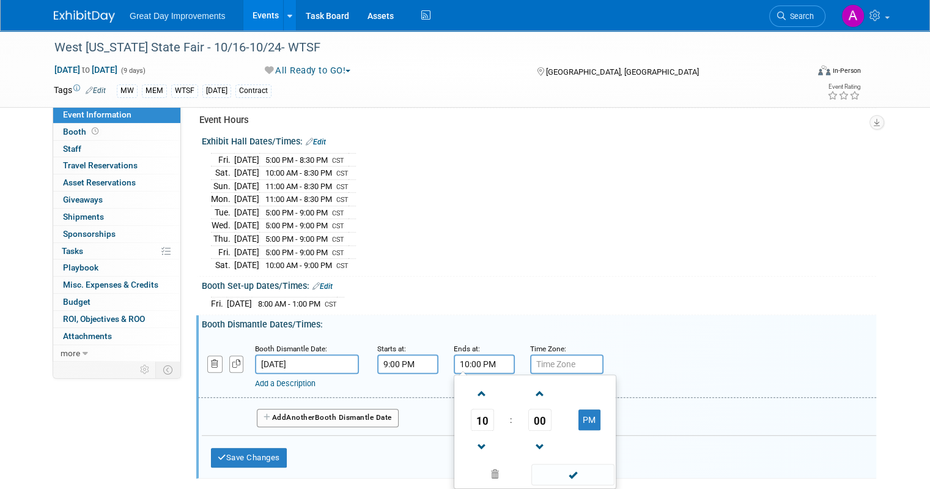
click at [576, 467] on span at bounding box center [572, 474] width 83 height 21
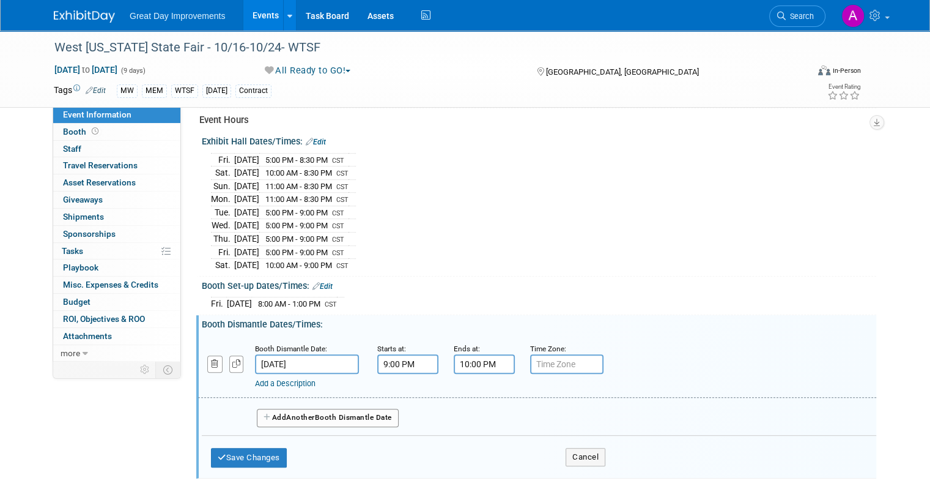
click at [552, 361] on input "text" at bounding box center [566, 364] width 73 height 20
type input "CST"
click at [270, 409] on button "Add Another Booth Dismantle Date" at bounding box center [328, 418] width 142 height 18
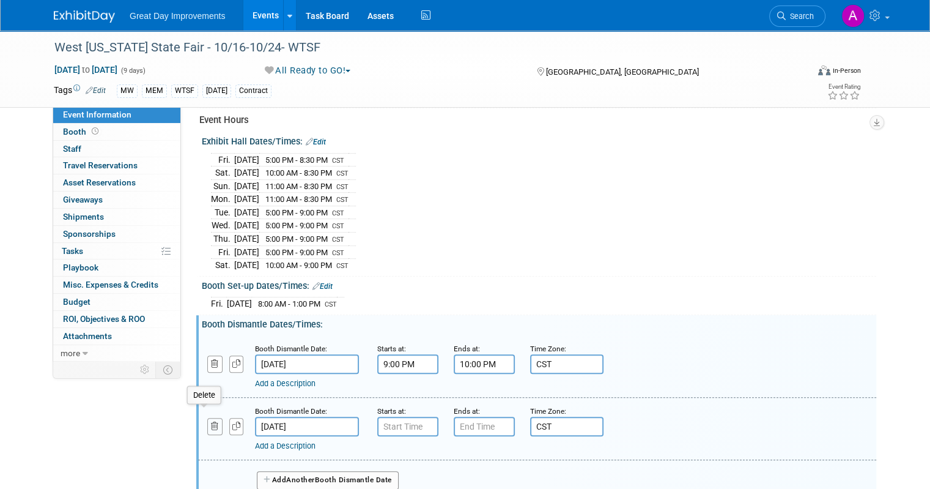
click at [210, 418] on button "button" at bounding box center [214, 426] width 15 height 17
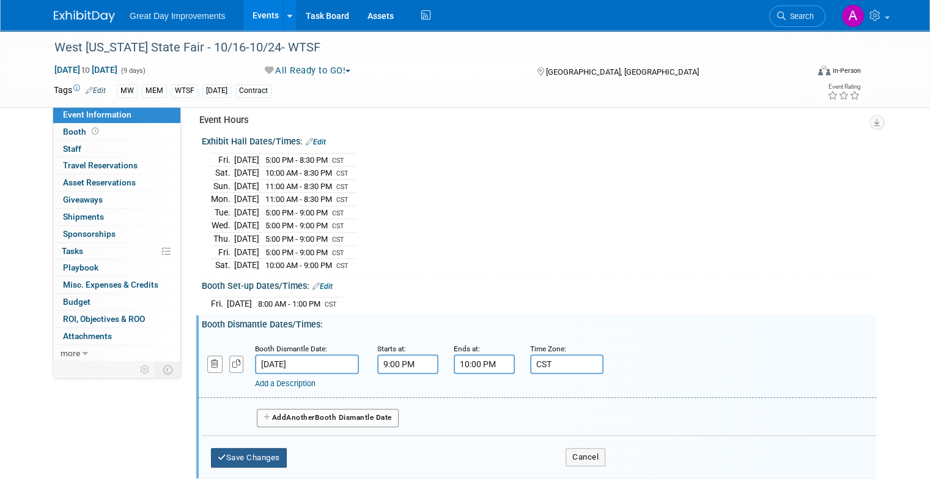
click at [247, 448] on button "Save Changes" at bounding box center [249, 458] width 76 height 20
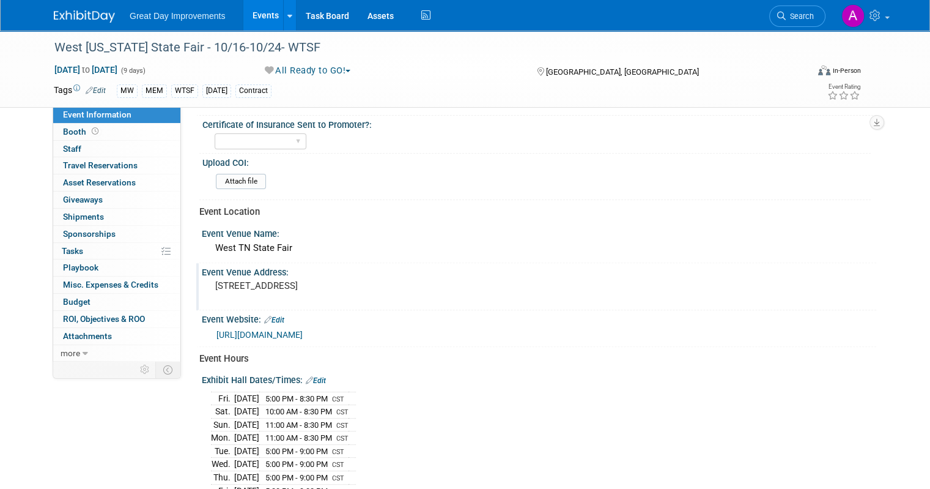
scroll to position [367, 0]
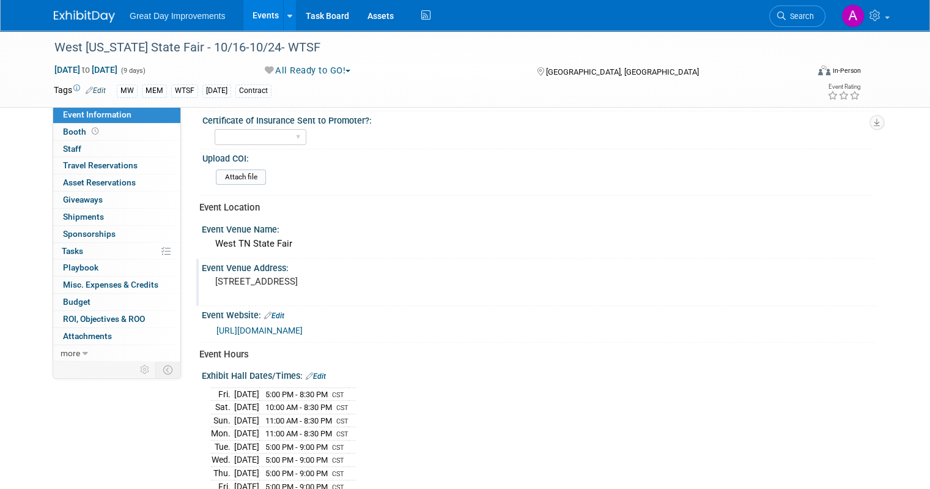
click at [268, 276] on pre "575 Fourth St Hendersonville, TN" at bounding box center [342, 281] width 254 height 11
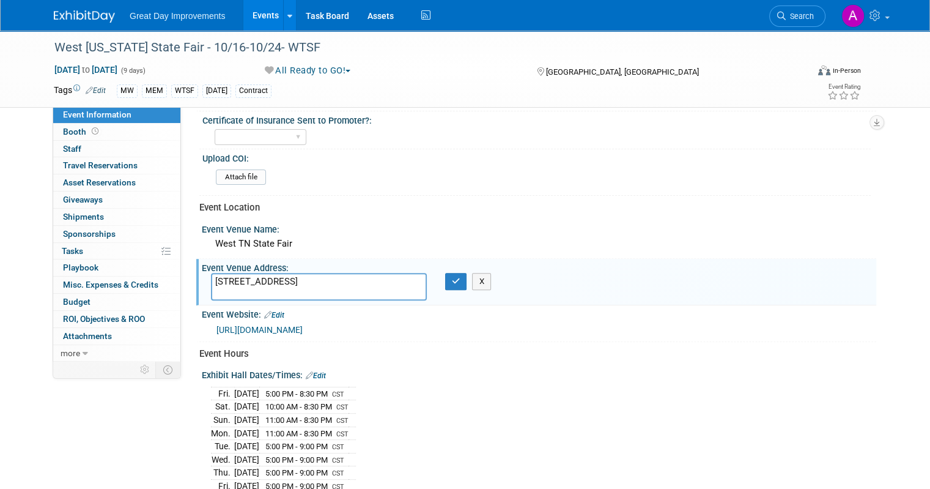
drag, startPoint x: 245, startPoint y: 292, endPoint x: 281, endPoint y: 284, distance: 37.5
click at [247, 289] on textarea "575 Fourth St Hendersonville, TN" at bounding box center [319, 287] width 216 height 28
type textarea "575 Fourth St Henderson, TN"
click at [456, 277] on icon "button" at bounding box center [456, 281] width 9 height 8
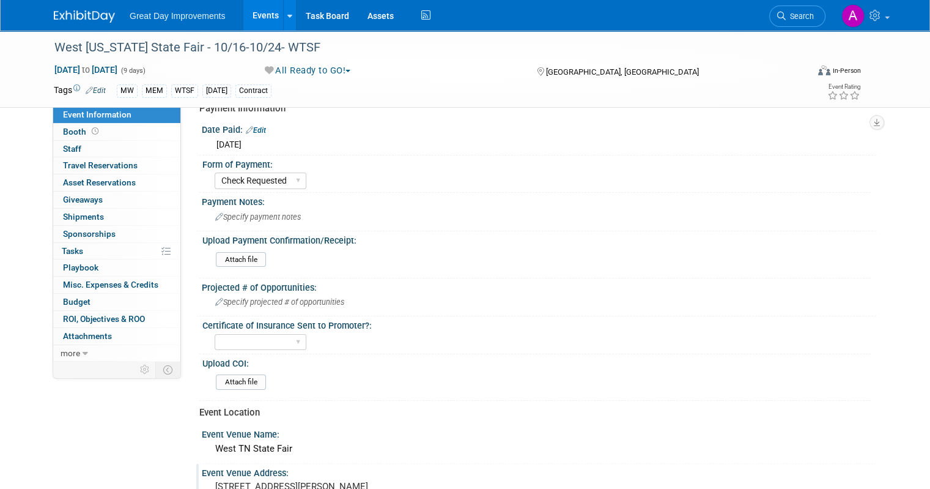
scroll to position [183, 0]
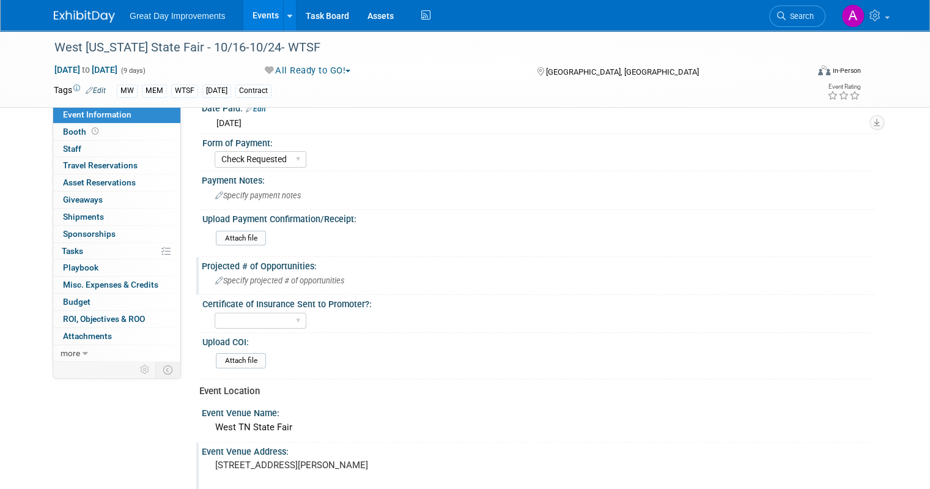
click at [224, 280] on span "Specify projected # of opportunities" at bounding box center [279, 280] width 129 height 9
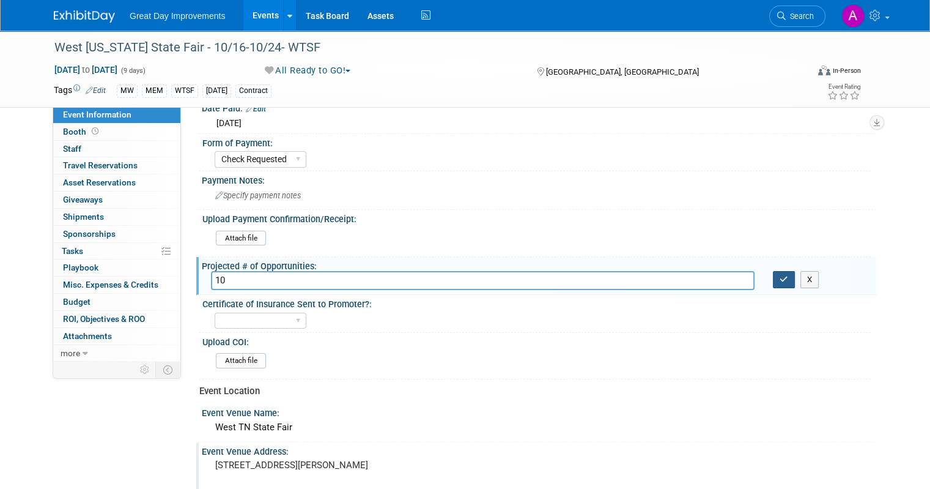
type input "10"
click at [789, 280] on button "button" at bounding box center [784, 279] width 22 height 17
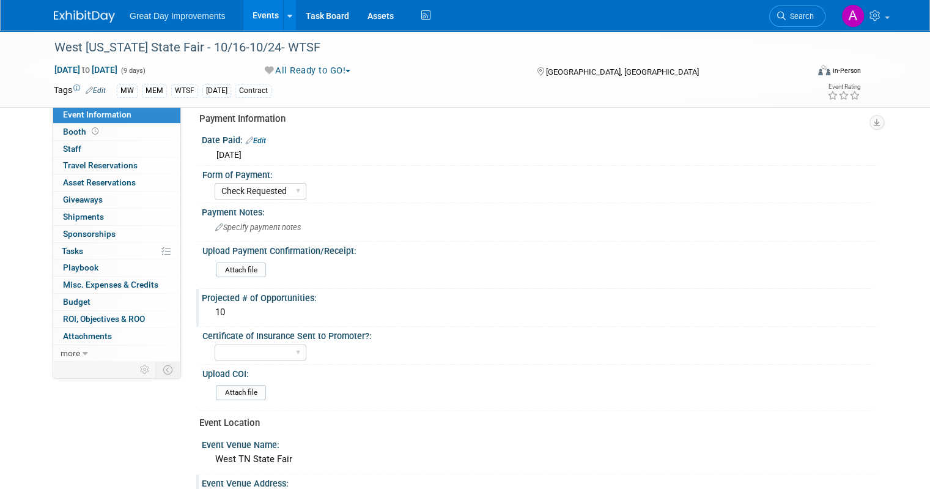
scroll to position [122, 0]
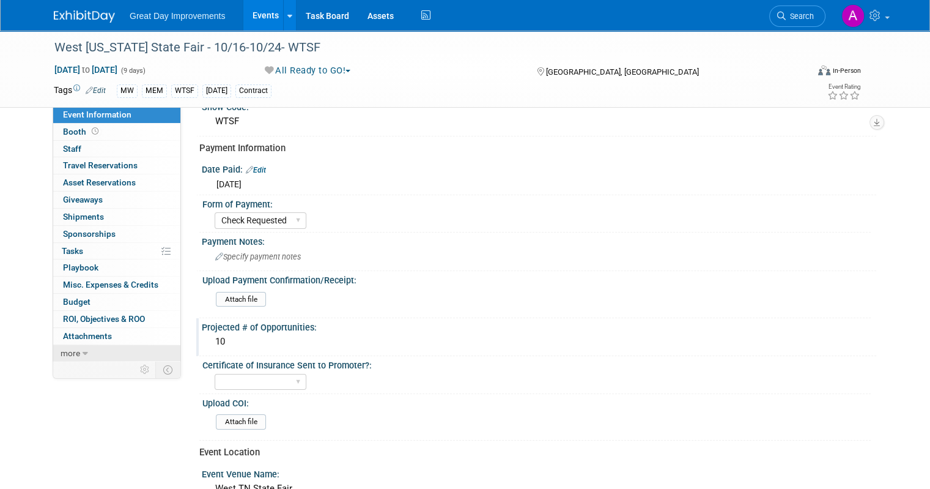
click at [82, 355] on link "more" at bounding box center [116, 353] width 127 height 17
click at [78, 369] on span "Event Binder (.pdf export)" at bounding box center [112, 369] width 98 height 10
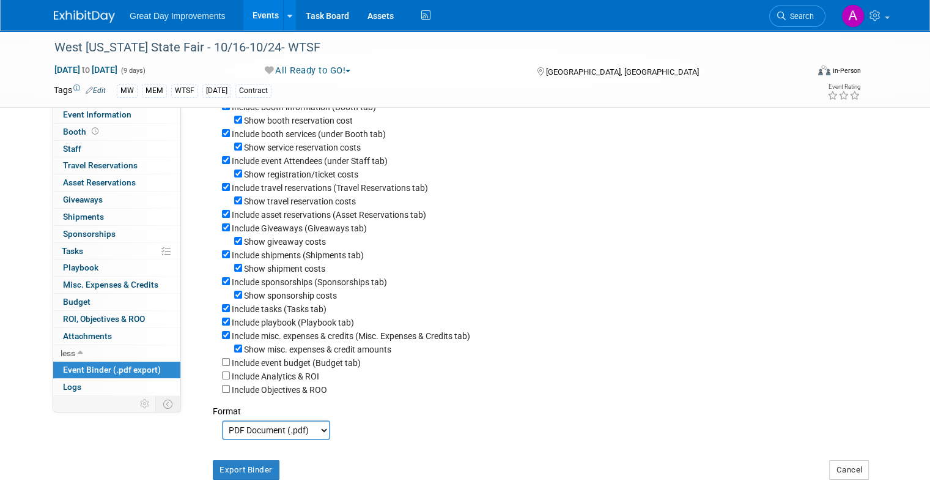
scroll to position [217, 0]
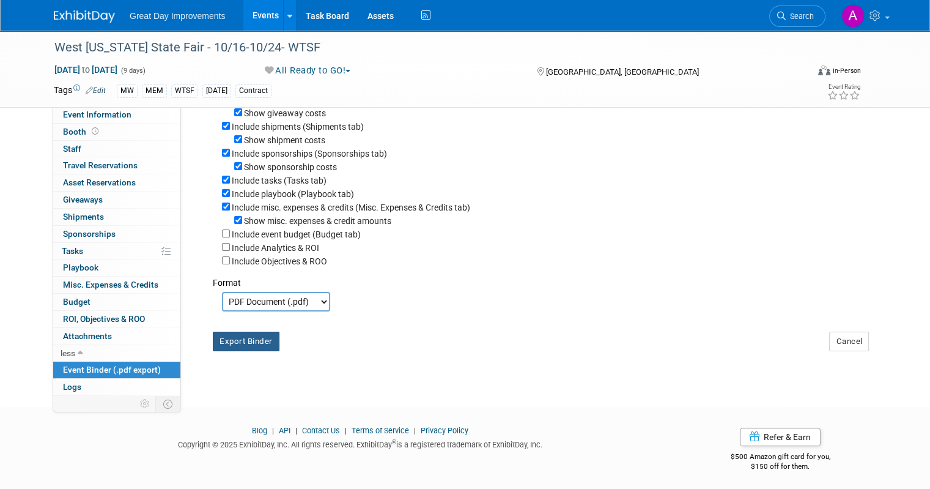
click at [232, 339] on button "Export Binder" at bounding box center [246, 341] width 67 height 20
click at [87, 109] on span "Event Information" at bounding box center [97, 114] width 68 height 10
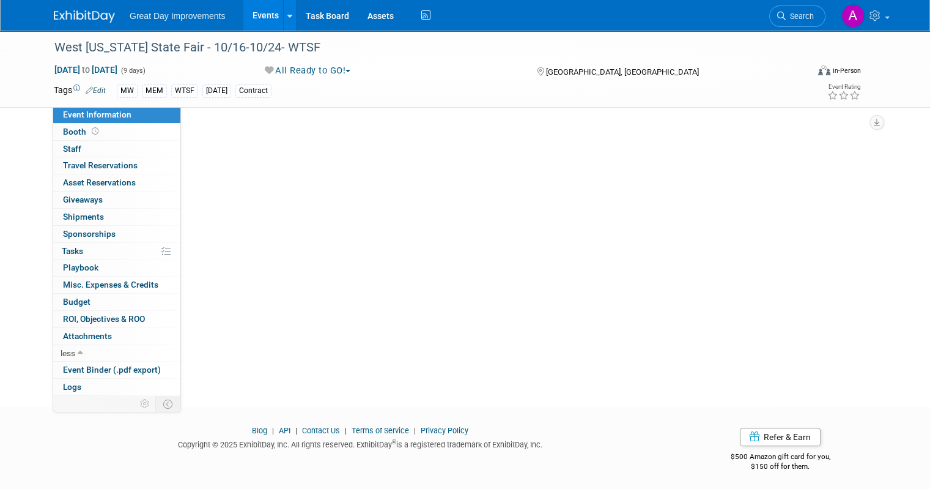
scroll to position [0, 0]
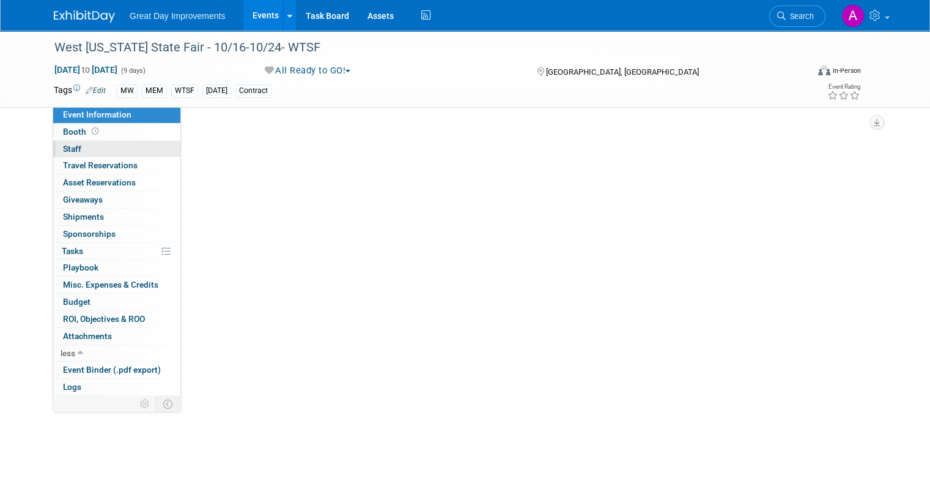
select select "MW"
select select "Check Requested"
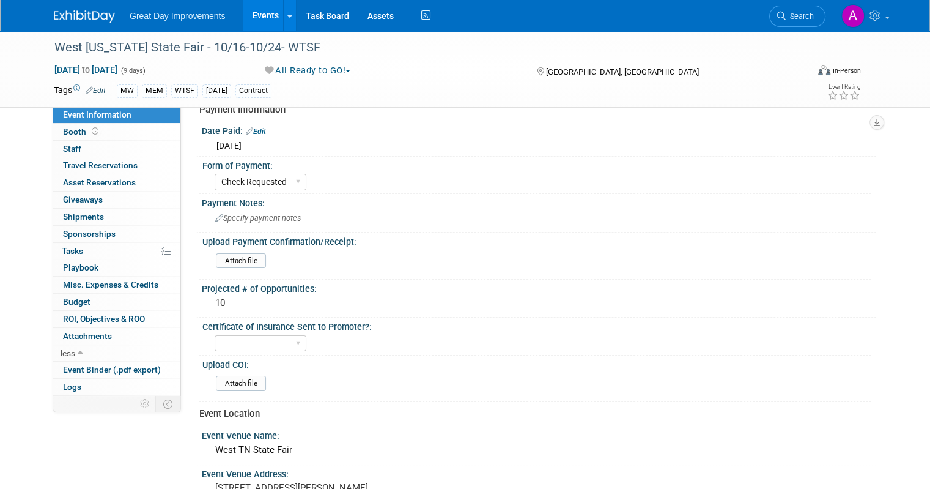
scroll to position [183, 0]
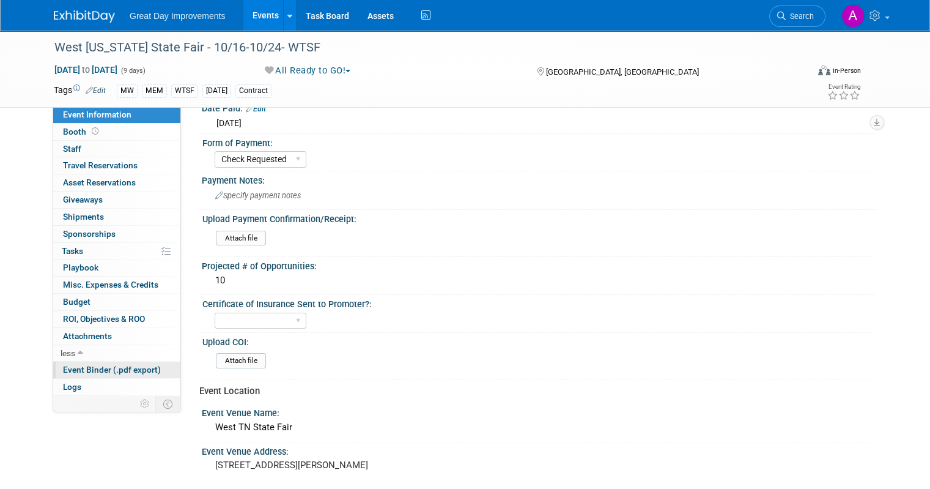
click at [110, 363] on link "Event Binder (.pdf export)" at bounding box center [116, 369] width 127 height 17
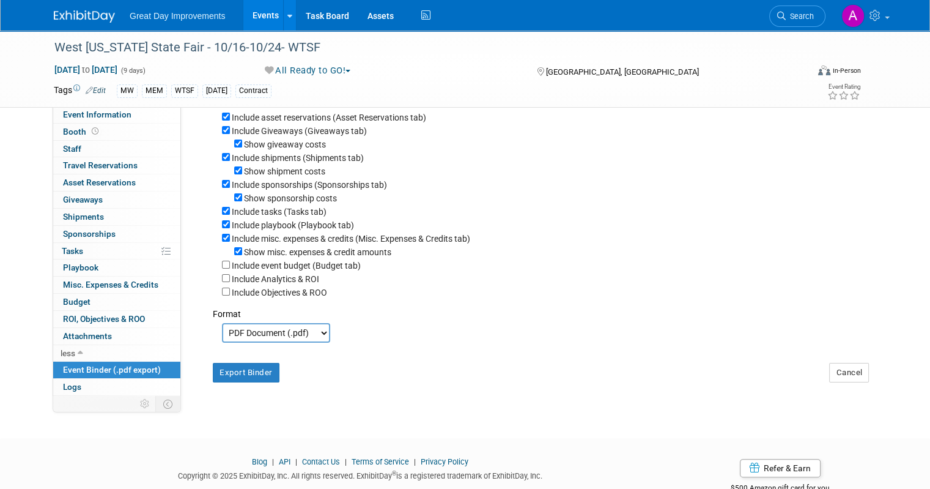
scroll to position [217, 0]
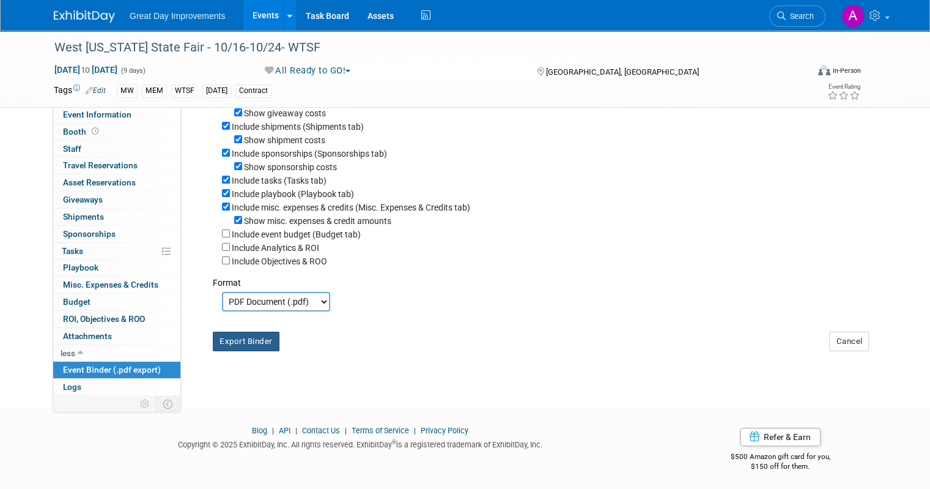
click at [242, 336] on button "Export Binder" at bounding box center [246, 341] width 67 height 20
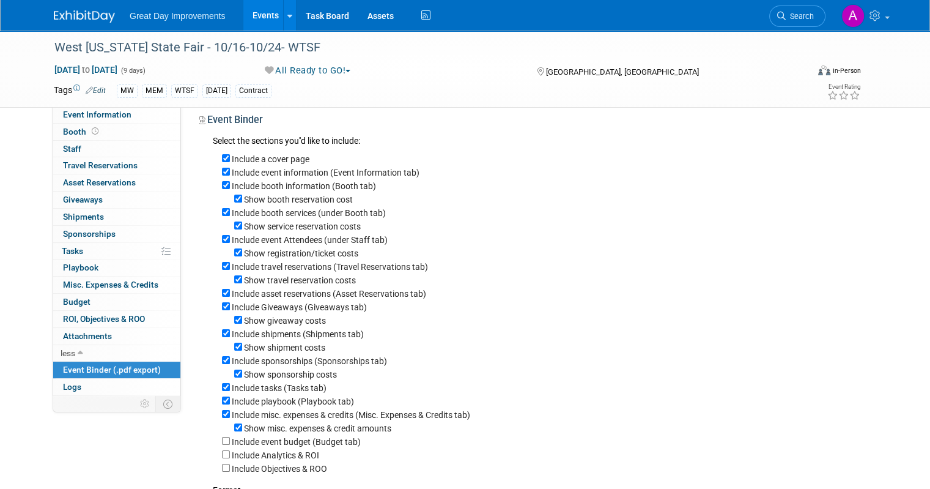
scroll to position [0, 0]
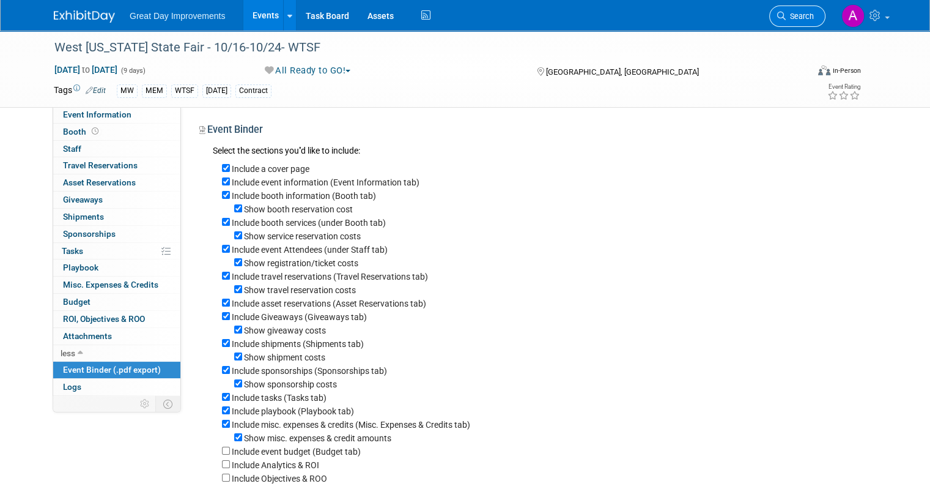
click at [821, 9] on link "Search" at bounding box center [797, 16] width 56 height 21
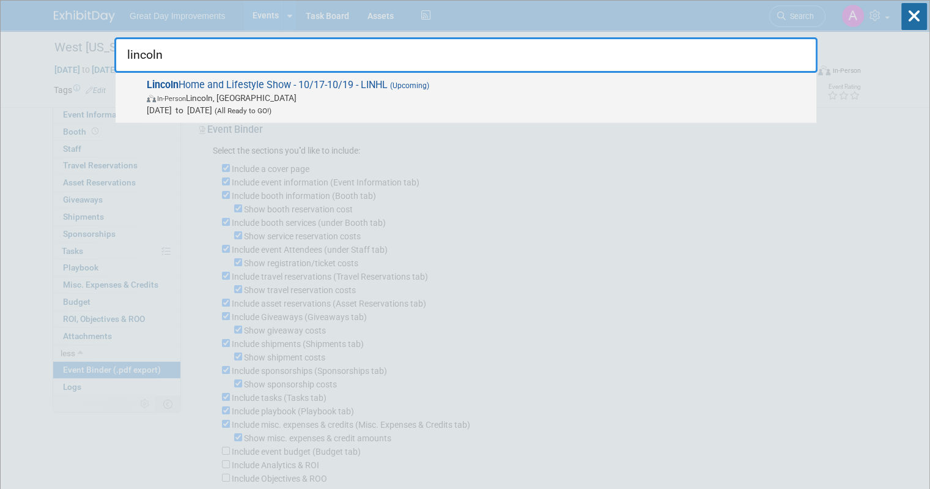
type input "lincoln"
click at [272, 112] on span "(All Ready to GO!)" at bounding box center [241, 110] width 59 height 9
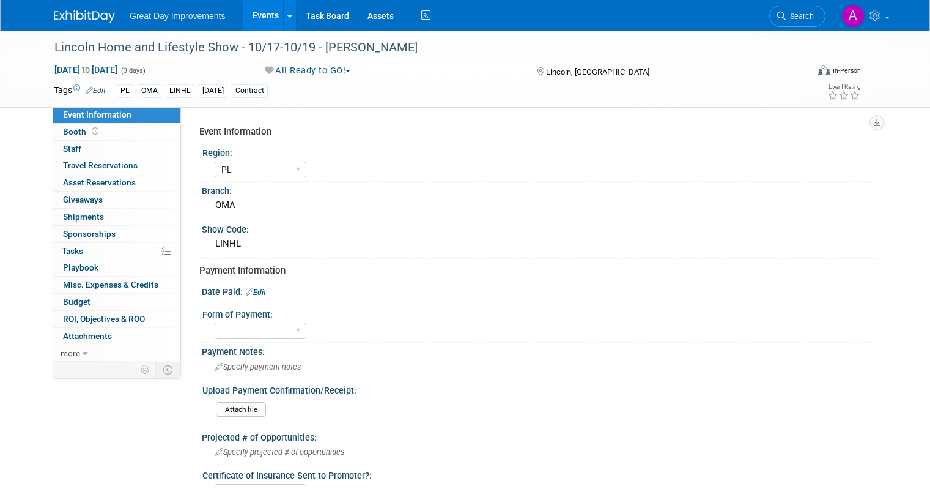
select select "PL"
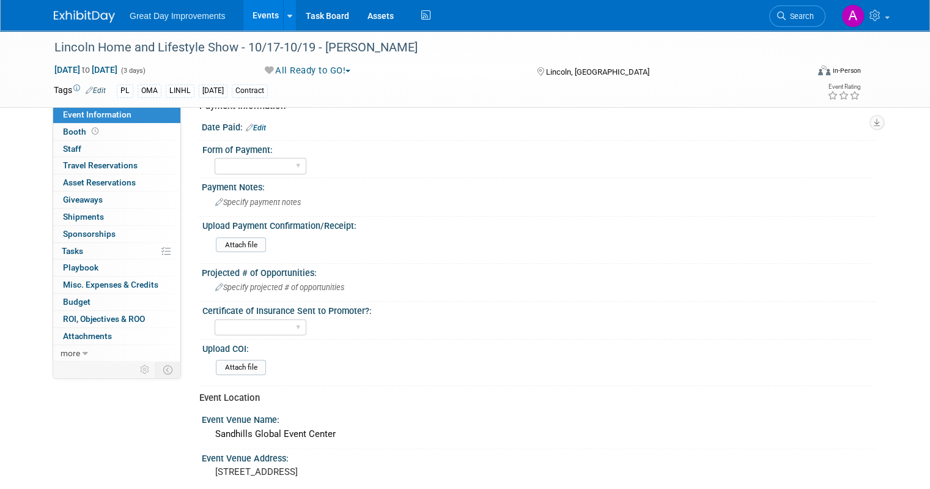
scroll to position [245, 0]
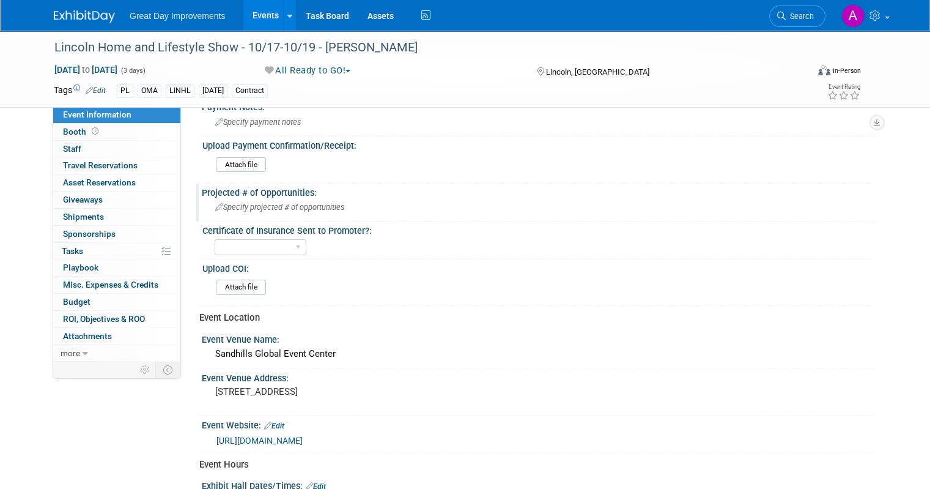
click at [322, 198] on div "Specify projected # of opportunities" at bounding box center [539, 207] width 656 height 19
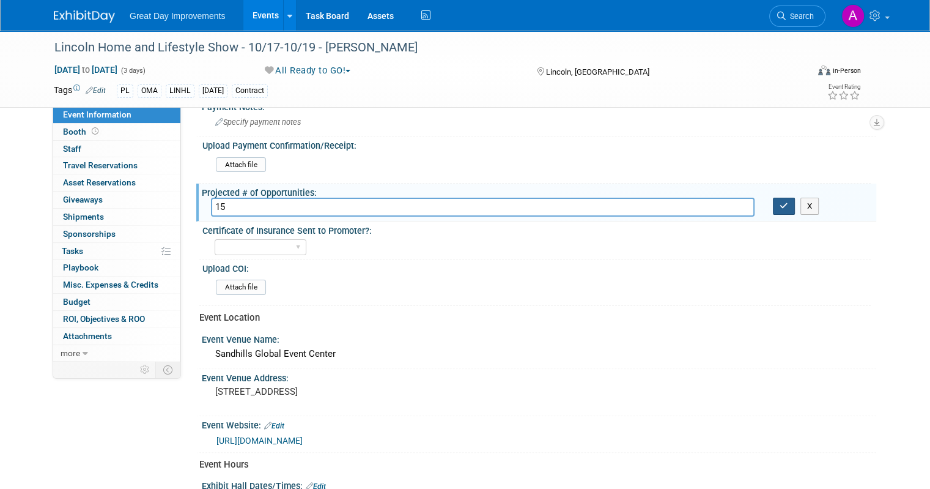
type input "15"
click at [788, 202] on icon "button" at bounding box center [784, 206] width 9 height 8
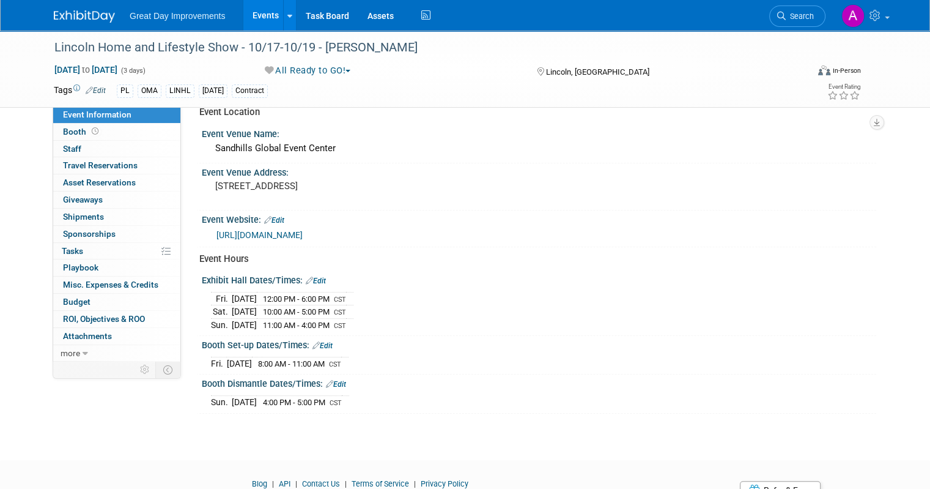
scroll to position [489, 0]
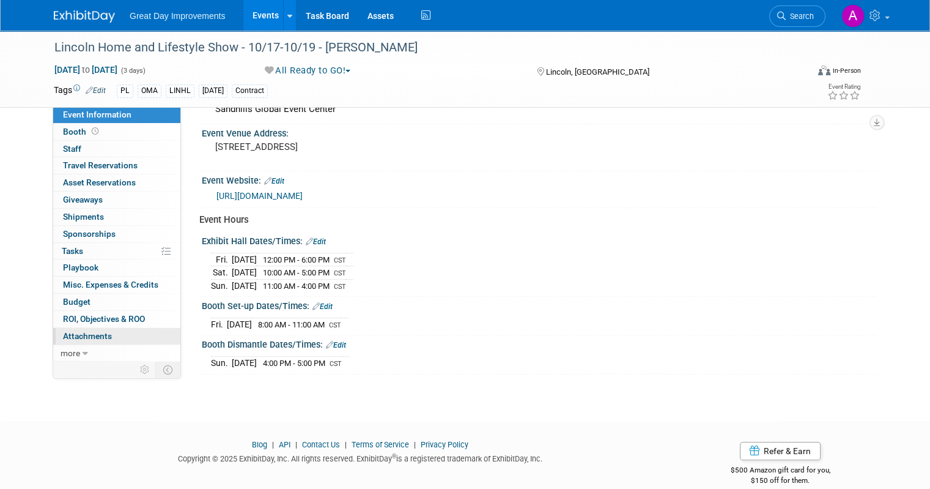
click at [88, 335] on span "Attachments 0" at bounding box center [87, 336] width 49 height 10
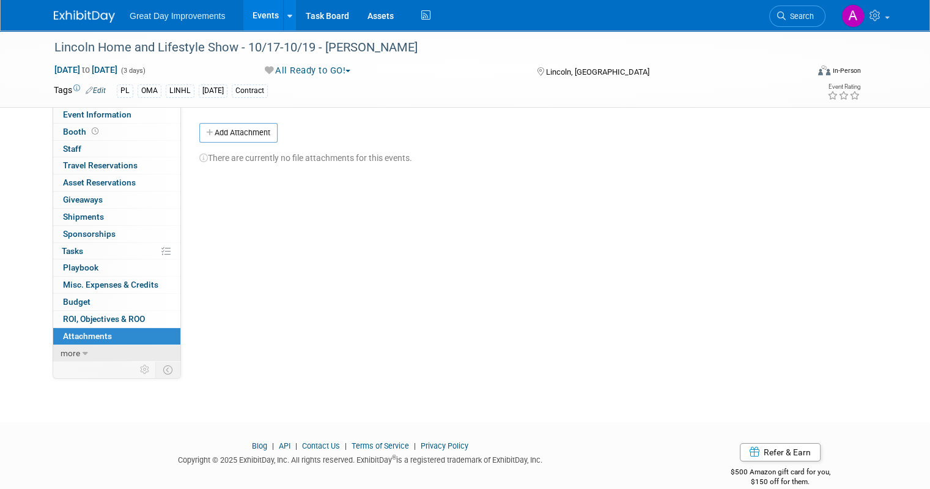
click at [83, 349] on icon at bounding box center [86, 353] width 6 height 9
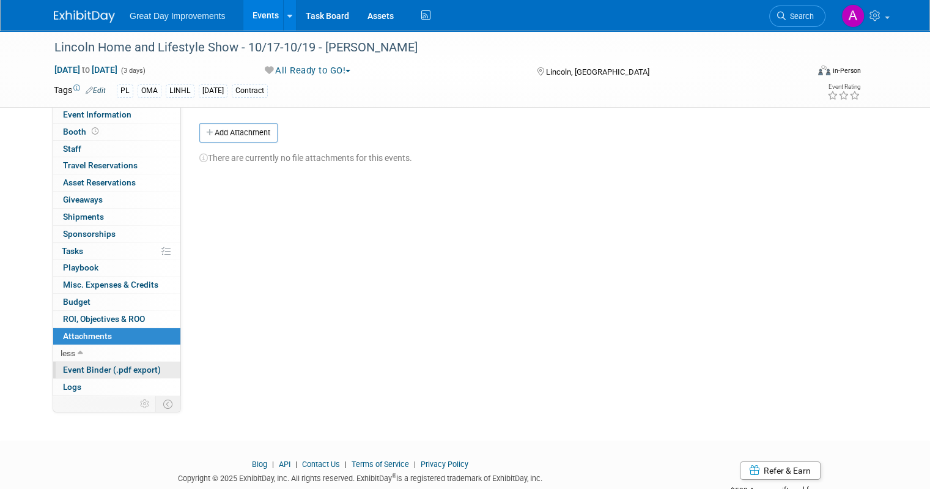
click at [76, 367] on span "Event Binder (.pdf export)" at bounding box center [112, 369] width 98 height 10
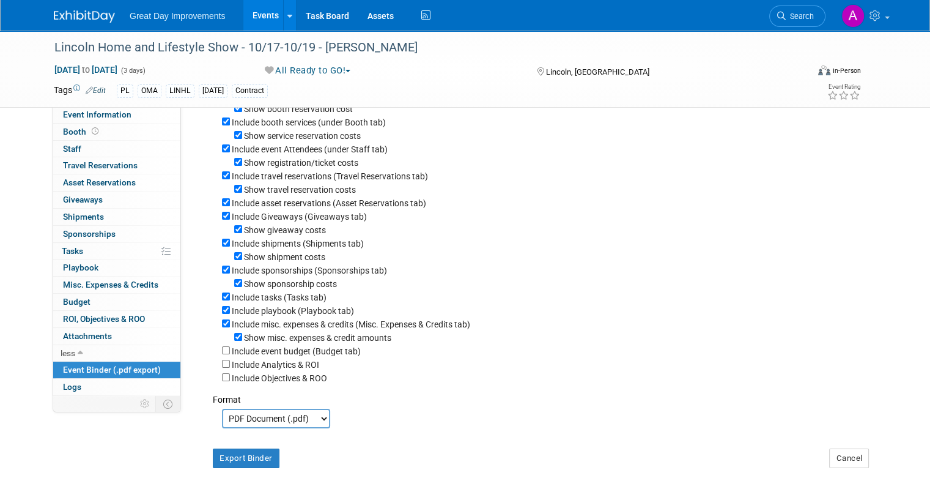
scroll to position [217, 0]
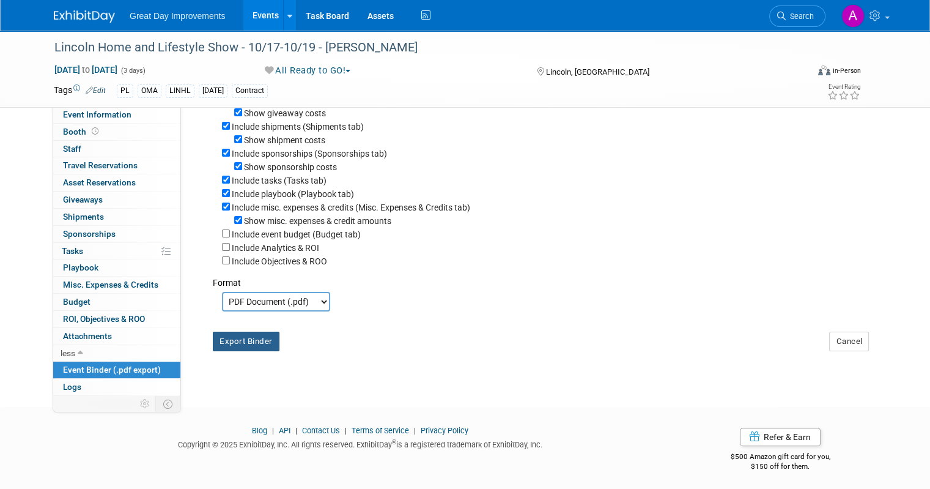
click at [223, 342] on button "Export Binder" at bounding box center [246, 341] width 67 height 20
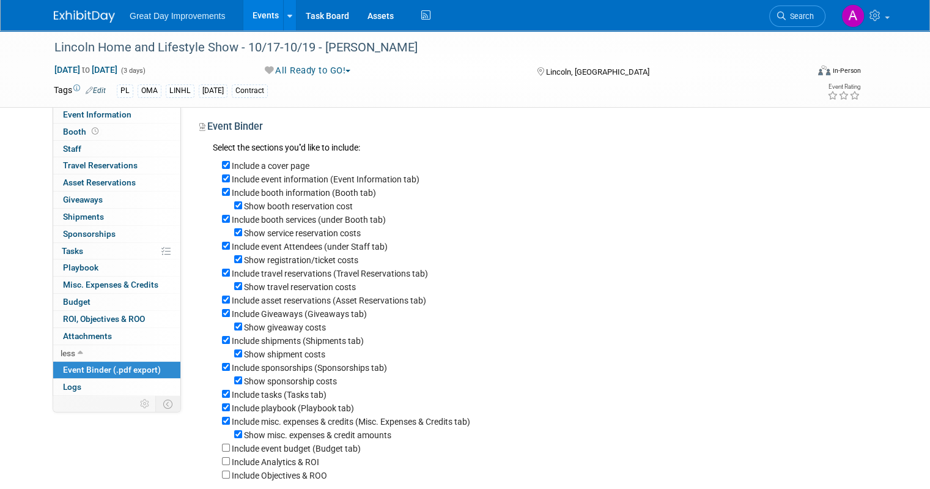
scroll to position [0, 0]
